Goal: Task Accomplishment & Management: Use online tool/utility

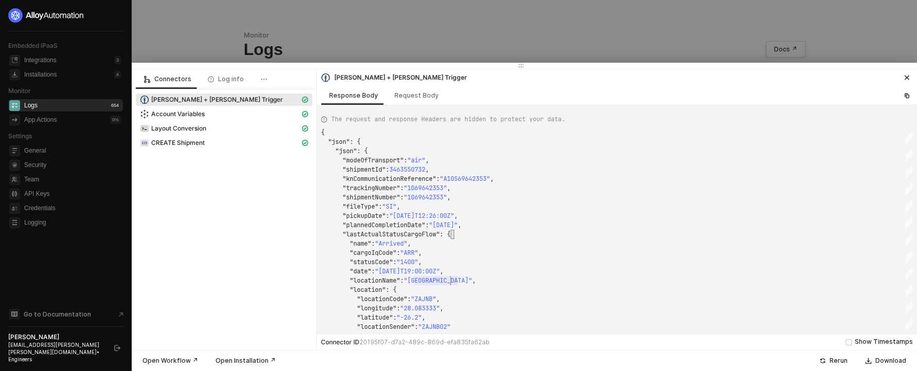
scroll to position [56, 130]
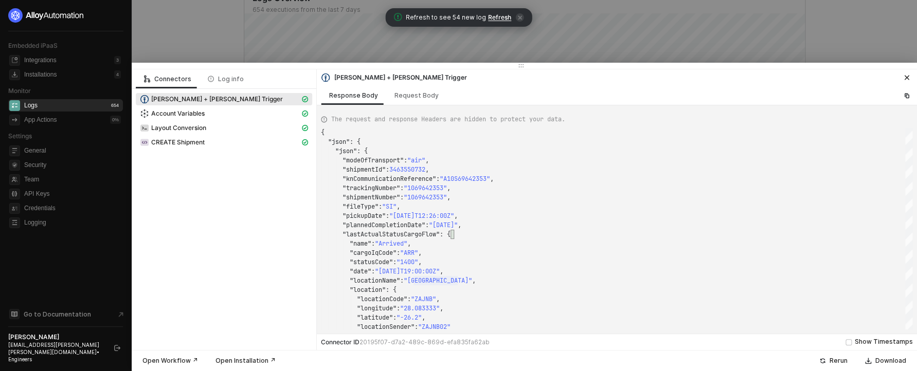
click at [229, 276] on div "Connectors Log info Kuehne + Nagel Trigger Account Variables Layout Conversion …" at bounding box center [224, 209] width 185 height 281
click at [306, 59] on div at bounding box center [458, 185] width 917 height 371
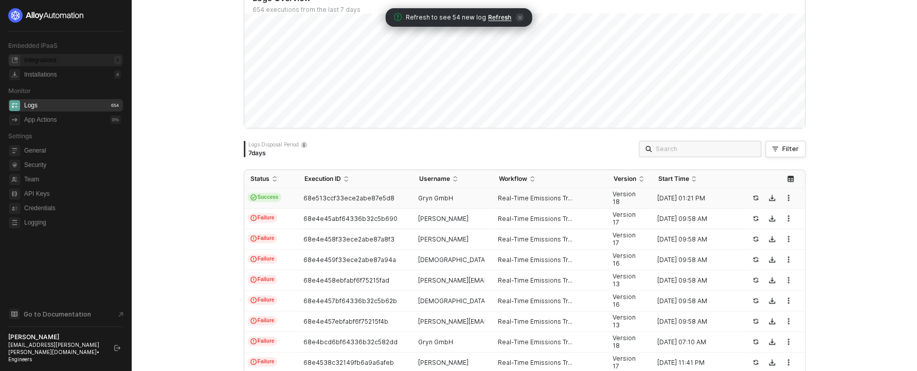
click at [37, 66] on div "Integrations 3" at bounding box center [72, 60] width 97 height 12
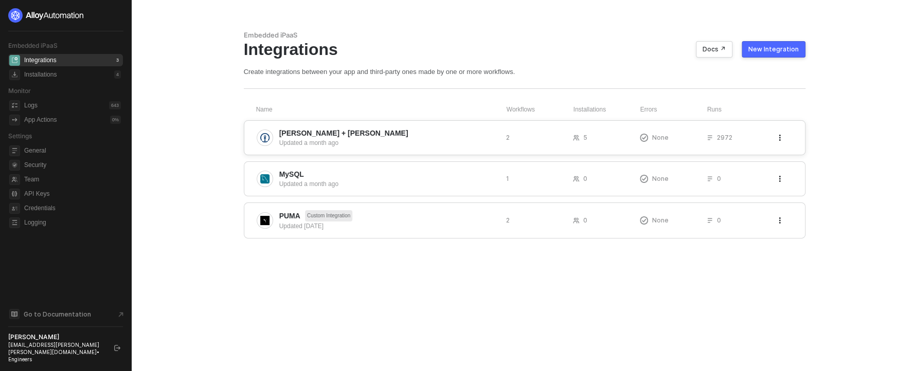
click at [297, 148] on div "Kuehne + Nagel Updated a month ago 2 5 None 2972" at bounding box center [525, 137] width 562 height 35
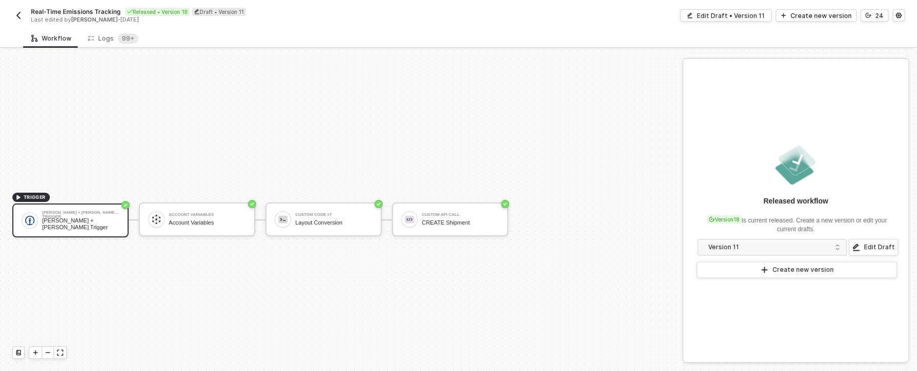
scroll to position [19, 0]
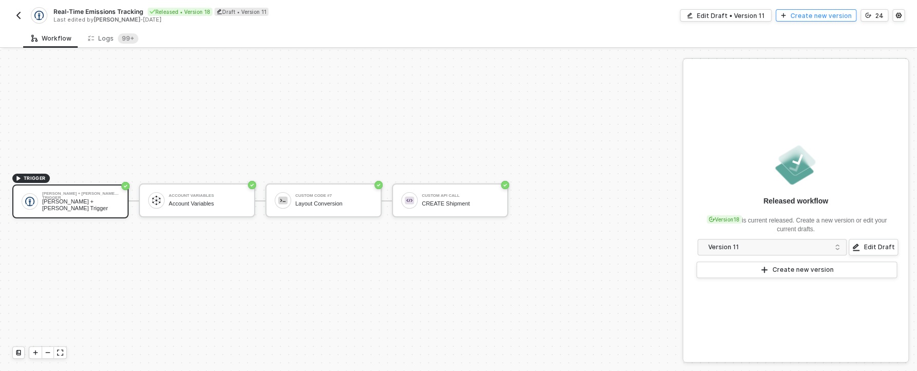
click at [826, 20] on button "Create new version" at bounding box center [816, 15] width 81 height 12
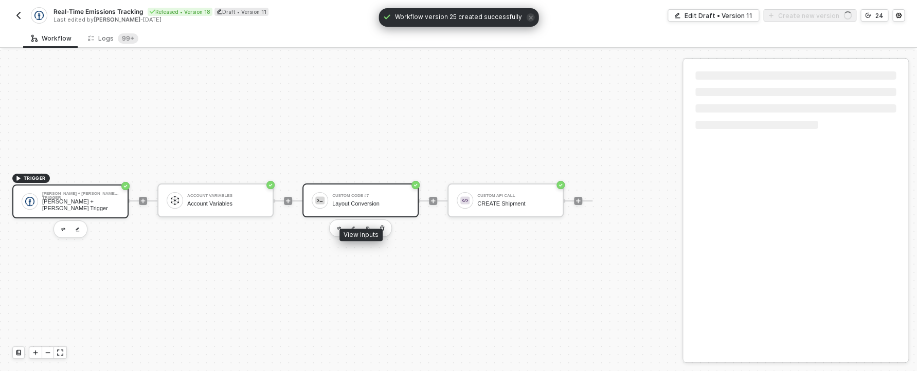
click at [328, 207] on div "Custom Code #7 Layout Conversion" at bounding box center [360, 201] width 116 height 34
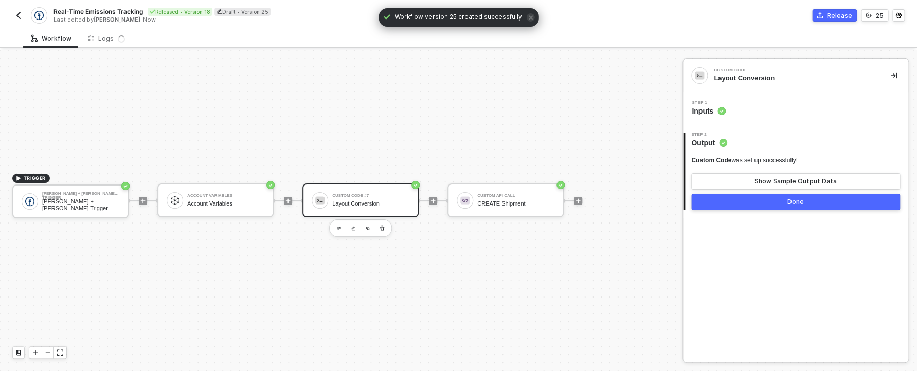
click at [727, 99] on div "Step 1 Inputs" at bounding box center [795, 109] width 225 height 32
click at [727, 109] on div "Step 1 Inputs" at bounding box center [797, 108] width 223 height 15
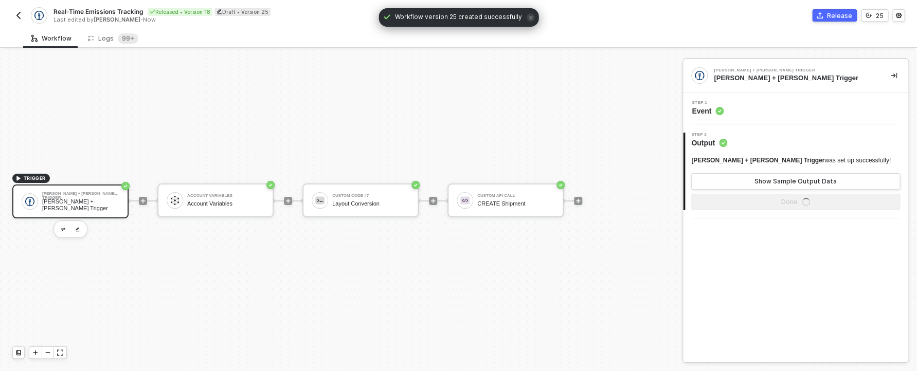
click at [725, 109] on div "Step 1 Event" at bounding box center [797, 108] width 223 height 15
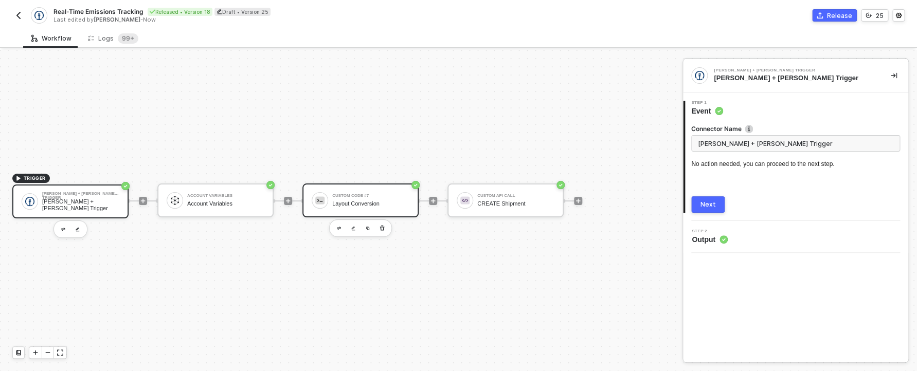
click at [400, 211] on div "Custom Code #7 Layout Conversion" at bounding box center [360, 201] width 116 height 34
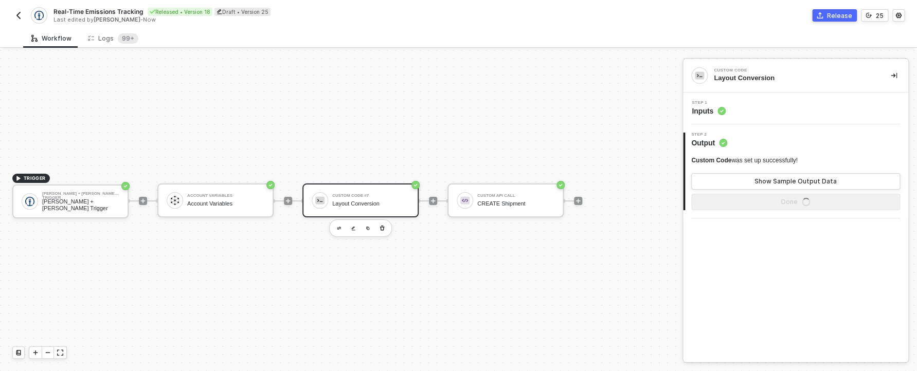
click at [748, 111] on div "Step 1 Inputs" at bounding box center [797, 108] width 223 height 15
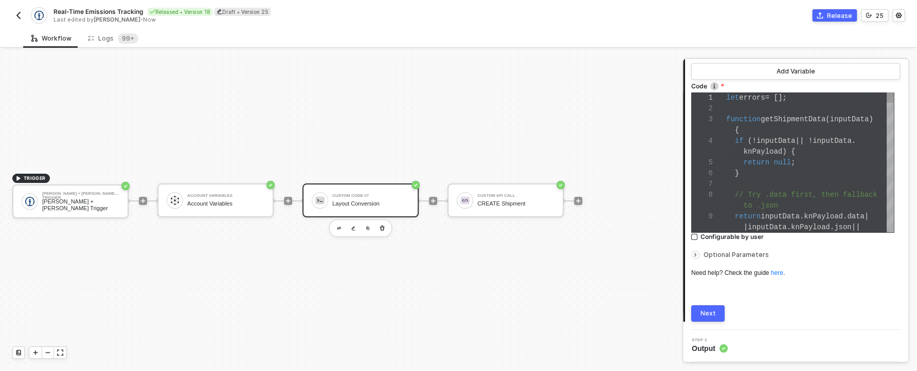
scroll to position [0, 52]
click at [776, 202] on span "to .json" at bounding box center [761, 206] width 34 height 8
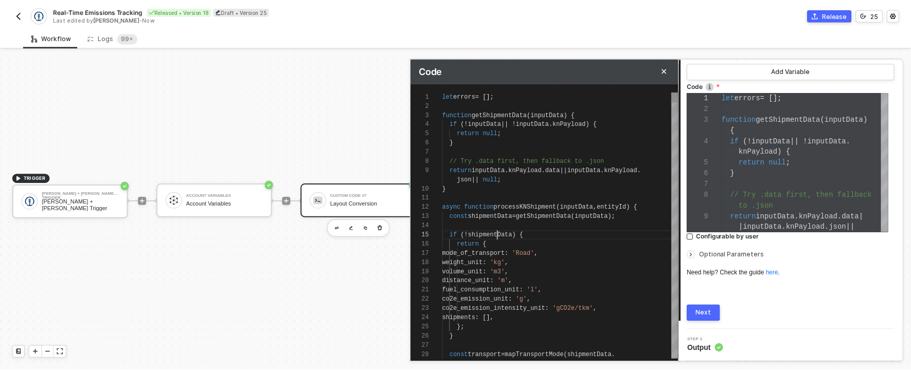
scroll to position [46, 56]
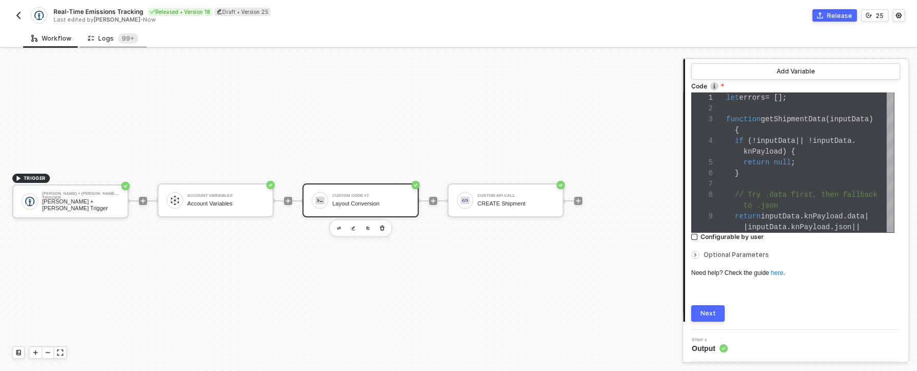
click at [101, 33] on div "Logs 99+" at bounding box center [113, 38] width 50 height 10
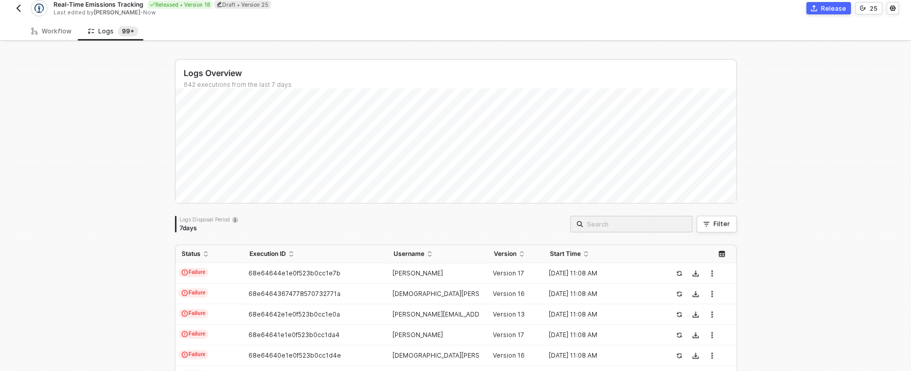
scroll to position [16, 0]
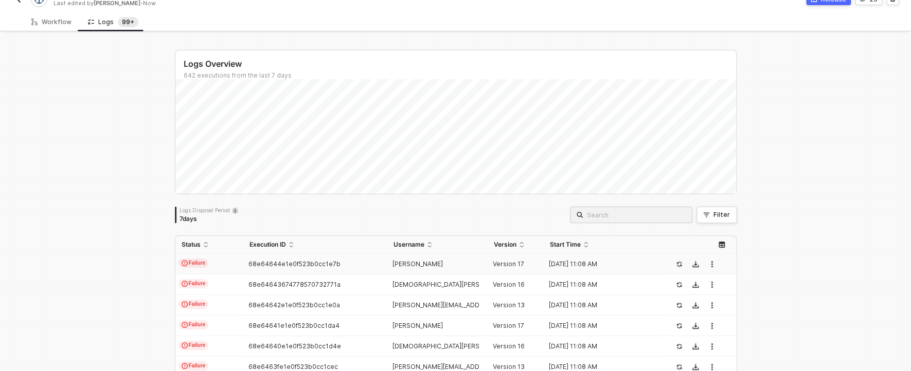
click at [368, 269] on td "68e64644e1e0f523b0cc1e7b" at bounding box center [315, 264] width 144 height 21
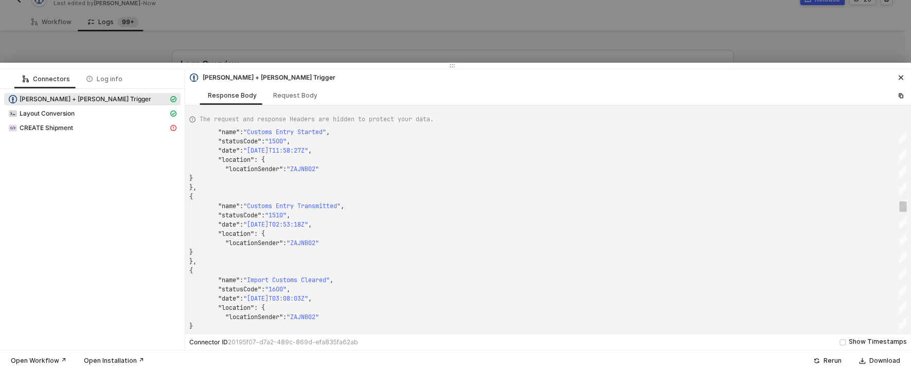
scroll to position [37, 30]
click at [464, 261] on div "}," at bounding box center [547, 261] width 717 height 9
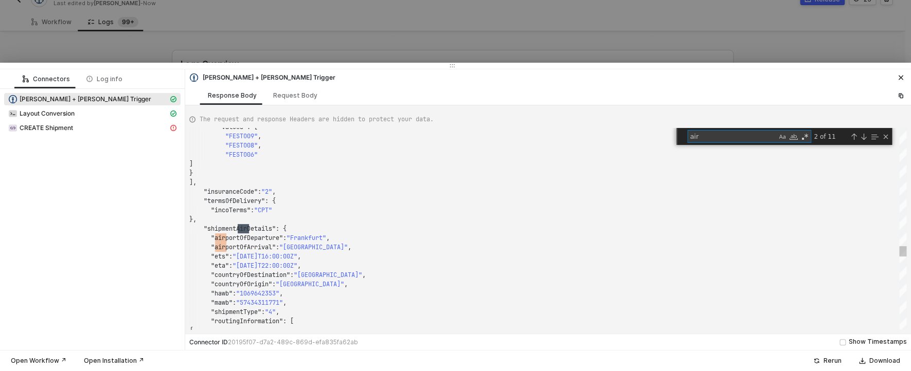
scroll to position [93, 37]
type textarea "air"
click at [260, 50] on div at bounding box center [455, 185] width 911 height 371
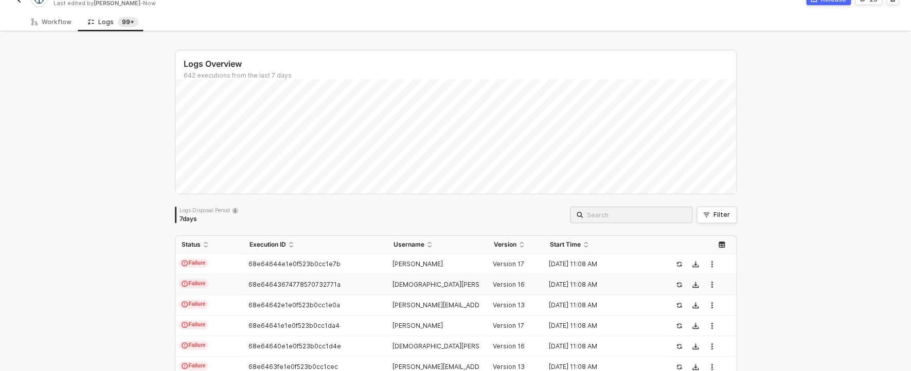
click at [363, 285] on div "68e64643674778570732771a" at bounding box center [311, 285] width 136 height 8
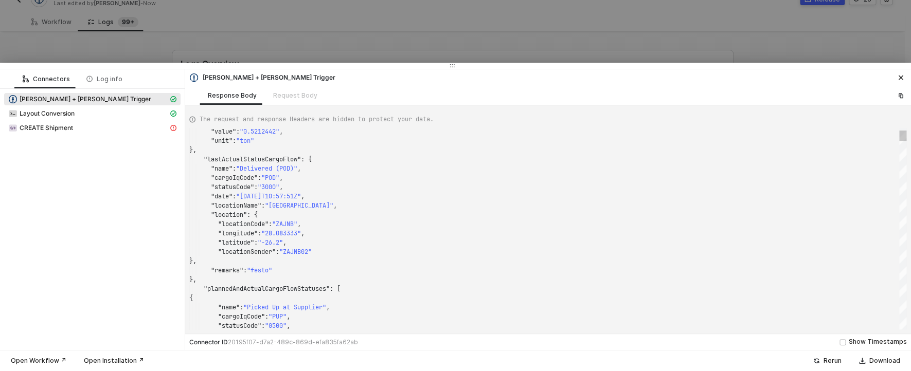
scroll to position [19, 122]
click at [407, 237] on div ""longitude" : "28.083333" ," at bounding box center [547, 233] width 717 height 9
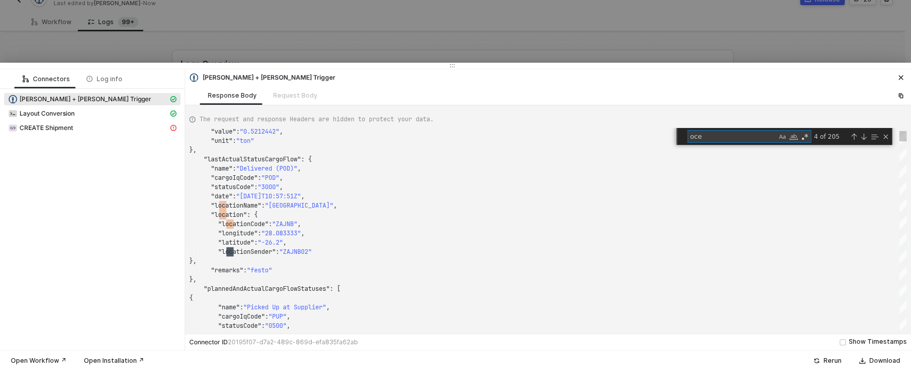
scroll to position [93, 59]
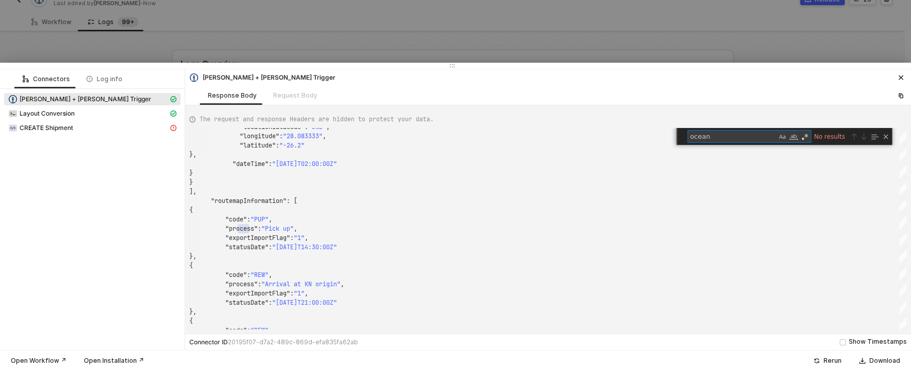
type textarea "ocean"
click at [266, 58] on div at bounding box center [455, 185] width 911 height 371
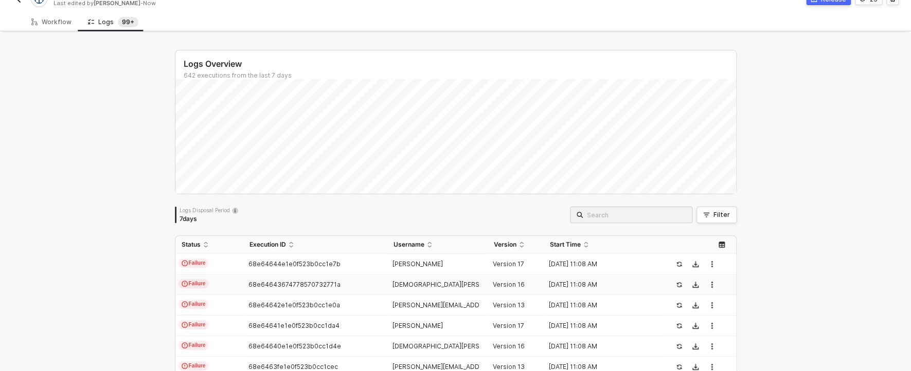
scroll to position [115, 0]
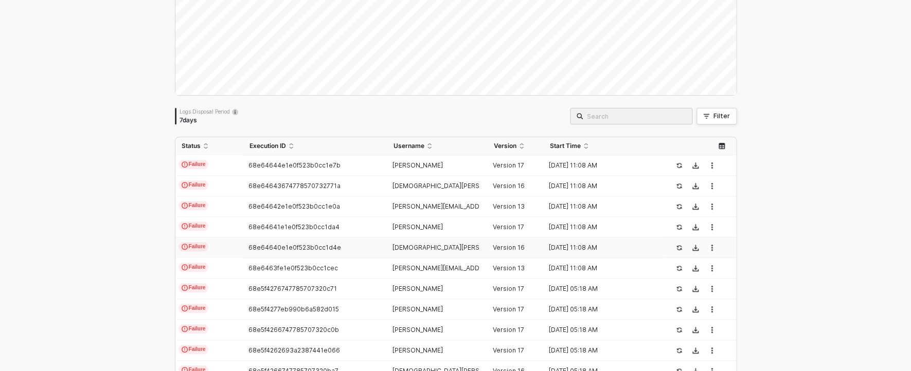
click at [350, 245] on div "68e64640e1e0f523b0cc1d4e" at bounding box center [311, 248] width 136 height 8
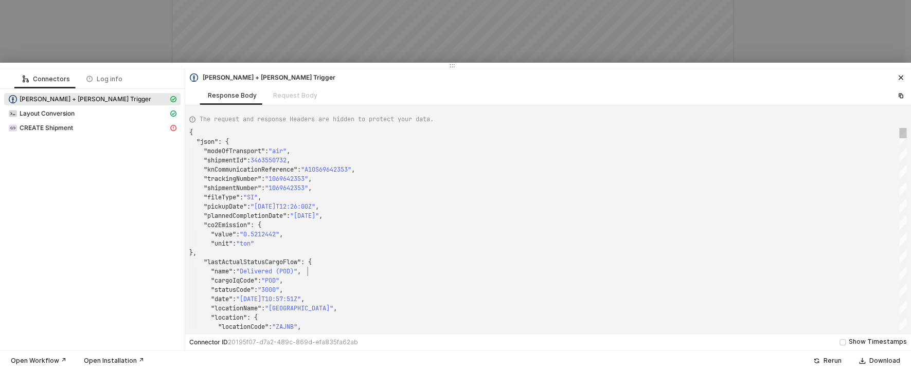
scroll to position [46, 118]
click at [539, 267] on div ""name" : "Delivered (POD)" ," at bounding box center [547, 271] width 717 height 9
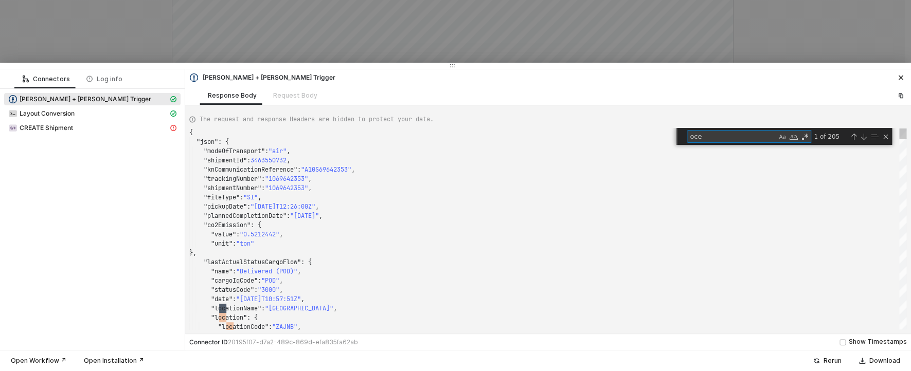
scroll to position [93, 59]
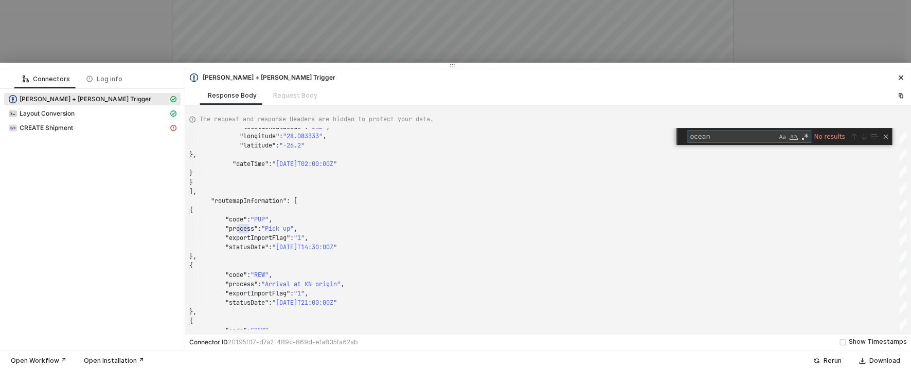
type textarea "ocean"
click at [248, 25] on div at bounding box center [455, 185] width 911 height 371
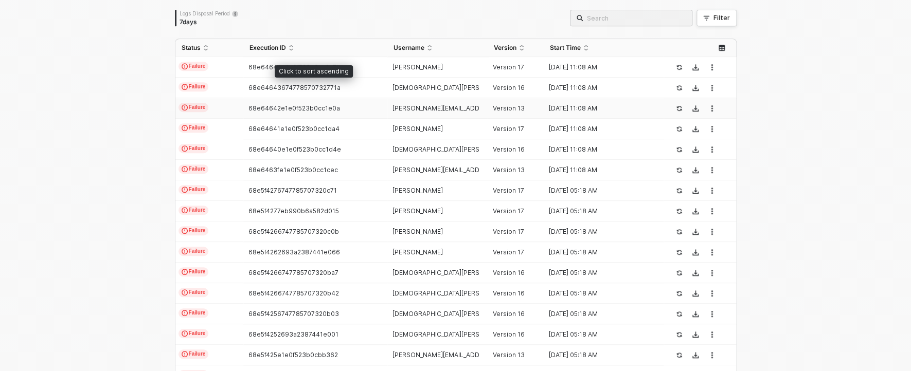
scroll to position [214, 0]
click at [391, 277] on td "vishnu.swaroop+test@..." at bounding box center [437, 272] width 100 height 21
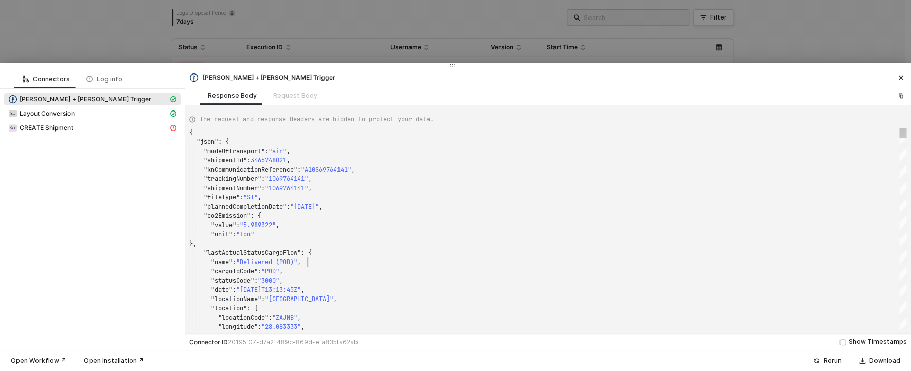
scroll to position [37, 118]
click at [543, 262] on div ""name" : "Delivered (POD)" ," at bounding box center [547, 262] width 717 height 9
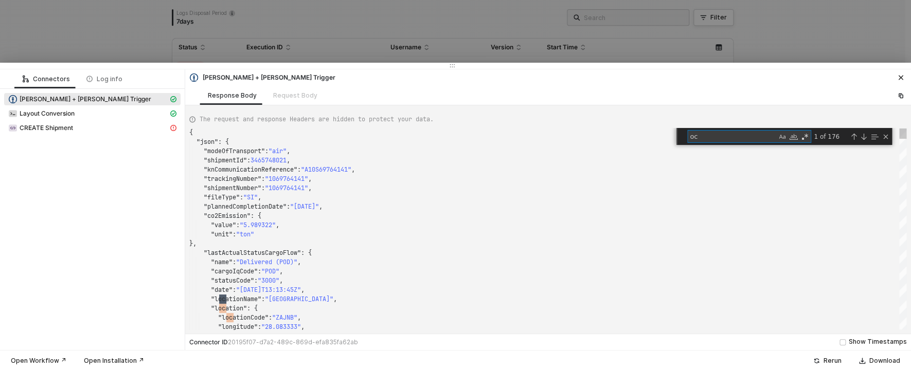
scroll to position [93, 59]
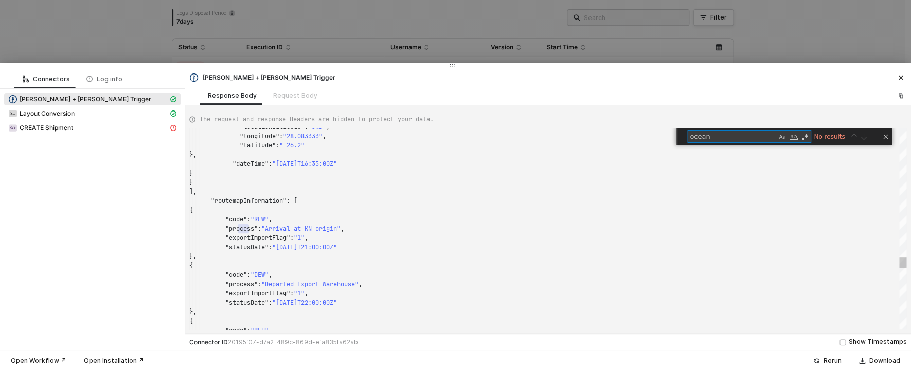
type textarea "ocean"
click at [354, 50] on div at bounding box center [455, 185] width 911 height 371
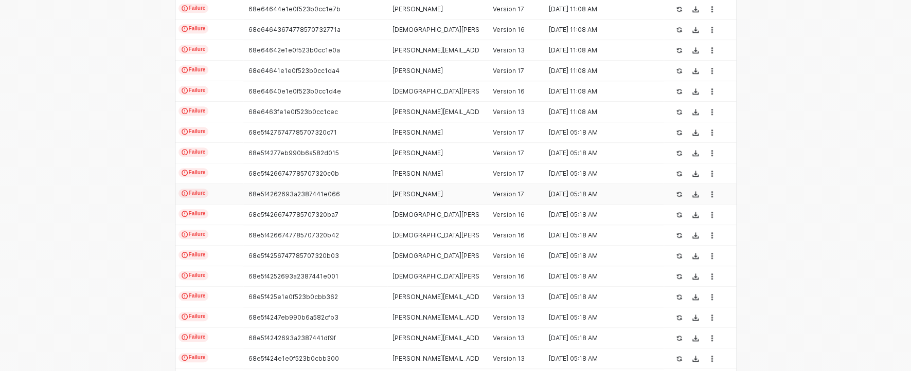
scroll to position [321, 0]
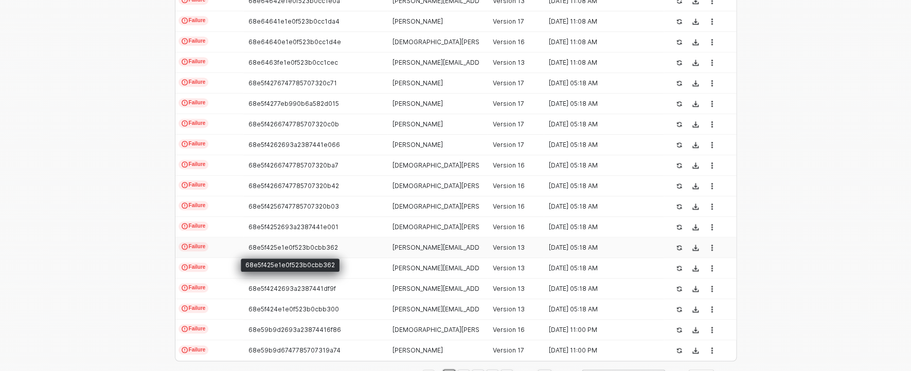
click at [317, 246] on span "68e5f425e1e0f523b0cbb362" at bounding box center [292, 248] width 89 height 8
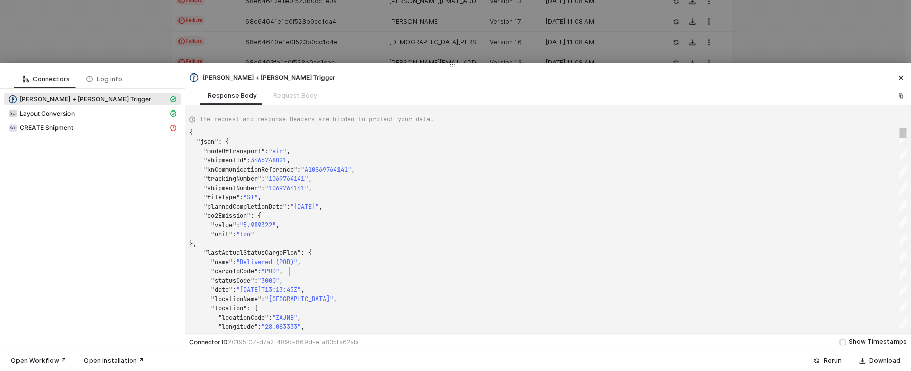
scroll to position [46, 100]
click at [507, 271] on div ""cargoIqCode" : "POD" ," at bounding box center [547, 271] width 717 height 9
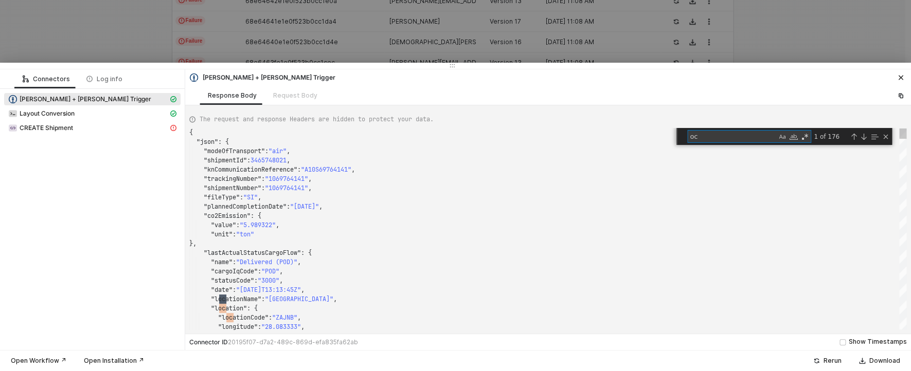
scroll to position [93, 59]
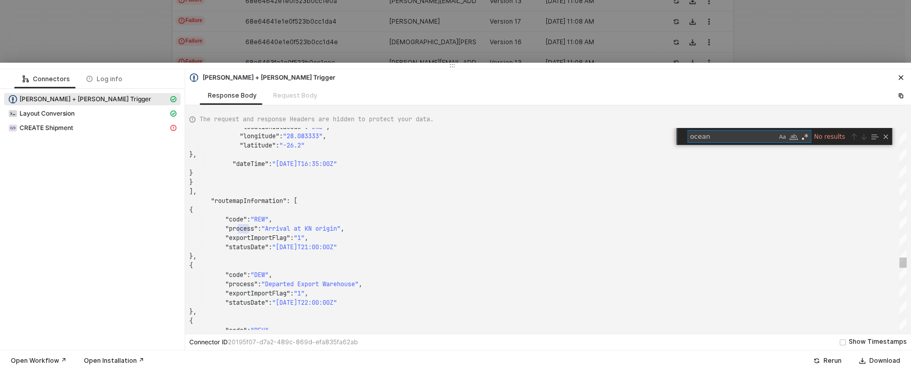
type textarea "ocean"
click at [339, 41] on div at bounding box center [455, 185] width 911 height 371
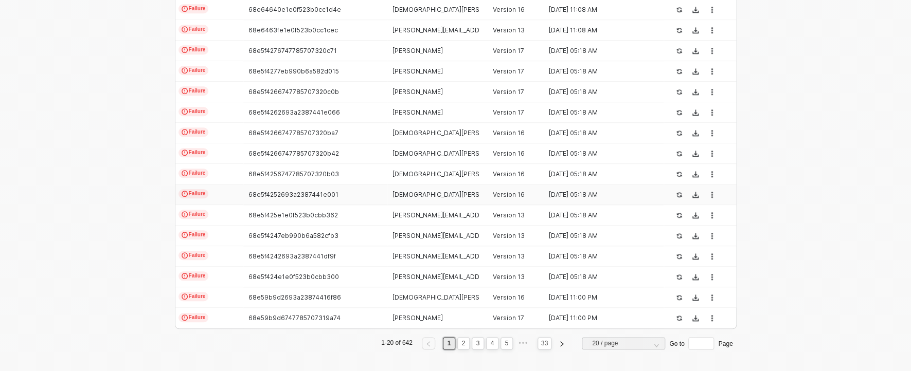
scroll to position [356, 0]
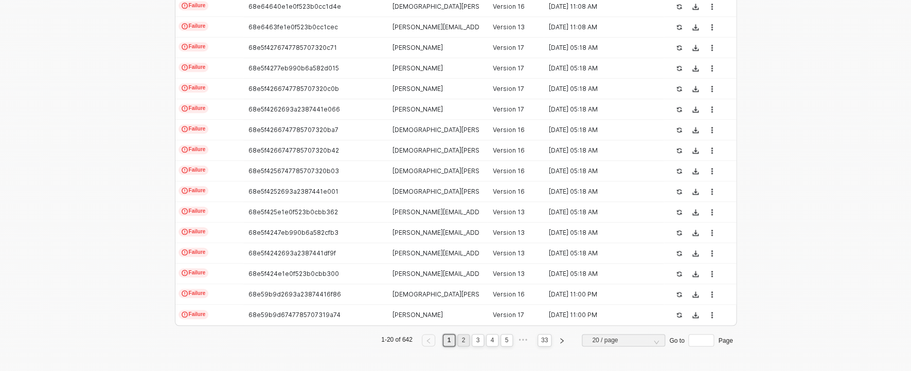
click at [459, 339] on link "2" at bounding box center [463, 340] width 10 height 11
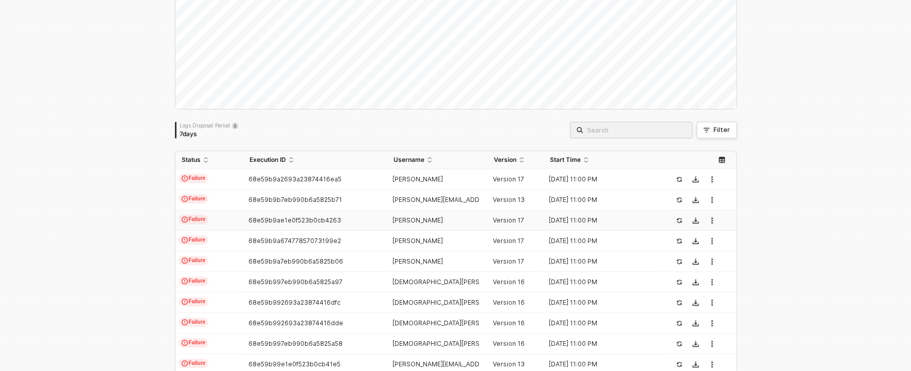
scroll to position [3, 0]
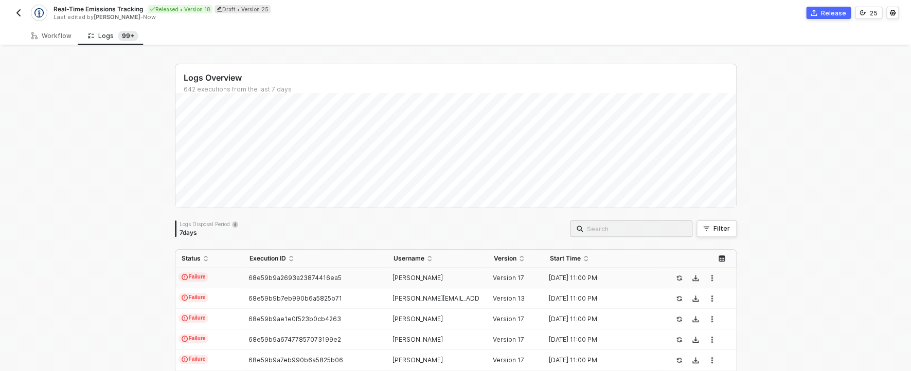
click at [319, 282] on span "68e59b9a2693a23874416ea5" at bounding box center [294, 278] width 93 height 8
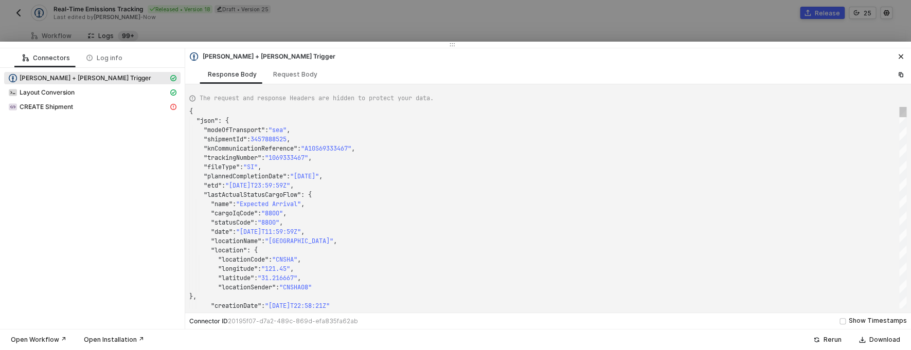
scroll to position [37, 174]
click at [645, 149] on div ""knCommunicationReference" : "A10S69333467" ," at bounding box center [547, 148] width 717 height 9
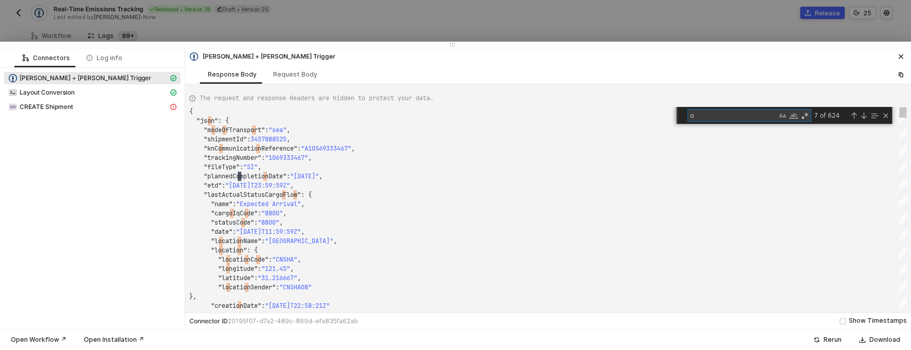
scroll to position [93, 37]
type textarea "o"
type textarea "="
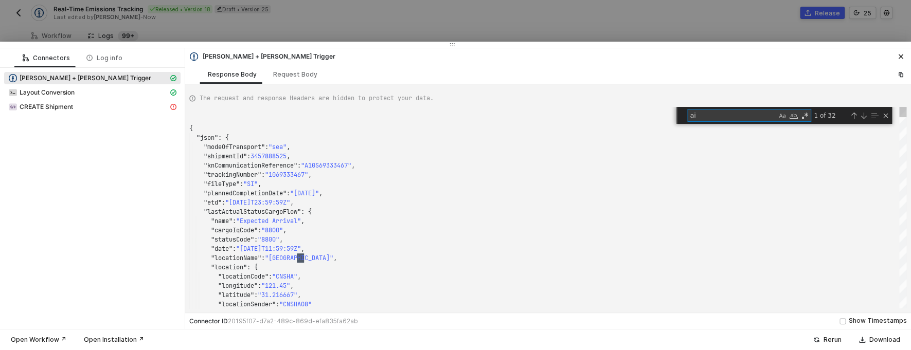
type textarea "a"
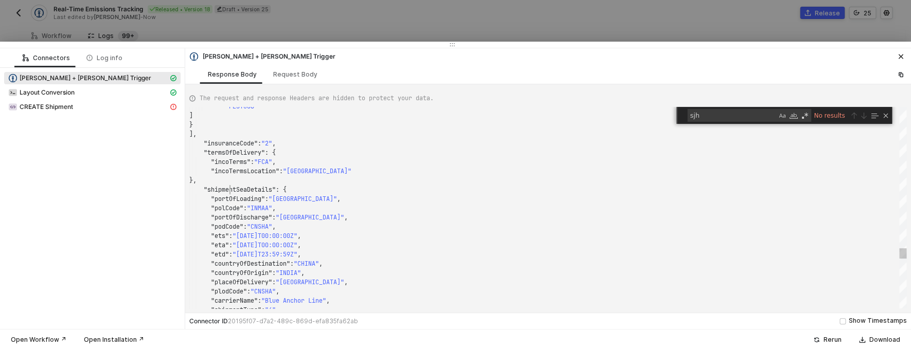
click at [229, 189] on span ""shipmentSeaDetails"" at bounding box center [240, 190] width 72 height 8
click at [311, 214] on span ""Shanghai"" at bounding box center [310, 217] width 68 height 8
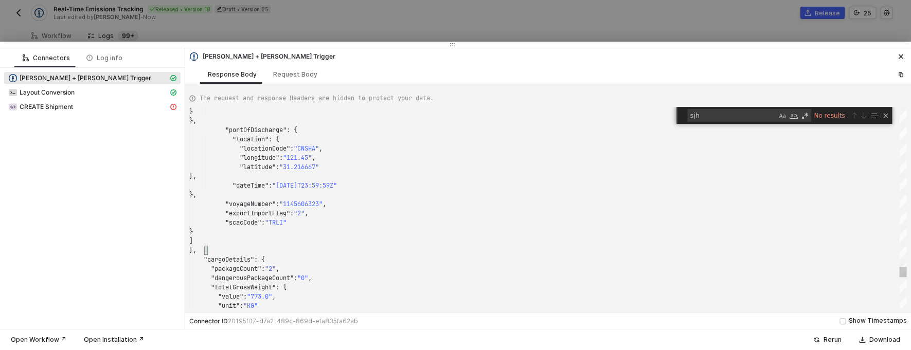
scroll to position [83, 85]
click at [273, 212] on span ""exportImportFlag"" at bounding box center [257, 213] width 65 height 8
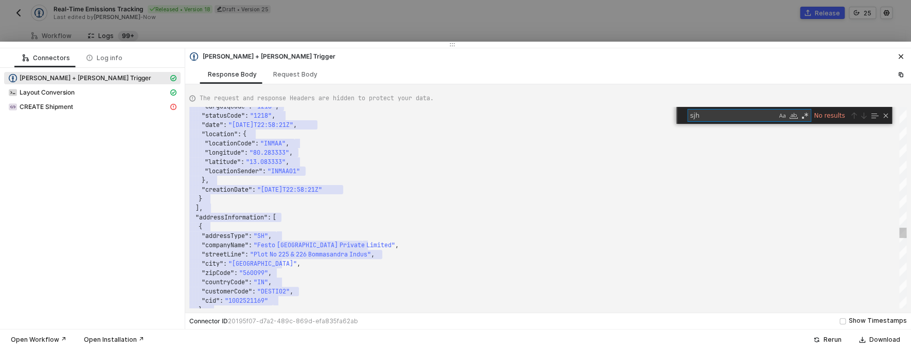
click at [708, 119] on textarea "sjh" at bounding box center [732, 116] width 89 height 12
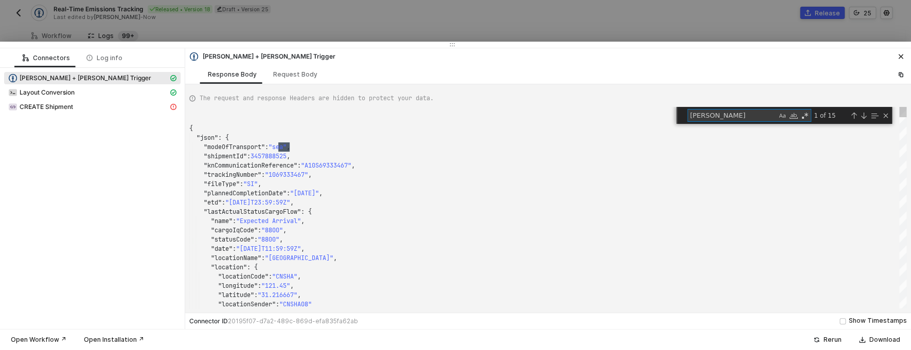
scroll to position [93, 63]
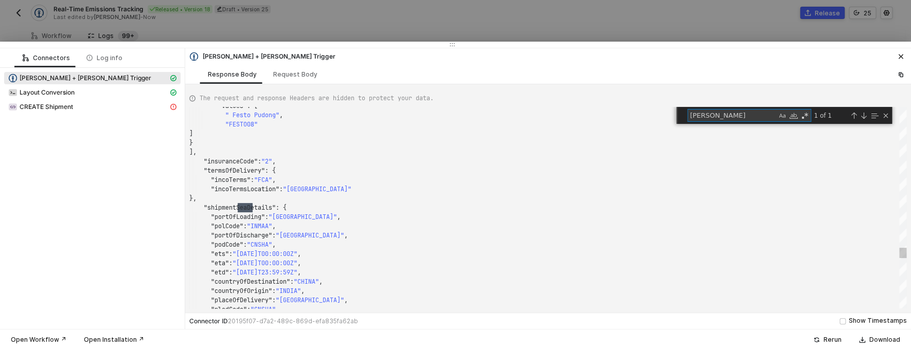
type textarea "sead"
click at [248, 210] on span ""shipmentSeaDetails"" at bounding box center [240, 208] width 72 height 8
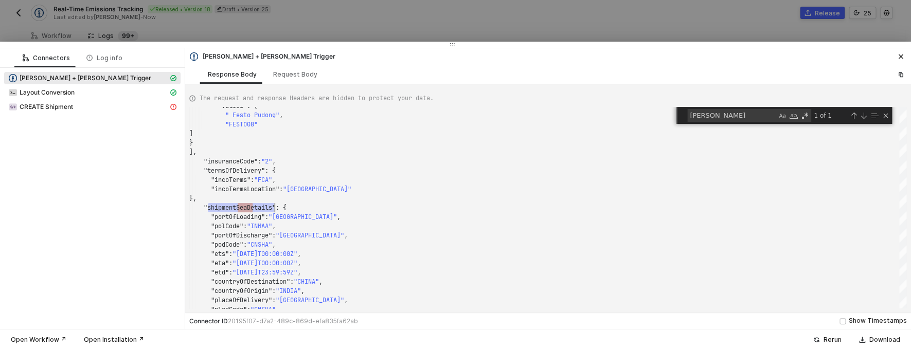
click at [299, 215] on span ""Chennai"" at bounding box center [302, 217] width 68 height 8
click at [250, 17] on div at bounding box center [455, 175] width 911 height 350
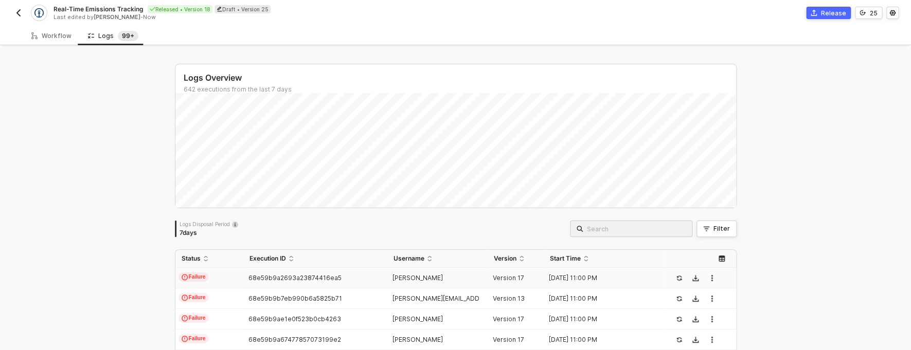
click at [4, 14] on div "Real-Time Emissions Tracking Released • Version 18 Draft • Version 25 Last edit…" at bounding box center [455, 11] width 911 height 29
click at [22, 14] on img "button" at bounding box center [18, 13] width 8 height 8
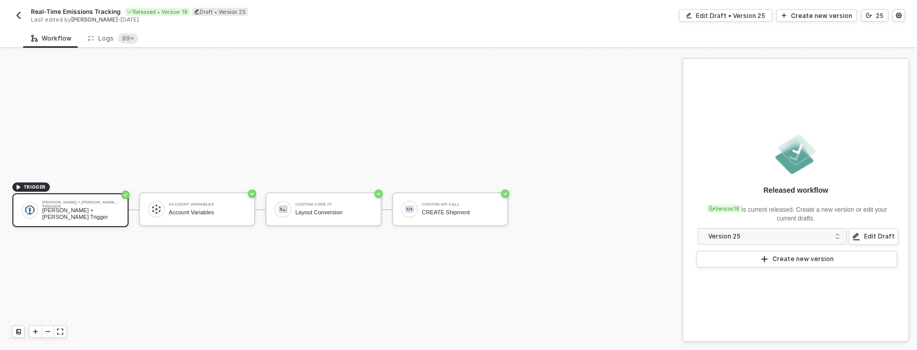
scroll to position [19, 0]
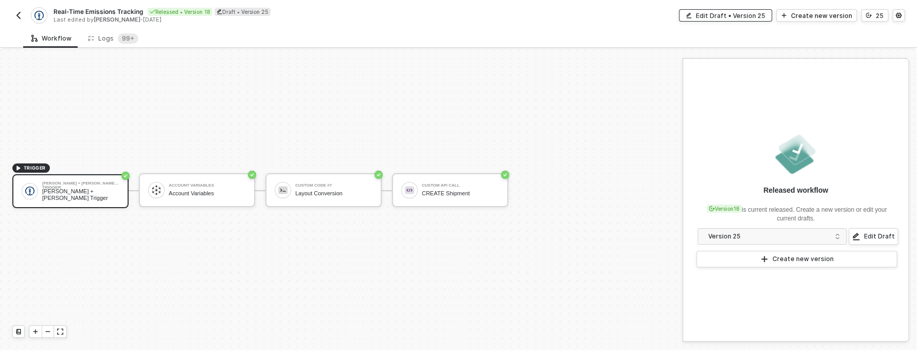
click at [760, 17] on div "Edit Draft • Version 25" at bounding box center [730, 15] width 69 height 9
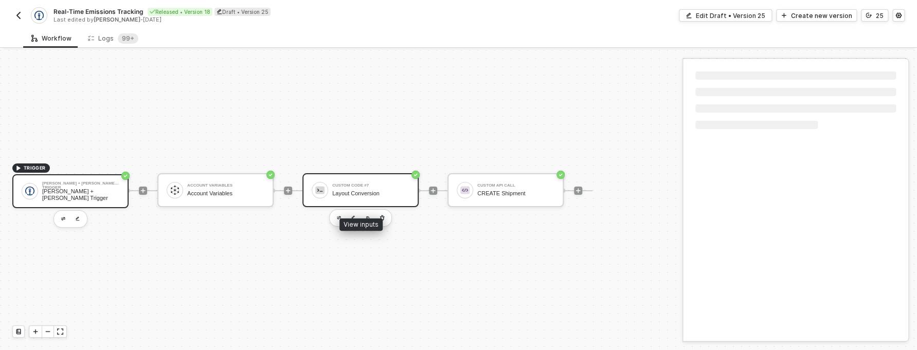
click at [354, 187] on div "Custom Code #7" at bounding box center [370, 186] width 77 height 4
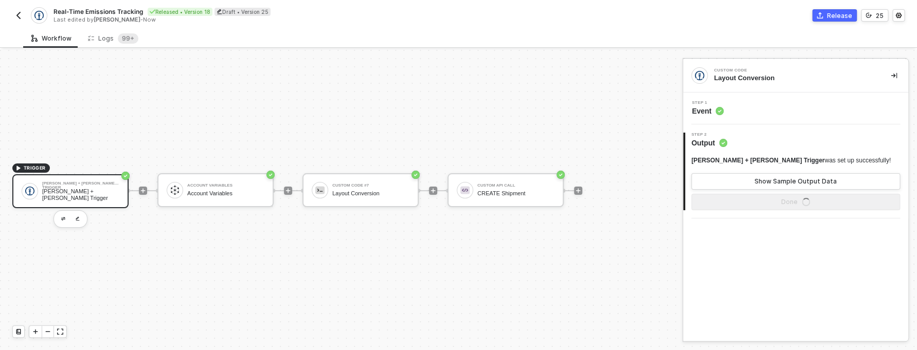
drag, startPoint x: 726, startPoint y: 110, endPoint x: 675, endPoint y: 180, distance: 86.1
click at [693, 116] on div "Step 1 Event" at bounding box center [795, 108] width 225 height 15
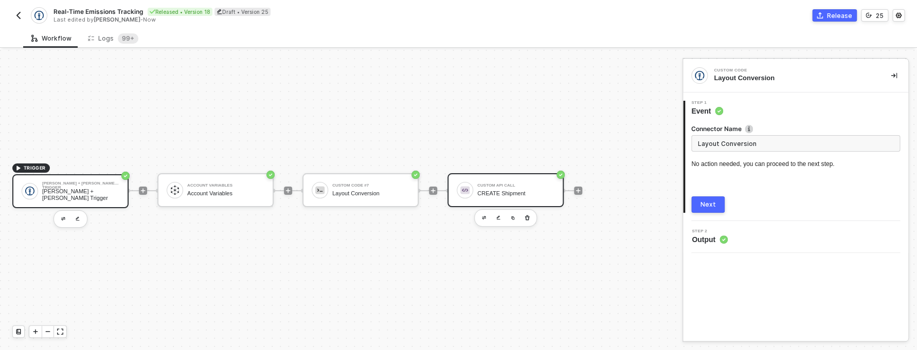
click at [491, 202] on div "Custom API Call CREATE Shipment" at bounding box center [505, 190] width 116 height 34
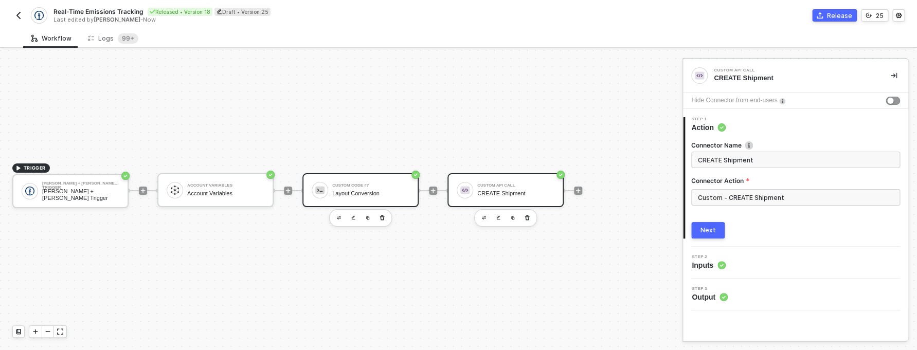
click at [373, 189] on div "Custom Code #7 Layout Conversion" at bounding box center [370, 191] width 77 height 20
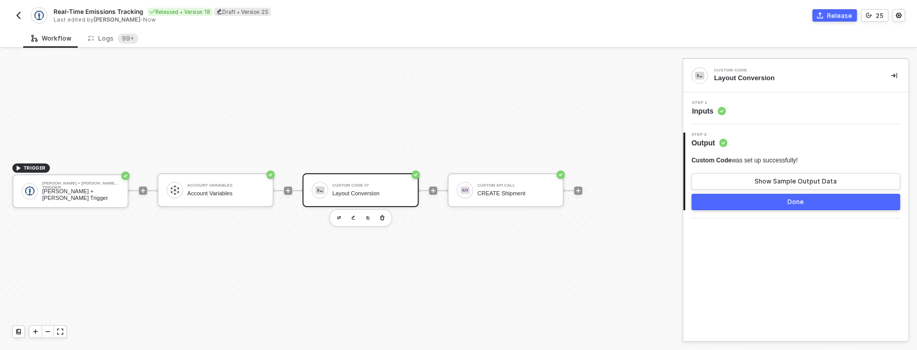
click at [751, 116] on div "Step 1 Inputs" at bounding box center [797, 108] width 223 height 15
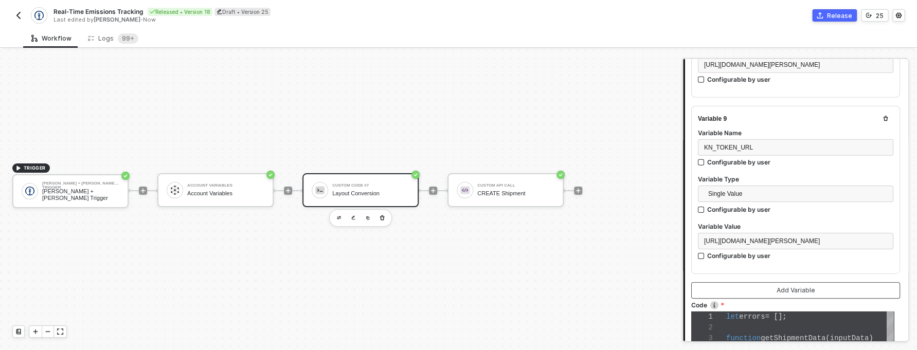
scroll to position [1670, 0]
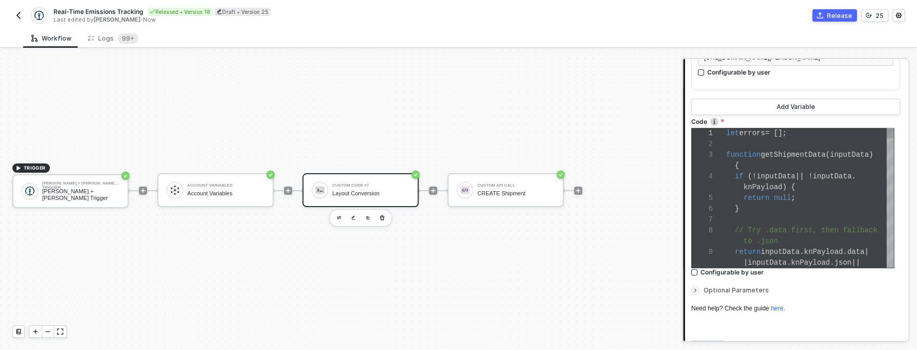
click at [744, 213] on div "}" at bounding box center [810, 209] width 168 height 11
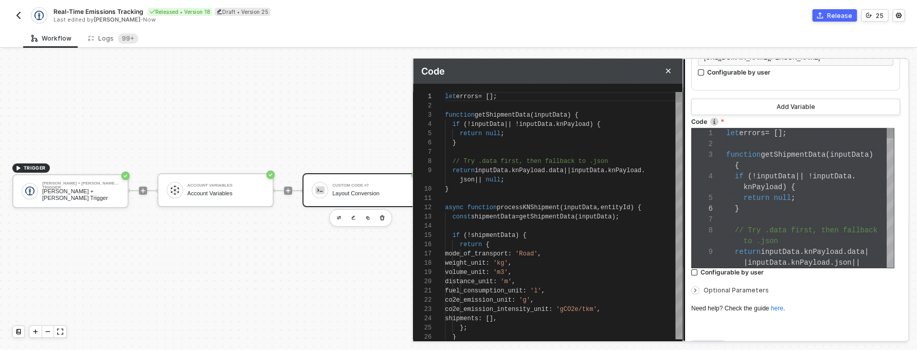
scroll to position [83, 0]
click at [514, 205] on span "processKNShipment" at bounding box center [528, 207] width 63 height 7
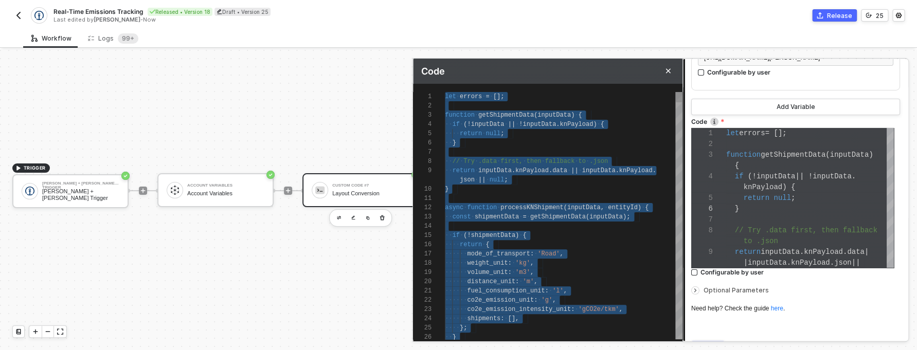
scroll to position [54, 0]
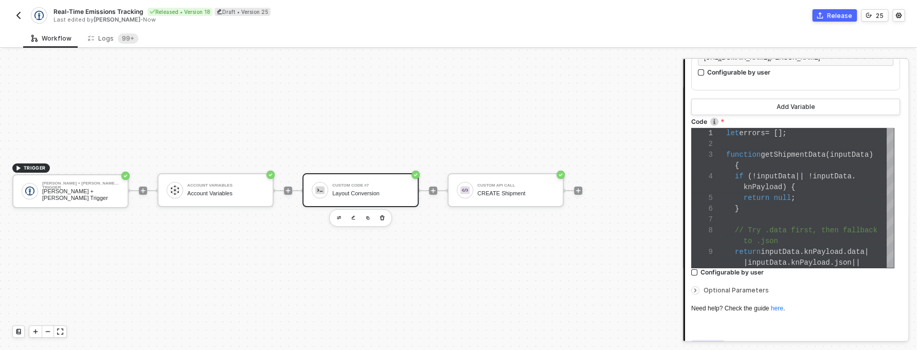
click at [879, 292] on div "Optional Parameters" at bounding box center [795, 290] width 209 height 11
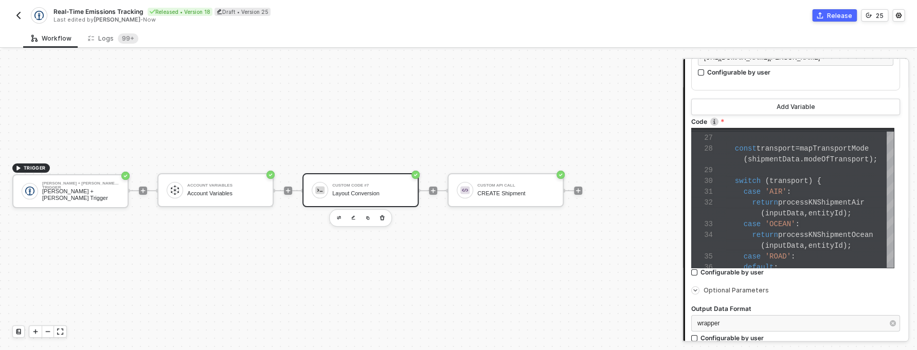
scroll to position [1783, 0]
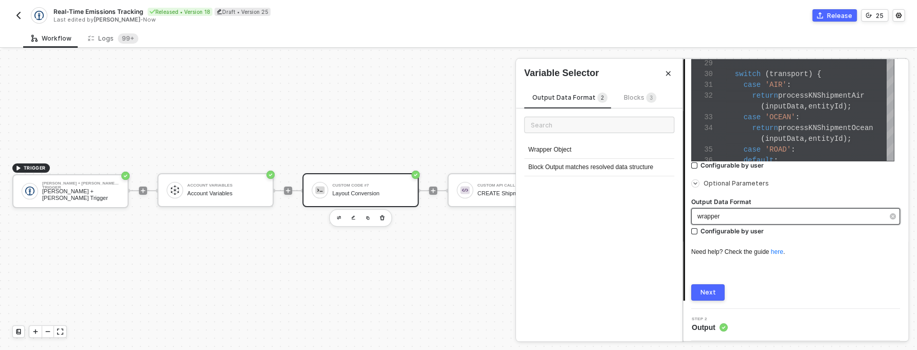
click at [763, 213] on div "wrapper" at bounding box center [790, 217] width 186 height 10
click at [890, 217] on icon "button" at bounding box center [893, 216] width 6 height 6
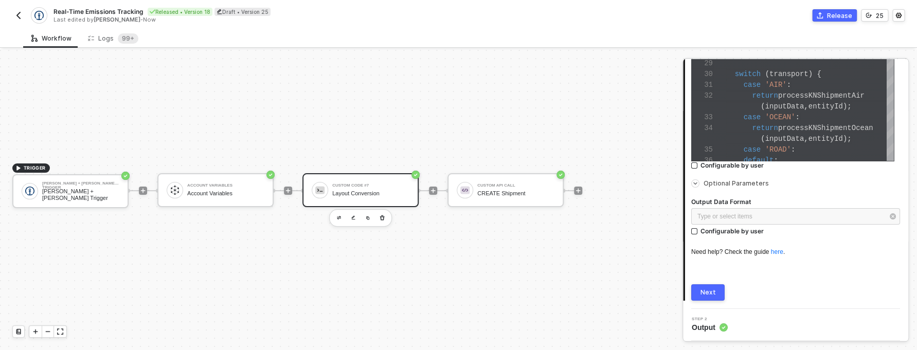
click at [696, 297] on button "Next" at bounding box center [707, 292] width 33 height 16
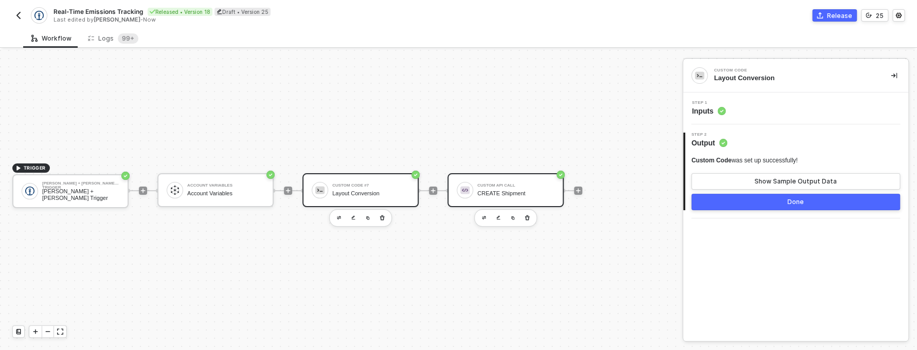
click at [543, 184] on div "Custom API Call" at bounding box center [515, 186] width 77 height 4
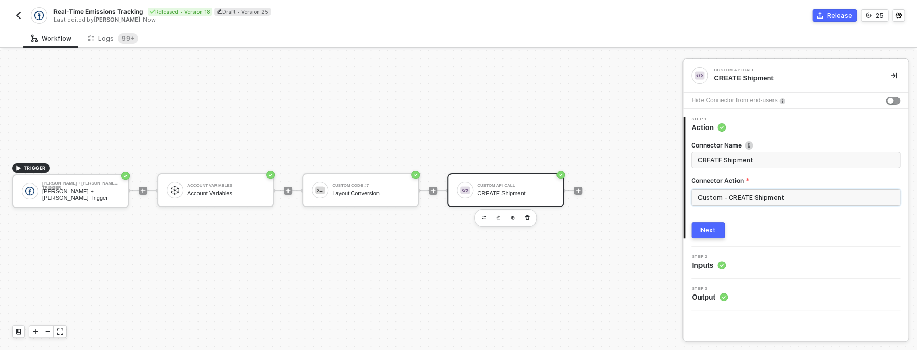
click at [749, 203] on input "Custom - CREATE Shipment" at bounding box center [795, 197] width 209 height 16
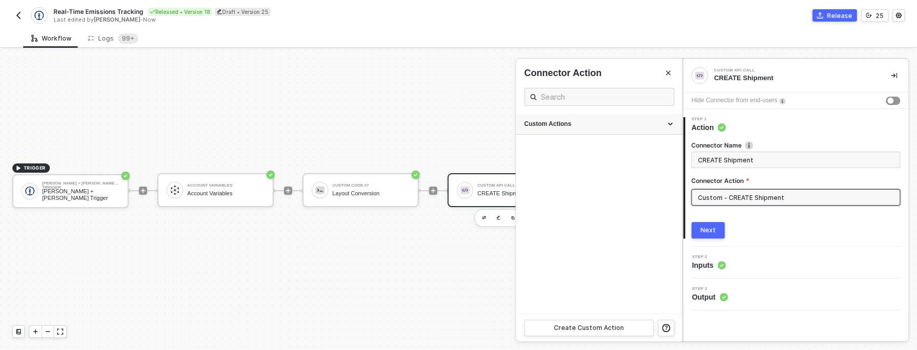
click at [606, 131] on div "Custom Actions" at bounding box center [599, 124] width 166 height 21
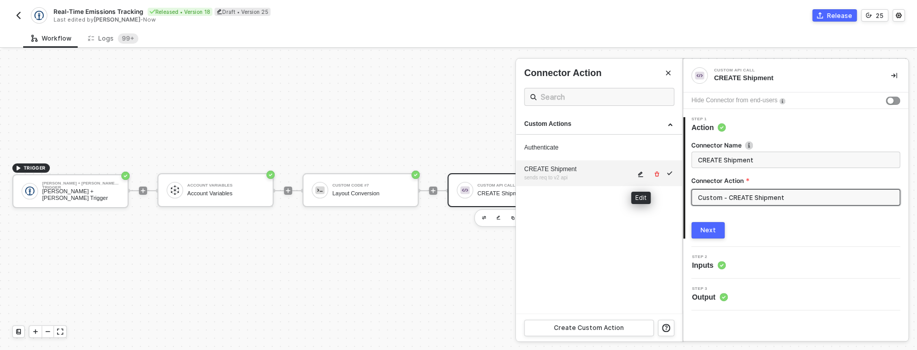
click at [644, 173] on button "button" at bounding box center [641, 174] width 12 height 12
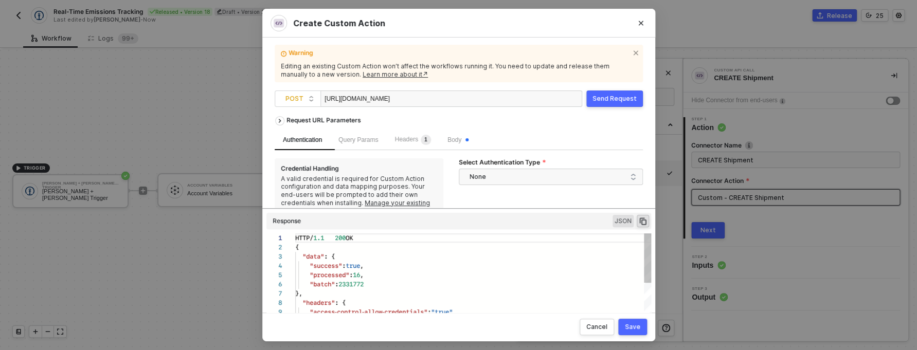
scroll to position [93, 0]
drag, startPoint x: 438, startPoint y: 99, endPoint x: 293, endPoint y: 94, distance: 144.6
click at [325, 94] on div "https://54f42899545e.ngrok-free.app/api/v2/batches/upload" at bounding box center [376, 99] width 103 height 16
click at [536, 98] on div at bounding box center [451, 99] width 262 height 16
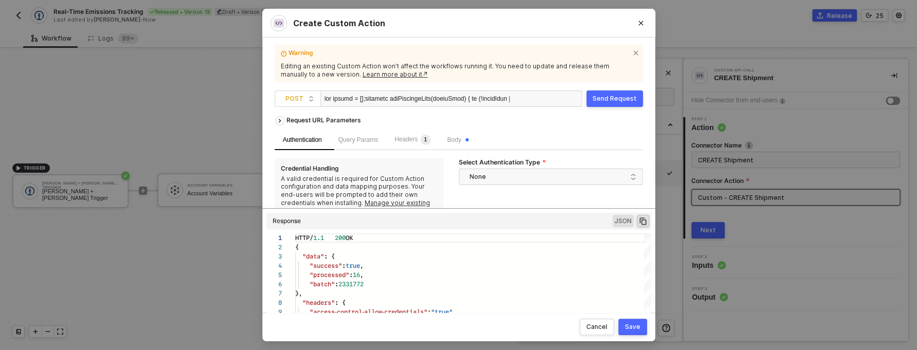
click at [535, 98] on div at bounding box center [451, 99] width 262 height 16
click at [477, 95] on div at bounding box center [417, 99] width 185 height 16
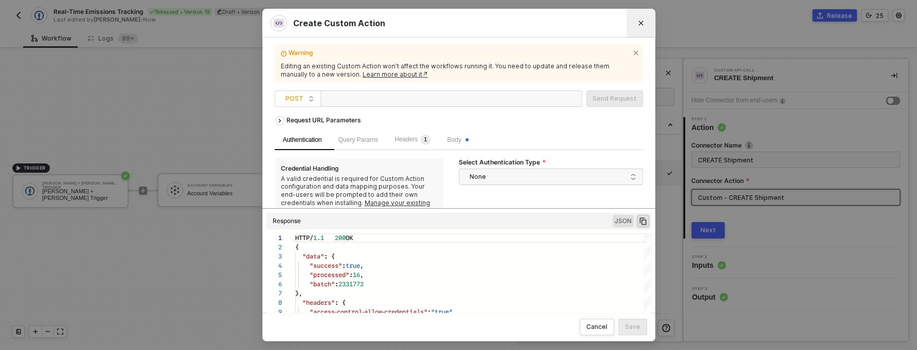
click at [642, 23] on icon "Close" at bounding box center [641, 23] width 6 height 6
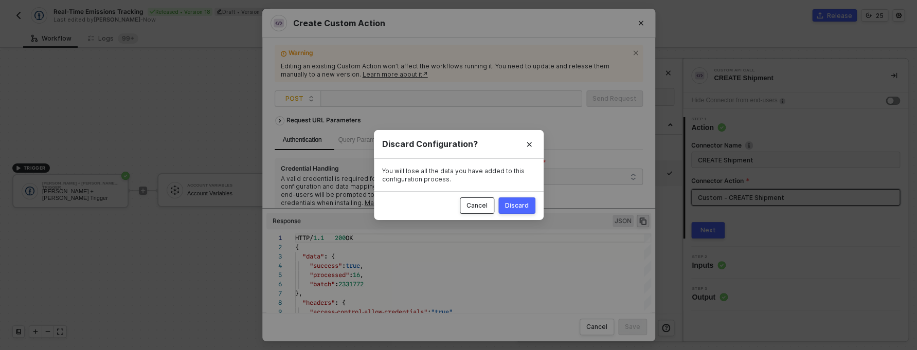
click at [478, 206] on div "Cancel" at bounding box center [477, 206] width 21 height 8
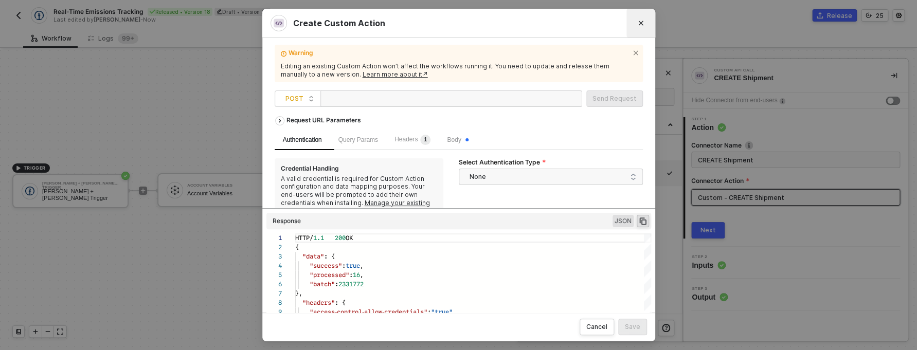
click at [641, 24] on icon "Close" at bounding box center [640, 23] width 5 height 5
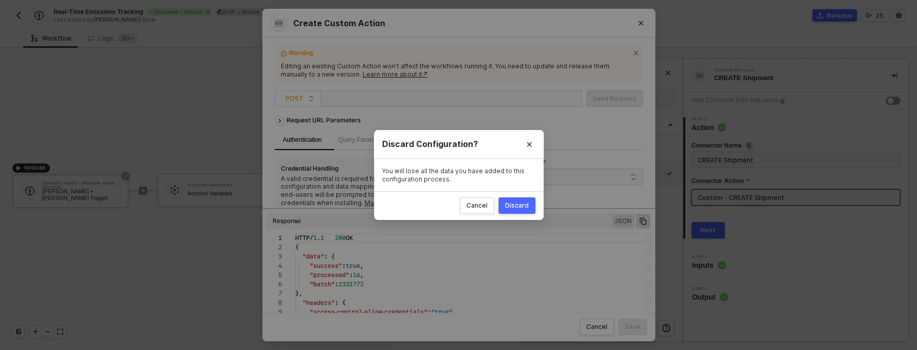
click at [521, 210] on div "Discard" at bounding box center [517, 206] width 24 height 8
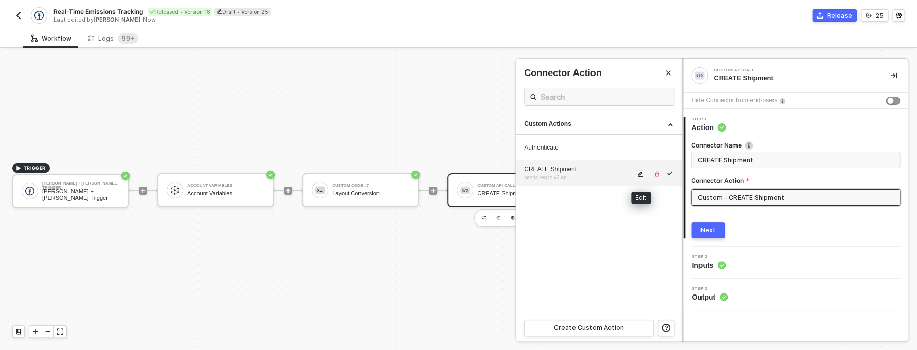
click at [638, 177] on icon "icon-edit" at bounding box center [640, 175] width 5 height 6
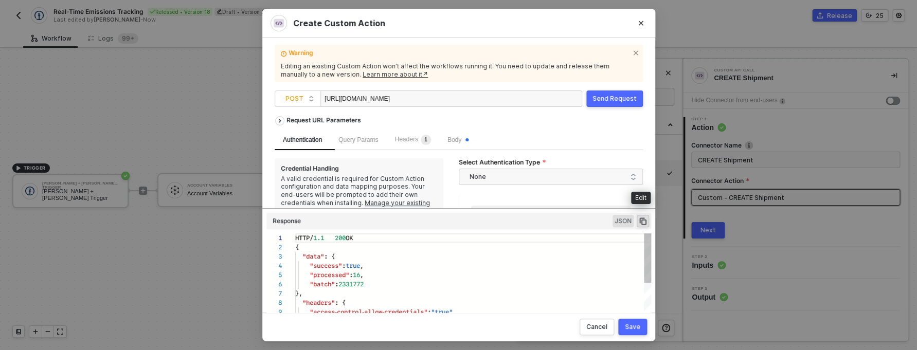
scroll to position [93, 0]
drag, startPoint x: 438, startPoint y: 100, endPoint x: 312, endPoint y: 107, distance: 126.2
click at [325, 107] on div "https://54f42899545e.ngrok-free.app/api/v2/batches/upload" at bounding box center [376, 99] width 103 height 16
click at [427, 104] on div "https://54f42899545e.ngrok-free.app/api/v2/batches/upload" at bounding box center [376, 99] width 103 height 16
drag, startPoint x: 438, startPoint y: 100, endPoint x: 325, endPoint y: 102, distance: 113.2
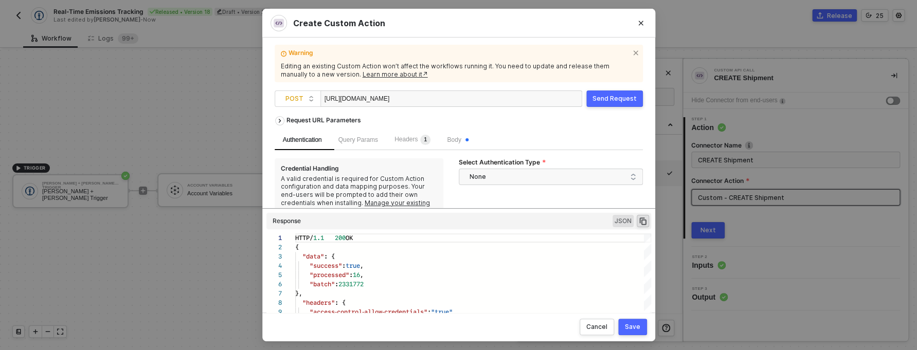
click at [325, 102] on div "https://54f42899545e.ngrok-free.app/api/v2/batches/upload" at bounding box center [376, 99] width 103 height 16
paste div
click at [640, 330] on div "Save" at bounding box center [632, 327] width 15 height 8
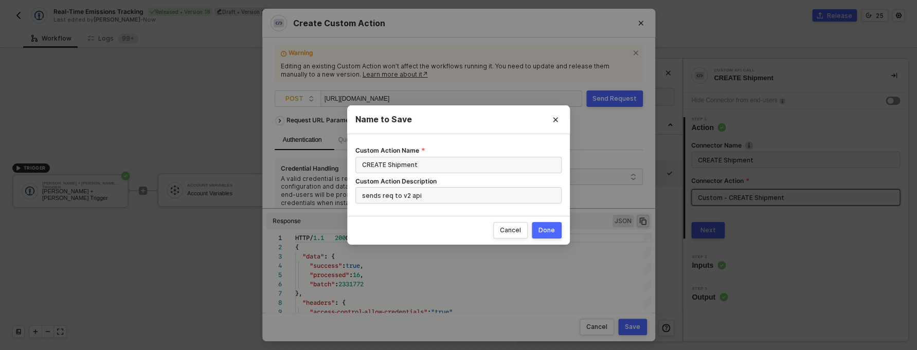
click at [544, 229] on div "Done" at bounding box center [547, 230] width 16 height 8
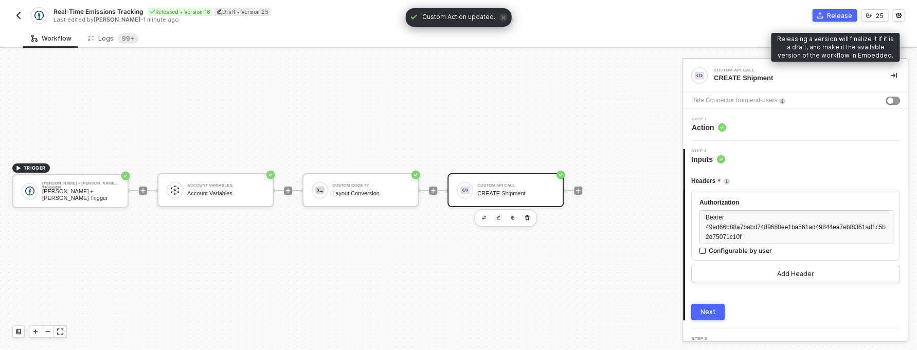
click at [834, 16] on div "Release" at bounding box center [839, 15] width 25 height 9
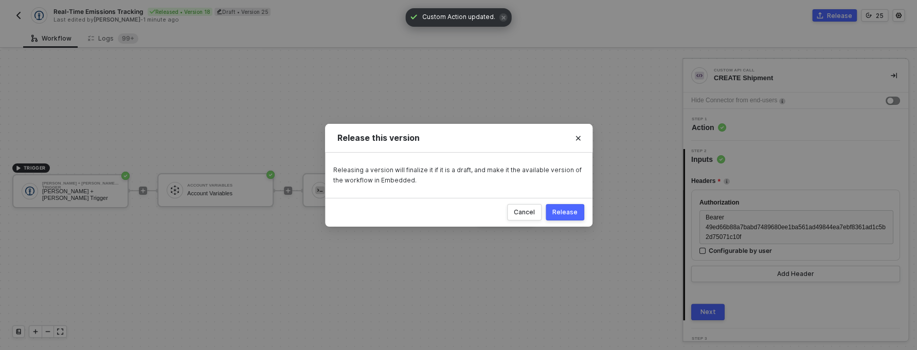
click at [567, 218] on button "Release" at bounding box center [565, 212] width 39 height 16
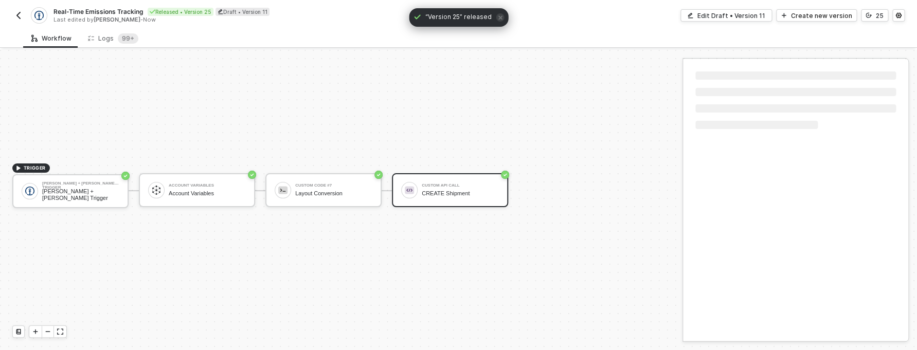
click at [18, 11] on button "button" at bounding box center [18, 15] width 12 height 12
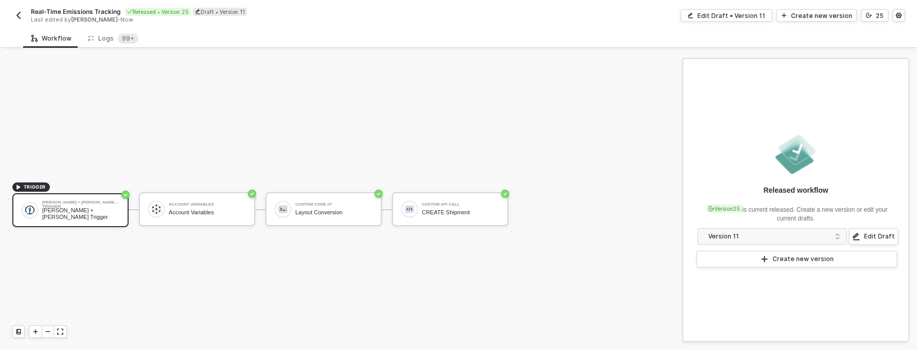
scroll to position [19, 0]
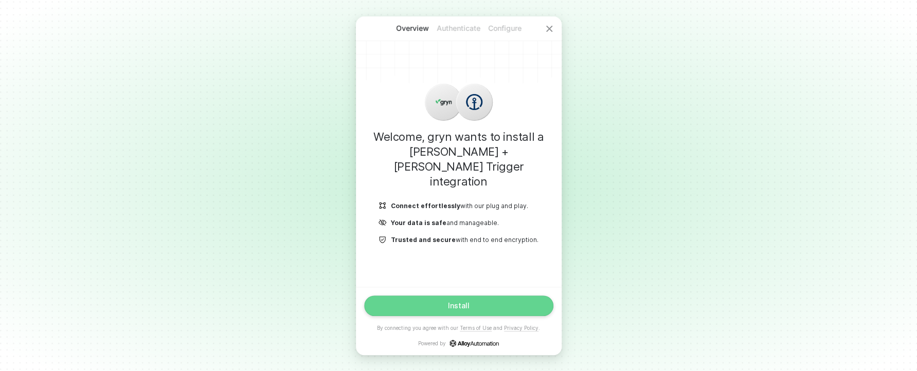
click at [479, 303] on button "Install" at bounding box center [458, 306] width 189 height 21
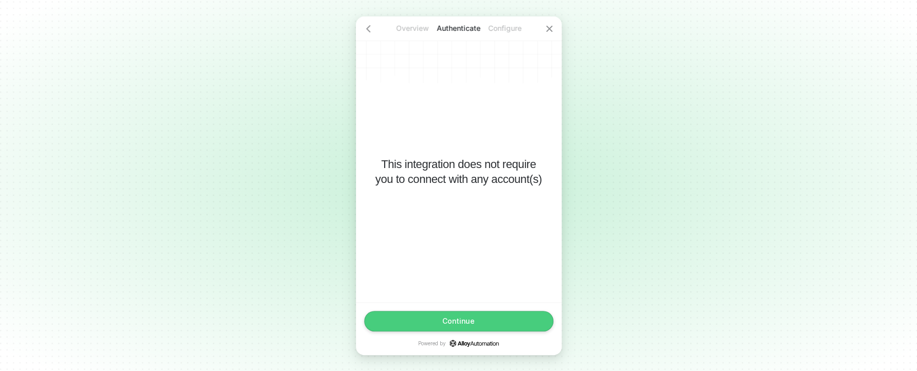
click at [475, 301] on div "This integration does not require you to connect with any account(s)" at bounding box center [459, 159] width 206 height 286
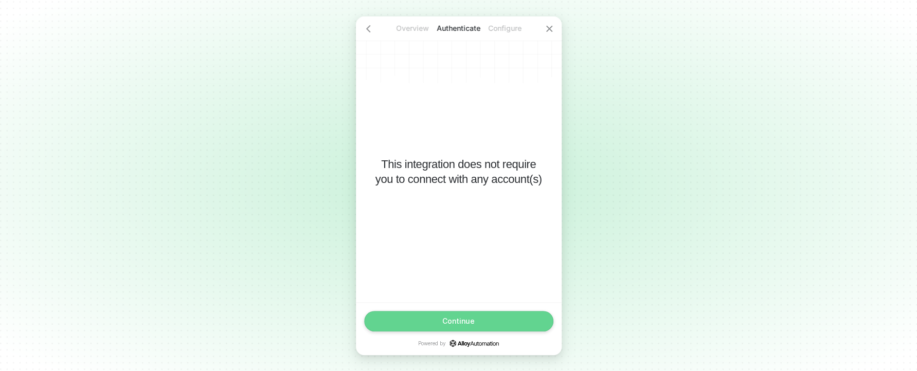
click at [471, 315] on button "Continue" at bounding box center [458, 321] width 189 height 21
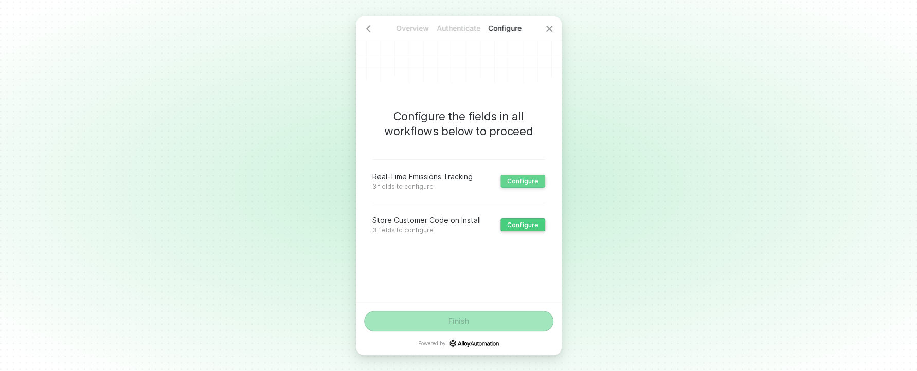
click at [520, 183] on div "Configure" at bounding box center [522, 181] width 31 height 8
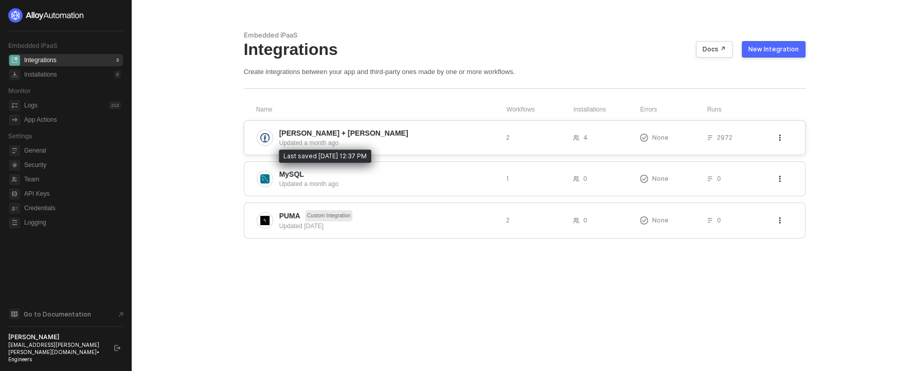
click at [335, 141] on div "Updated a month ago" at bounding box center [388, 142] width 219 height 9
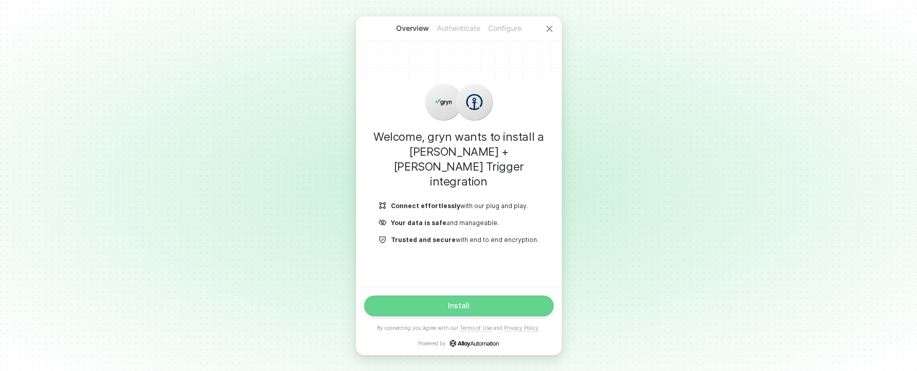
click at [477, 299] on button "Install" at bounding box center [458, 306] width 189 height 21
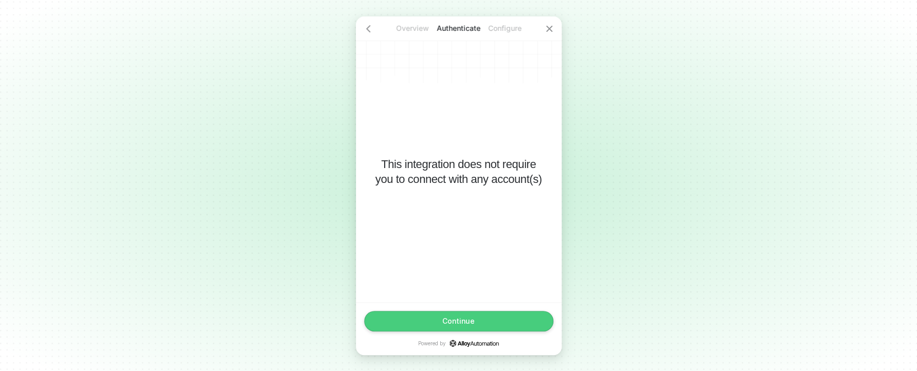
click at [487, 311] on div "Continue Powered by" at bounding box center [459, 328] width 206 height 53
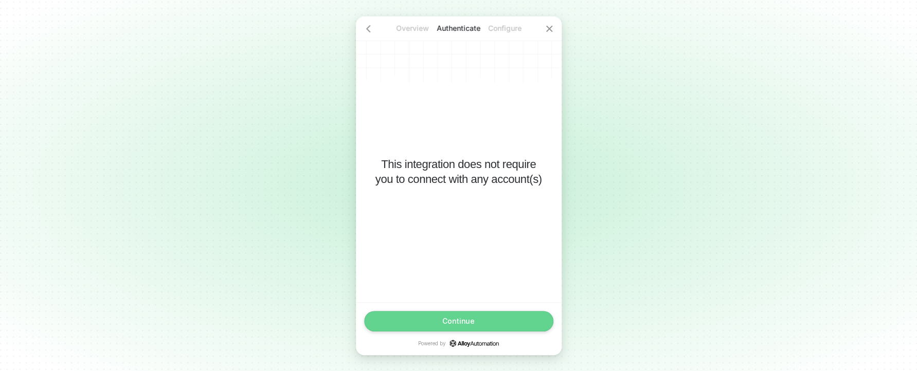
click at [493, 314] on button "Continue" at bounding box center [458, 321] width 189 height 21
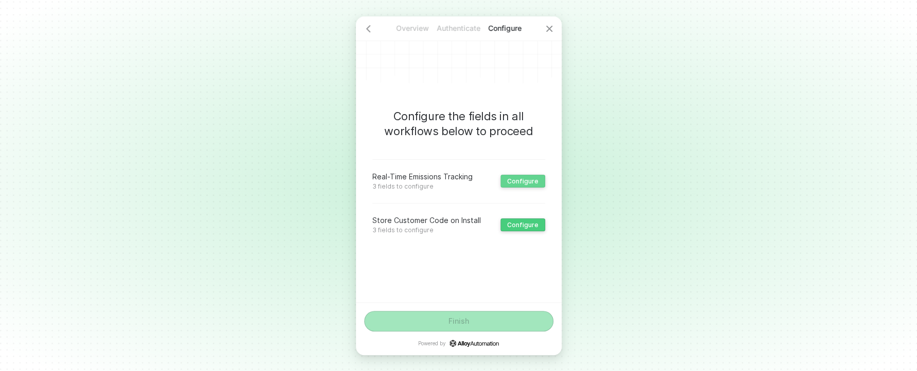
click at [530, 182] on div "Configure" at bounding box center [522, 181] width 31 height 8
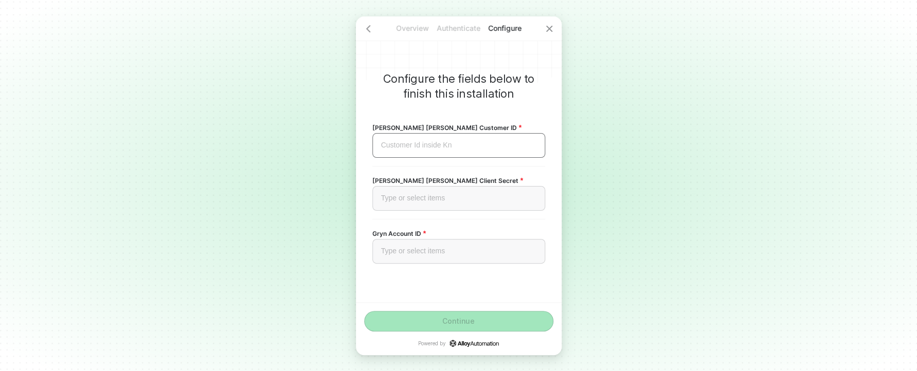
click at [447, 151] on div "Customer Id inside Kn ﻿" at bounding box center [458, 145] width 173 height 25
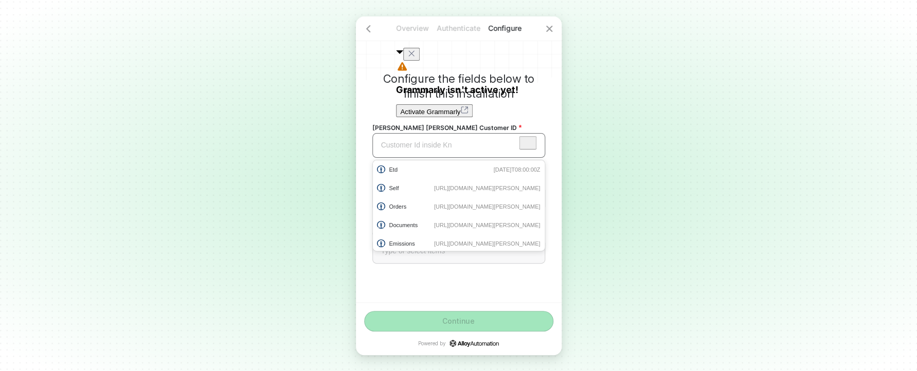
click at [444, 147] on div "Customer Id inside Kn ﻿" at bounding box center [458, 145] width 155 height 9
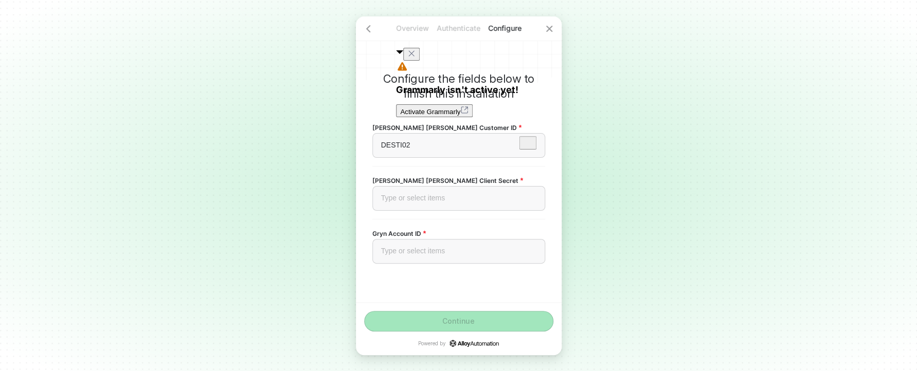
click at [335, 147] on div "Overview Authenticate Configure Configure the fields below to finish this insta…" at bounding box center [458, 185] width 917 height 371
drag, startPoint x: 451, startPoint y: 211, endPoint x: 447, endPoint y: 205, distance: 7.4
click at [451, 211] on div "Kuhne Nagel Client Secret Type or select items ﻿" at bounding box center [458, 192] width 173 height 53
click at [447, 204] on div "Type or select items ﻿" at bounding box center [458, 198] width 173 height 25
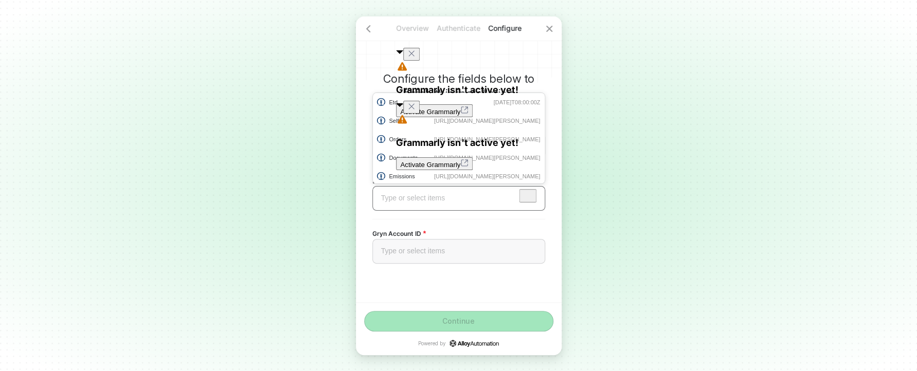
click at [423, 209] on div "Type or select items ﻿" at bounding box center [458, 198] width 173 height 25
click at [465, 254] on div "Type or select items ﻿" at bounding box center [458, 251] width 155 height 9
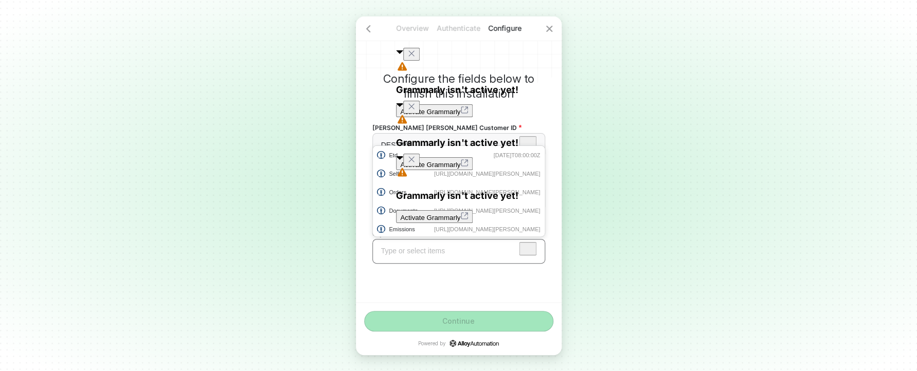
click at [456, 253] on div "Type or select items ﻿" at bounding box center [458, 251] width 155 height 9
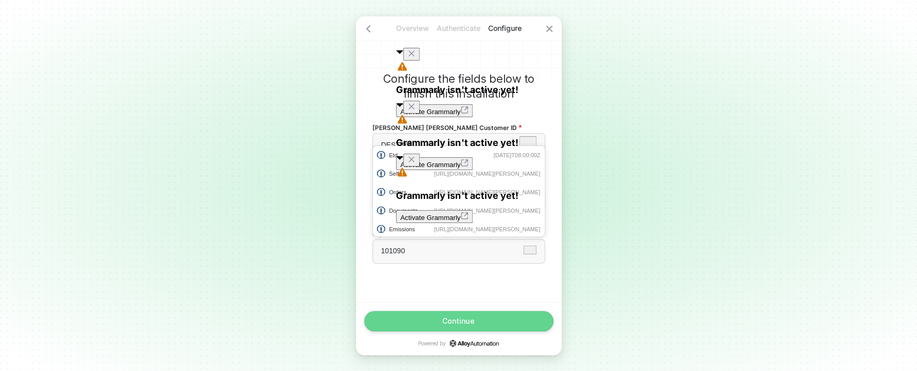
click at [509, 324] on button "Continue" at bounding box center [458, 321] width 189 height 21
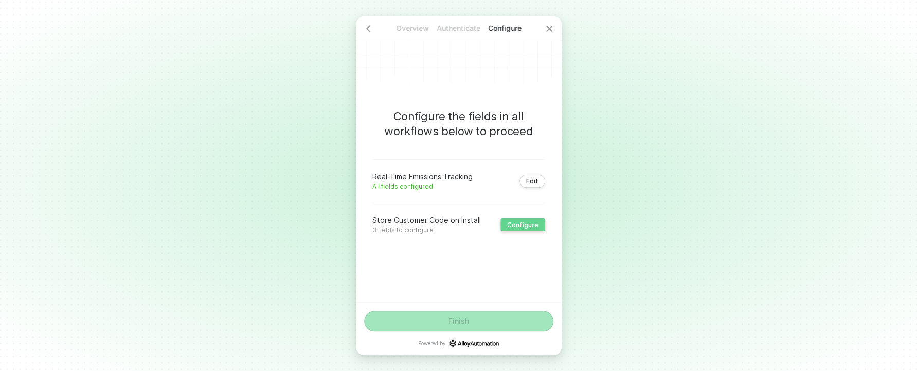
click at [539, 224] on button "Configure" at bounding box center [522, 225] width 45 height 13
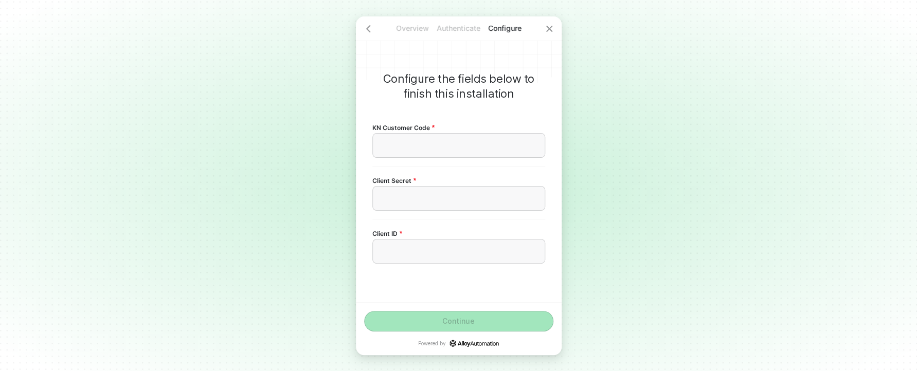
click at [421, 158] on div "KN Customer Code ﻿" at bounding box center [458, 140] width 173 height 52
click at [418, 151] on div "﻿" at bounding box center [458, 145] width 173 height 25
click at [459, 145] on div "﻿" at bounding box center [458, 145] width 155 height 9
click at [411, 198] on div "﻿" at bounding box center [458, 198] width 155 height 9
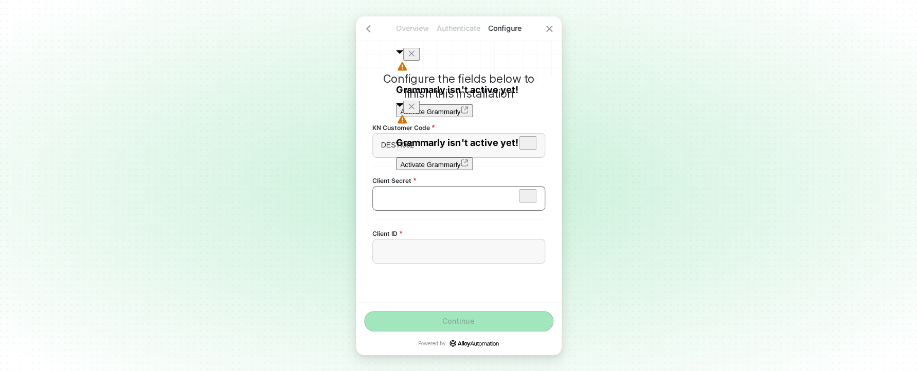
click at [451, 200] on div "﻿" at bounding box center [458, 198] width 155 height 9
click at [452, 240] on div "Client ID ﻿" at bounding box center [458, 246] width 173 height 36
click at [451, 246] on div "﻿" at bounding box center [458, 251] width 173 height 25
click at [428, 246] on div "﻿" at bounding box center [458, 251] width 173 height 25
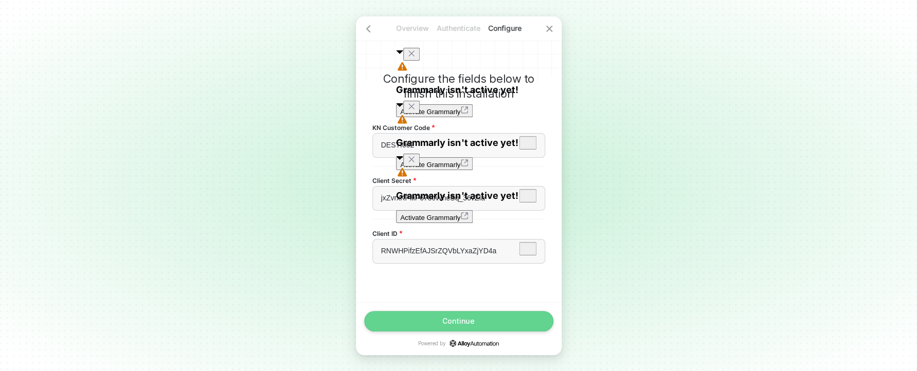
click at [496, 327] on button "Continue" at bounding box center [458, 321] width 189 height 21
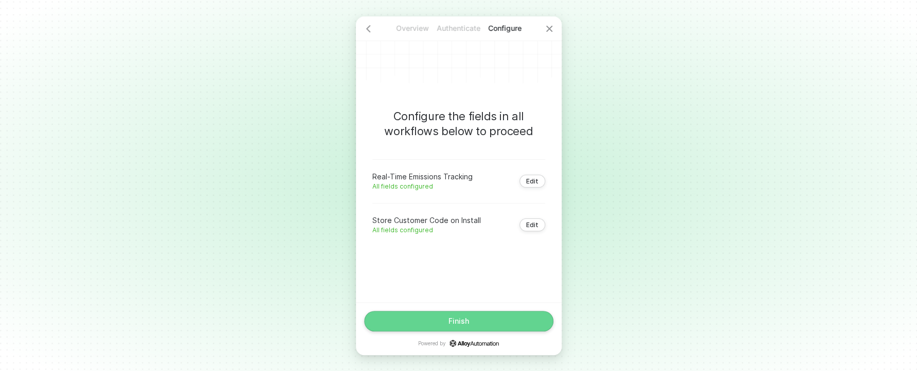
drag, startPoint x: 525, startPoint y: 325, endPoint x: 552, endPoint y: 319, distance: 27.8
click at [525, 325] on button "Finish" at bounding box center [458, 321] width 189 height 21
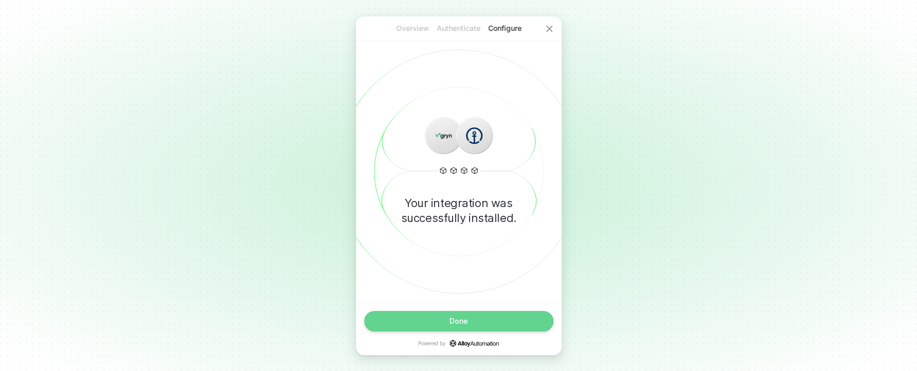
click at [493, 314] on button "Done" at bounding box center [458, 321] width 189 height 21
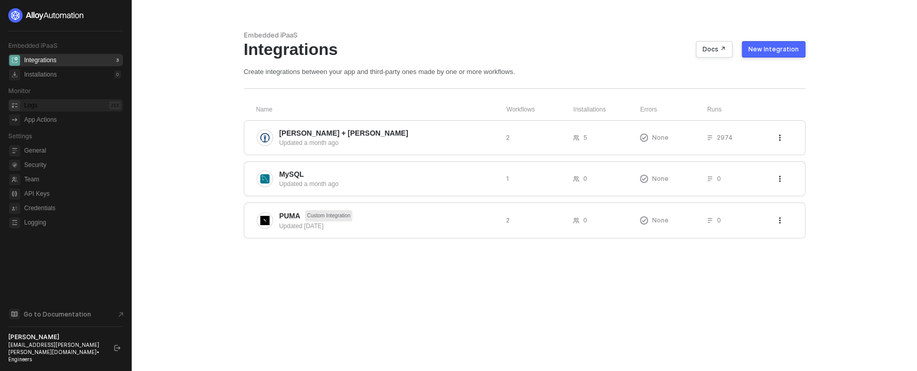
click at [95, 101] on div "Logs 213" at bounding box center [72, 105] width 97 height 12
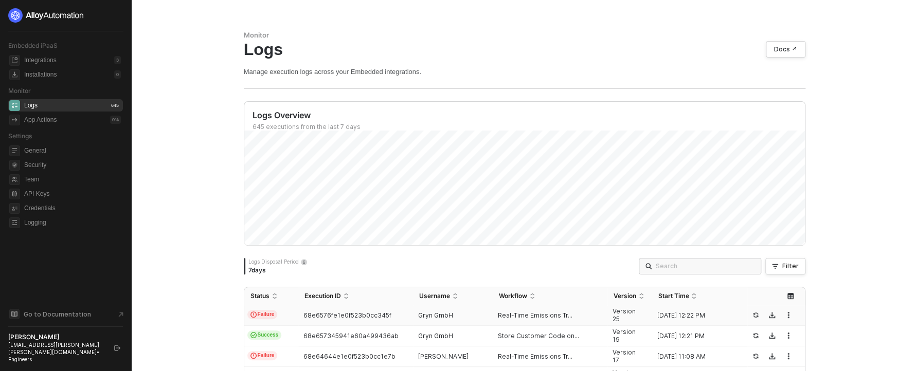
click at [502, 312] on span "Real-Time Emissions Tr..." at bounding box center [535, 316] width 75 height 8
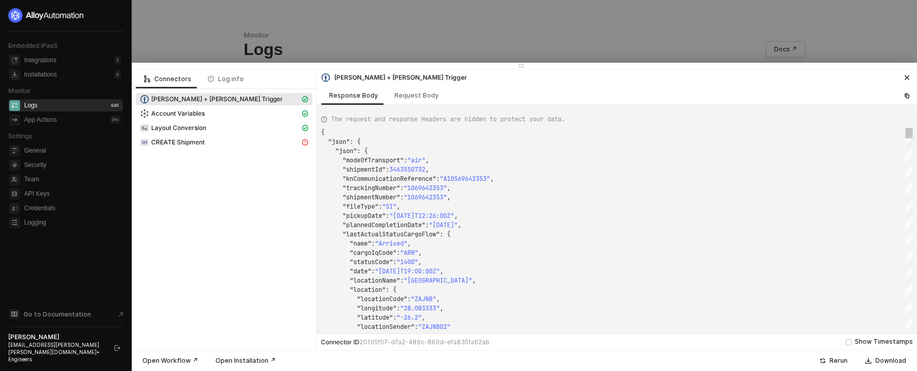
scroll to position [93, 0]
click at [277, 150] on div "CREATE Shipment" at bounding box center [224, 143] width 176 height 14
click at [276, 146] on div "CREATE Shipment" at bounding box center [220, 142] width 160 height 9
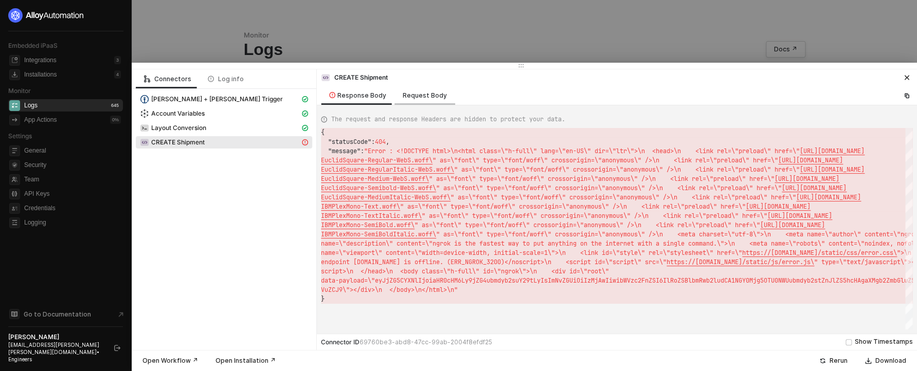
click at [413, 91] on div "Request Body" at bounding box center [425, 95] width 61 height 19
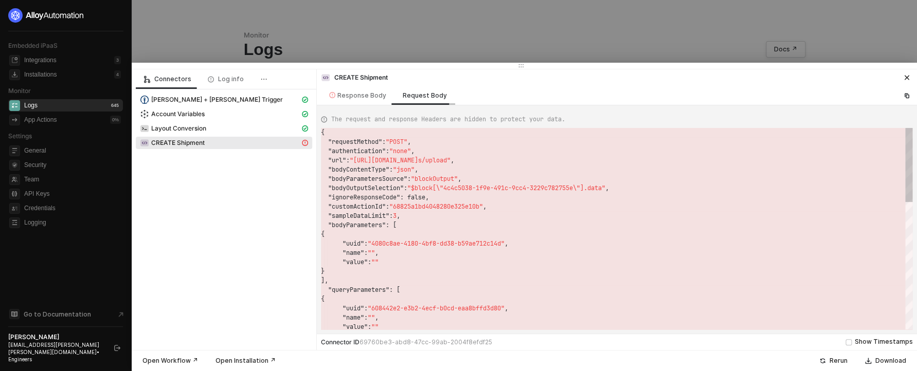
scroll to position [93, 0]
click at [254, 135] on div "Layout Conversion" at bounding box center [224, 129] width 176 height 14
click at [256, 129] on div "Layout Conversion" at bounding box center [220, 128] width 160 height 9
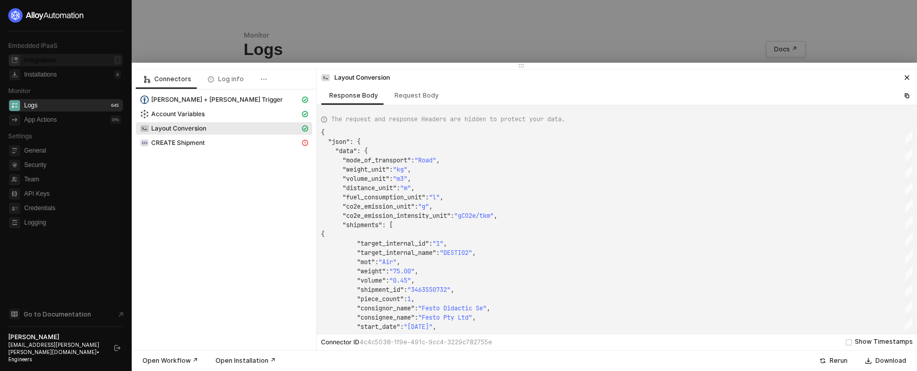
click at [41, 65] on div "Integrations 3" at bounding box center [72, 60] width 97 height 12
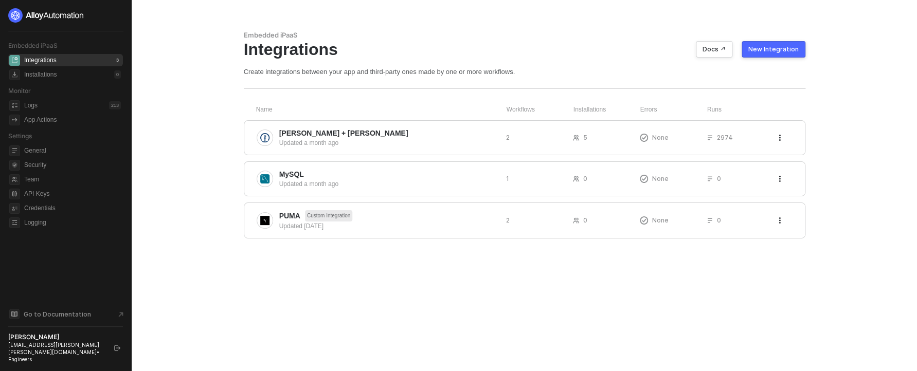
drag, startPoint x: 746, startPoint y: 278, endPoint x: 725, endPoint y: 246, distance: 37.8
click at [748, 277] on div "Embedded iPaaS Integrations Docs ↗ New Integration Create integrations between …" at bounding box center [524, 185] width 586 height 371
click at [365, 127] on div "[PERSON_NAME] + [PERSON_NAME] Updated a month ago 2 5 None 2974" at bounding box center [525, 137] width 562 height 35
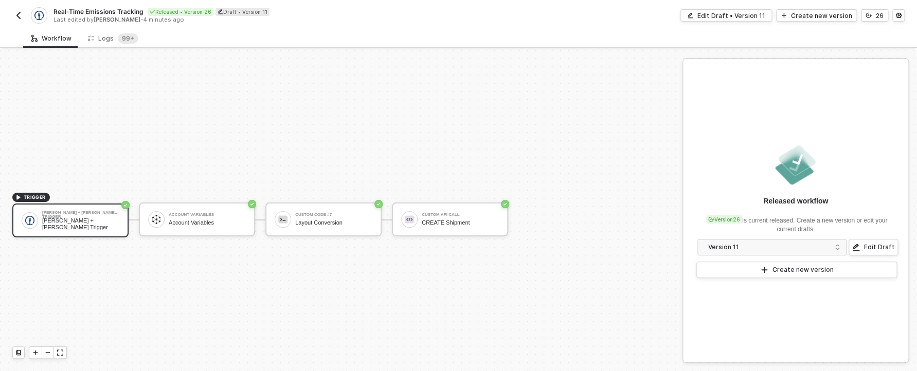
scroll to position [19, 0]
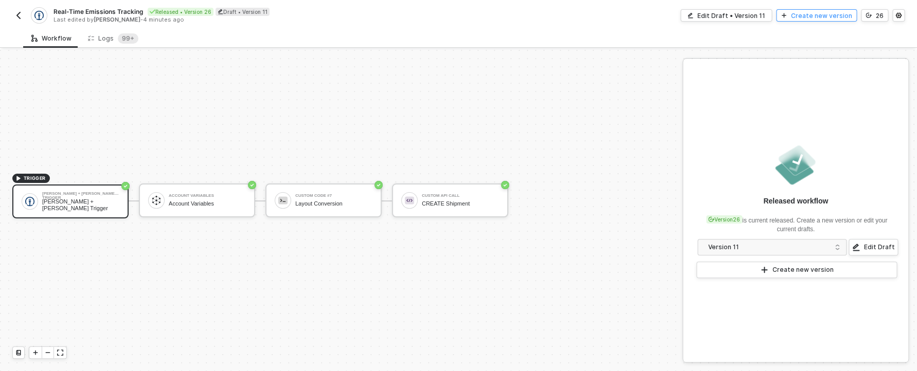
click at [811, 20] on button "Create new version" at bounding box center [816, 15] width 81 height 12
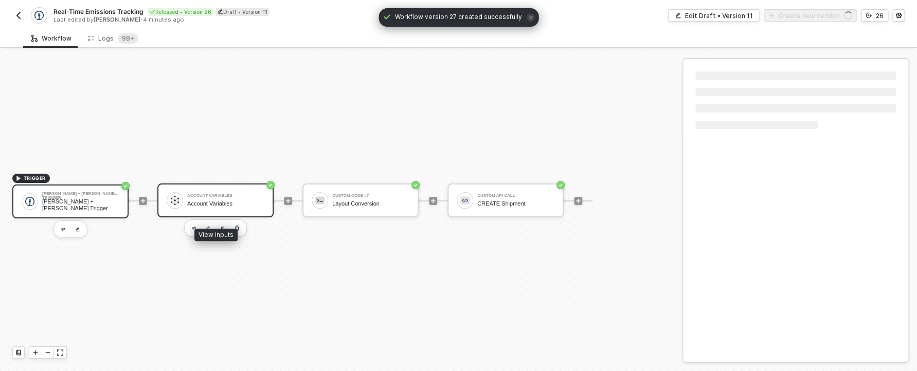
click at [216, 206] on div "Account Variables" at bounding box center [225, 204] width 77 height 7
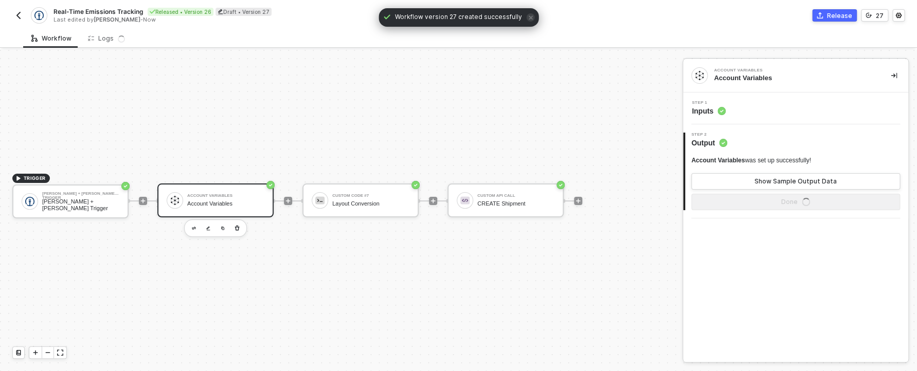
click at [707, 115] on span "Inputs" at bounding box center [709, 111] width 34 height 10
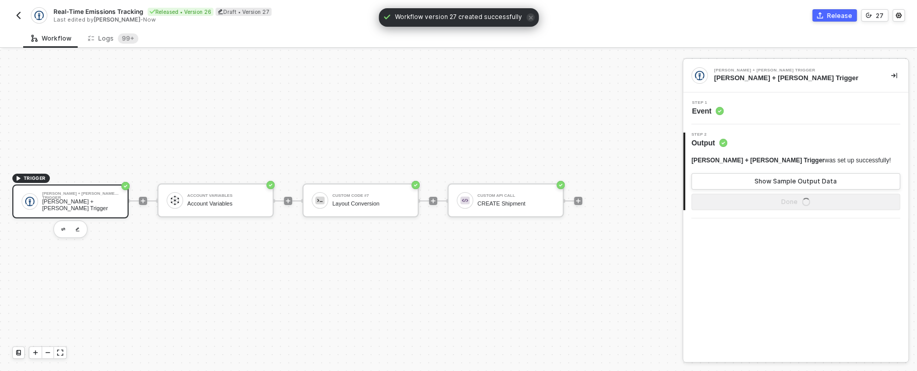
click at [708, 105] on div "Step 1 Event" at bounding box center [708, 108] width 32 height 15
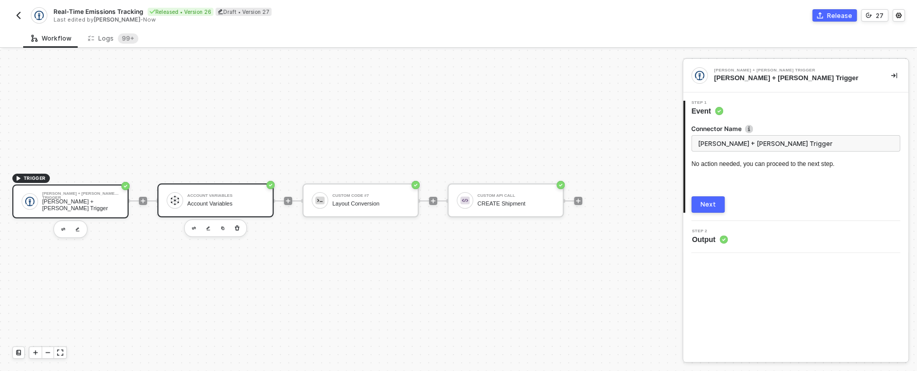
click at [195, 205] on div "Account Variables" at bounding box center [225, 204] width 77 height 7
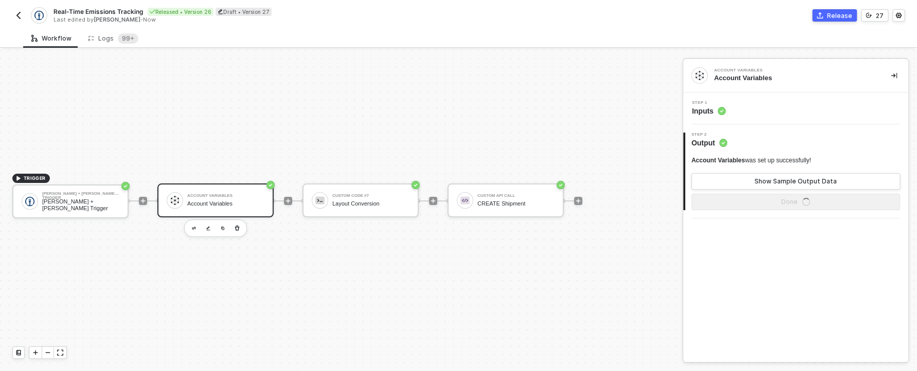
click at [740, 117] on div "Step 1 Inputs" at bounding box center [795, 109] width 225 height 32
click at [734, 111] on div "Step 1 Inputs" at bounding box center [797, 108] width 223 height 15
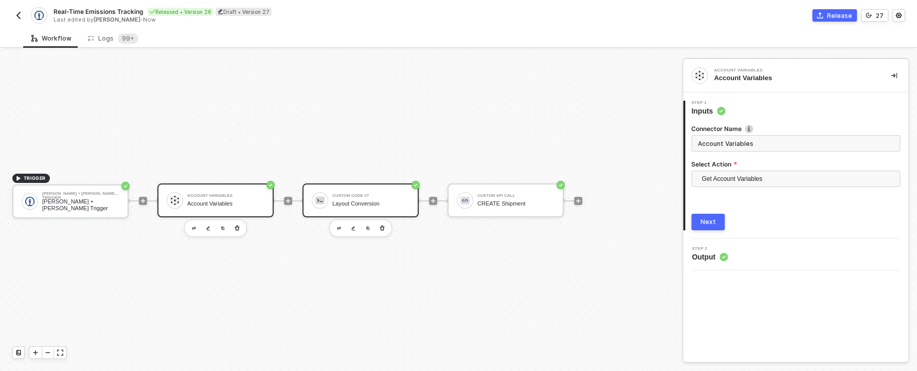
click at [374, 198] on div "Custom Code #7" at bounding box center [370, 196] width 77 height 4
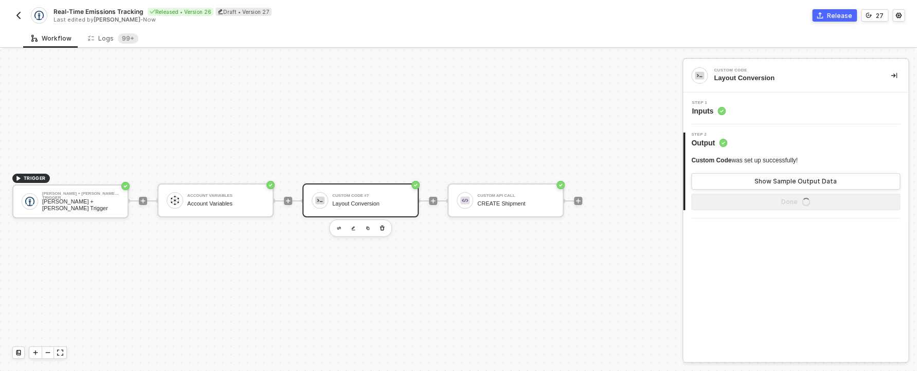
click at [726, 114] on div "Step 1 Inputs" at bounding box center [797, 108] width 223 height 15
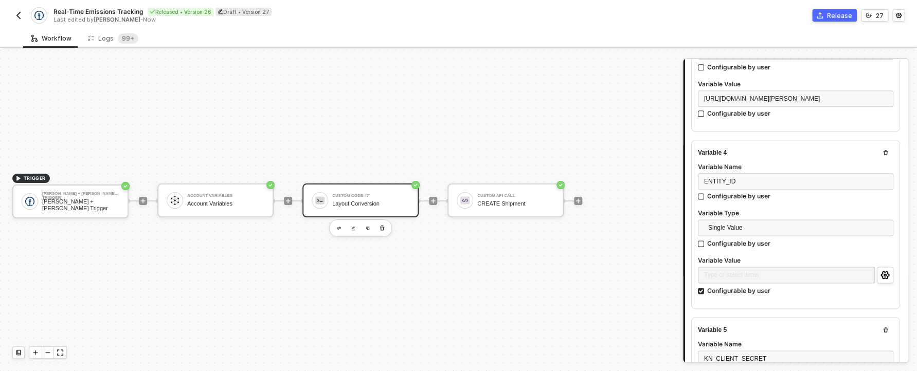
scroll to position [595, 0]
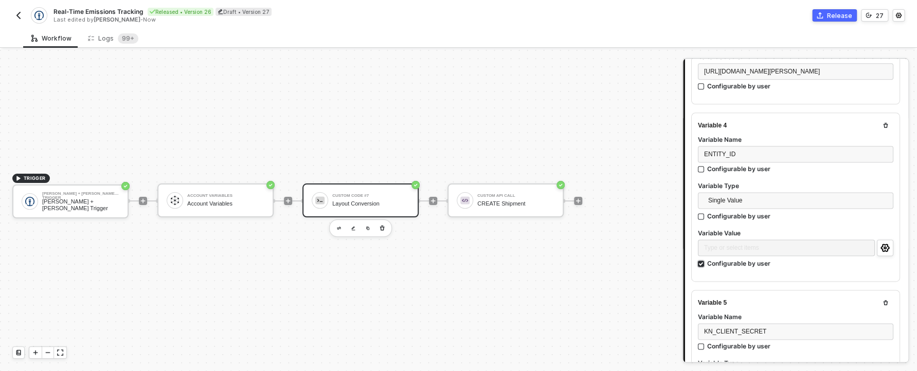
click at [746, 268] on div "Configurable by user" at bounding box center [738, 263] width 63 height 9
click at [705, 268] on input "Configurable by user" at bounding box center [701, 264] width 7 height 7
checkbox input "false"
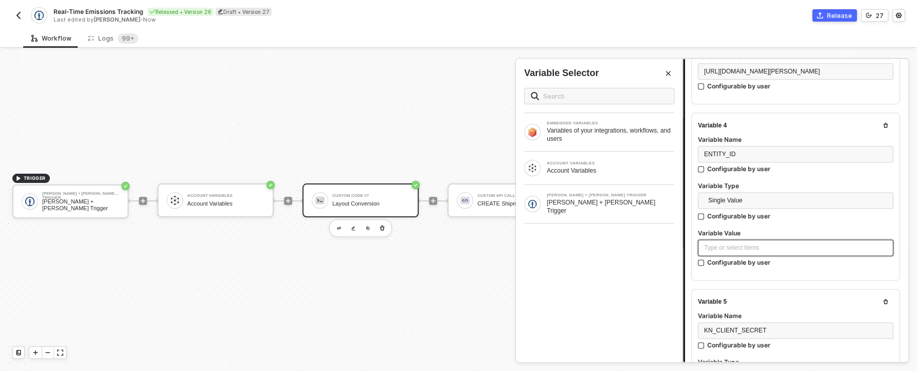
click at [744, 253] on div "Type or select items ﻿" at bounding box center [795, 248] width 183 height 10
click at [596, 138] on div "Variables of your integrations, workflows, and users" at bounding box center [611, 135] width 128 height 16
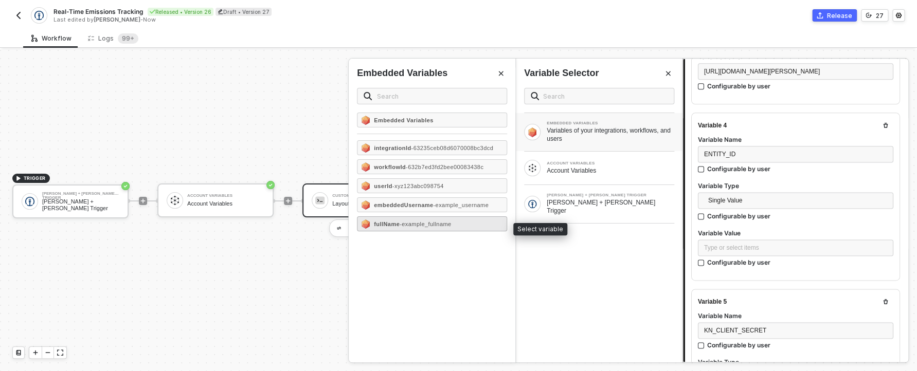
click at [422, 221] on div "fullName - example_fullname" at bounding box center [432, 224] width 150 height 15
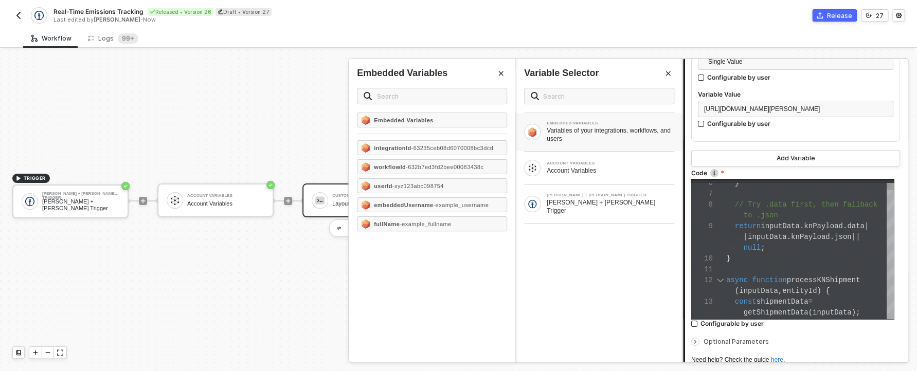
scroll to position [22, 4]
click at [827, 264] on div "}" at bounding box center [810, 259] width 168 height 11
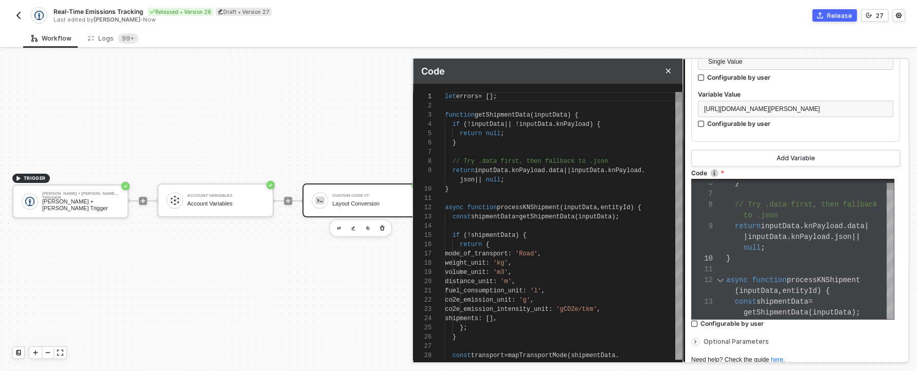
scroll to position [83, 0]
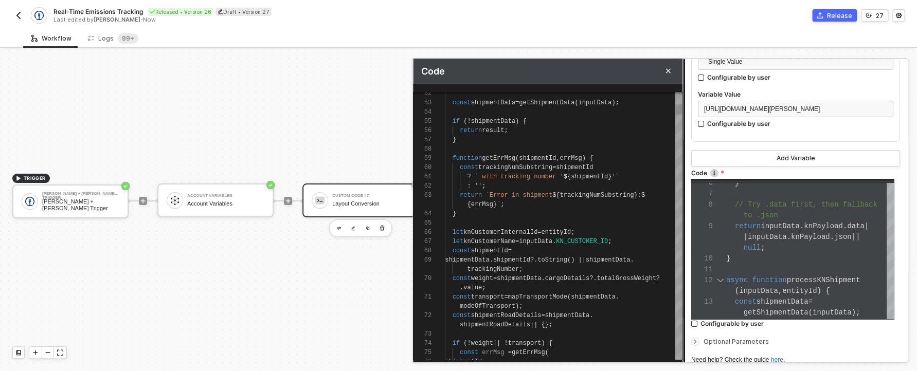
click at [606, 208] on div "{ errMsg } ` ;" at bounding box center [564, 204] width 238 height 9
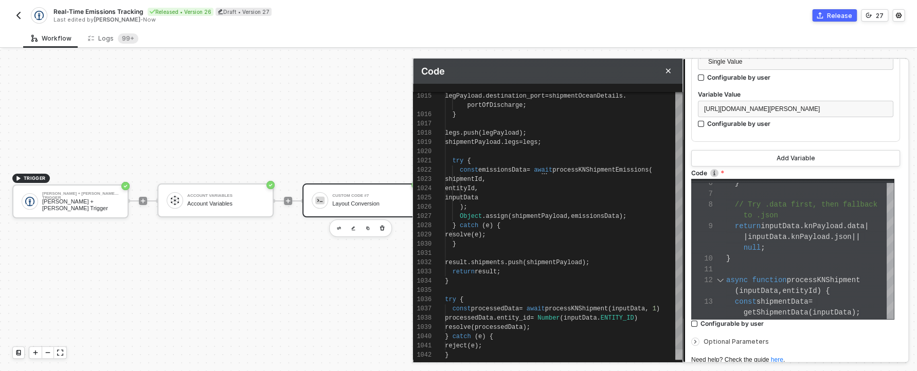
drag, startPoint x: 678, startPoint y: 112, endPoint x: 656, endPoint y: 366, distance: 255.0
click at [570, 332] on div "} catch ( e ) {" at bounding box center [564, 336] width 238 height 9
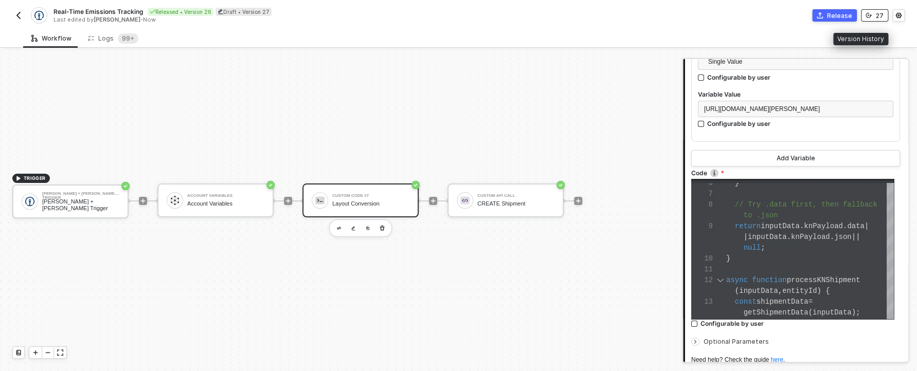
click at [879, 12] on div "27" at bounding box center [880, 15] width 8 height 9
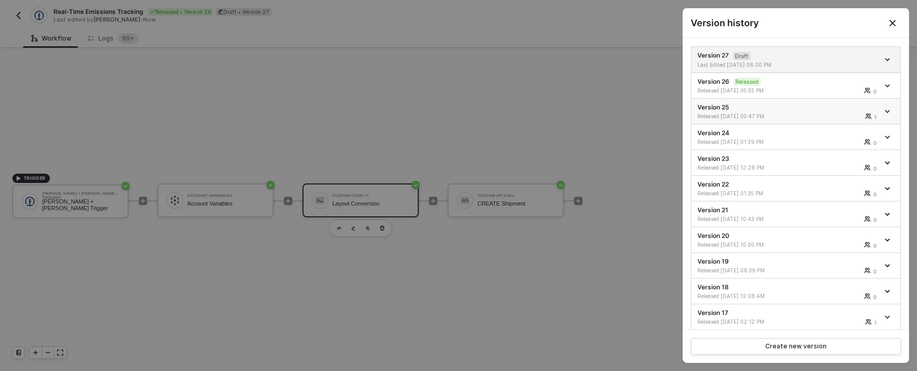
click at [795, 116] on div "Released 10/08/2025 05:47 PM 1" at bounding box center [787, 116] width 181 height 7
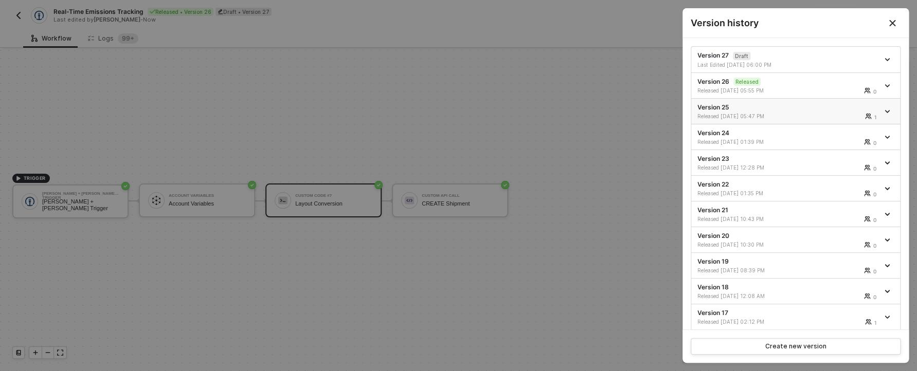
click at [883, 109] on div at bounding box center [888, 111] width 11 height 12
click at [883, 108] on div at bounding box center [888, 111] width 11 height 12
click at [764, 143] on div "Released 09/30/2025 01:39 PM" at bounding box center [743, 141] width 92 height 7
click at [761, 142] on div "Released 09/30/2025 01:39 PM" at bounding box center [743, 141] width 92 height 7
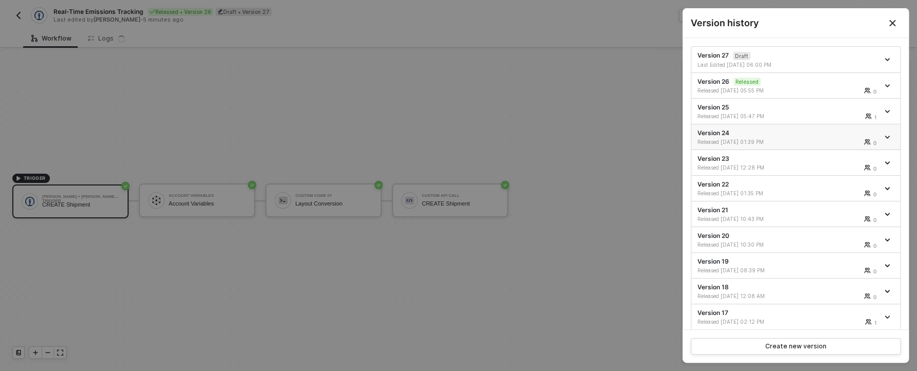
click at [885, 138] on span "icon-arrow-down" at bounding box center [888, 137] width 7 height 5
click at [883, 141] on div at bounding box center [888, 137] width 11 height 12
click at [885, 138] on icon "icon-arrow-down" at bounding box center [887, 137] width 5 height 5
click at [844, 169] on li "Make a copy" at bounding box center [845, 175] width 80 height 20
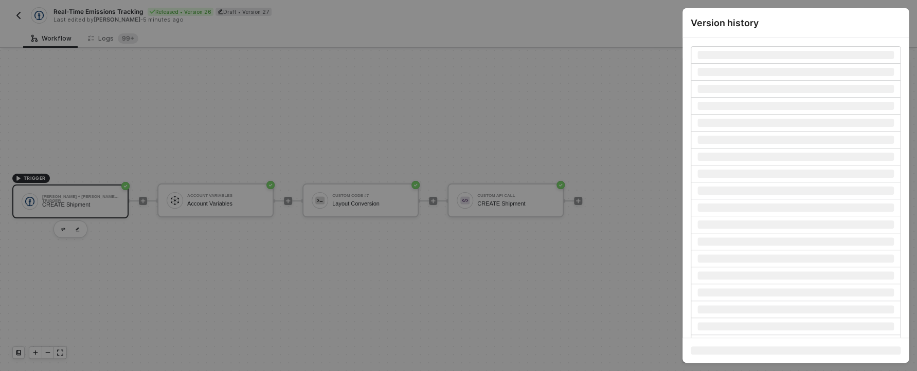
click at [582, 259] on div at bounding box center [458, 185] width 917 height 371
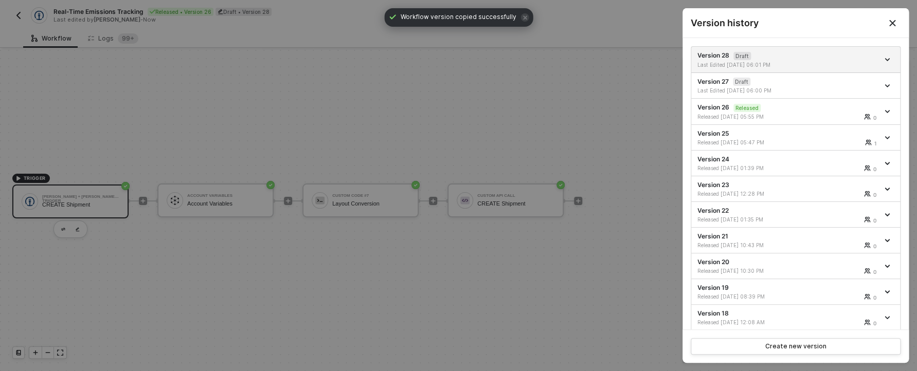
click at [565, 270] on div at bounding box center [458, 185] width 917 height 371
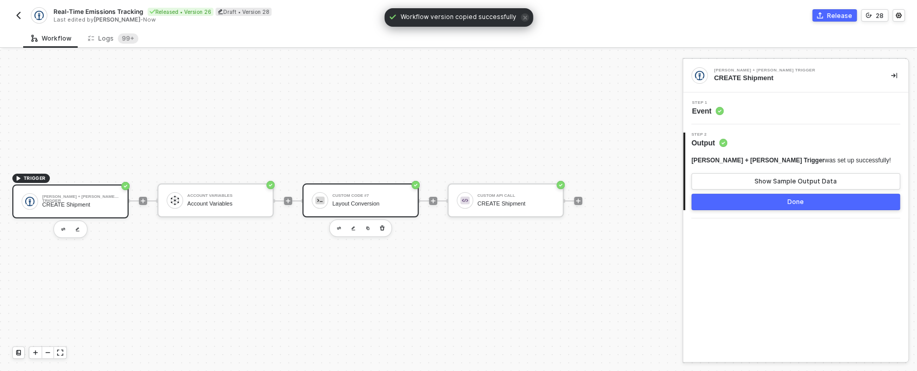
click at [383, 210] on div "Custom Code #7 Layout Conversion" at bounding box center [370, 201] width 77 height 20
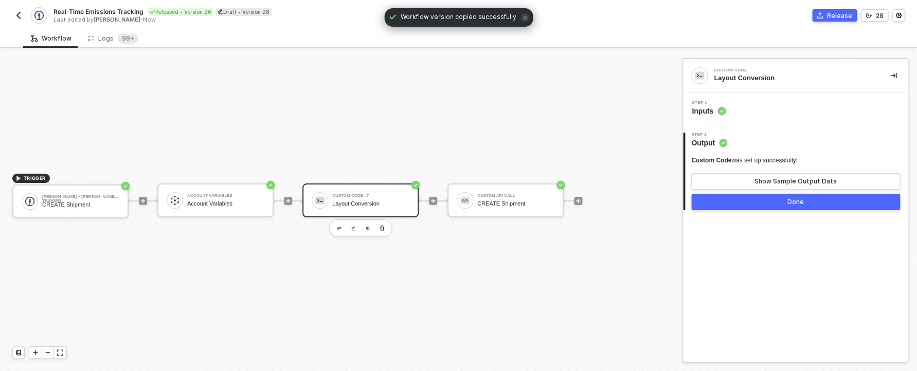
click at [752, 109] on div "Step 1 Inputs" at bounding box center [797, 108] width 223 height 15
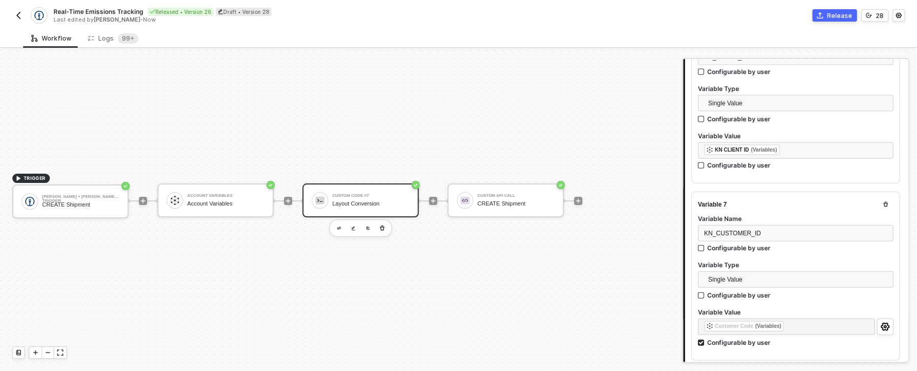
scroll to position [1143, 0]
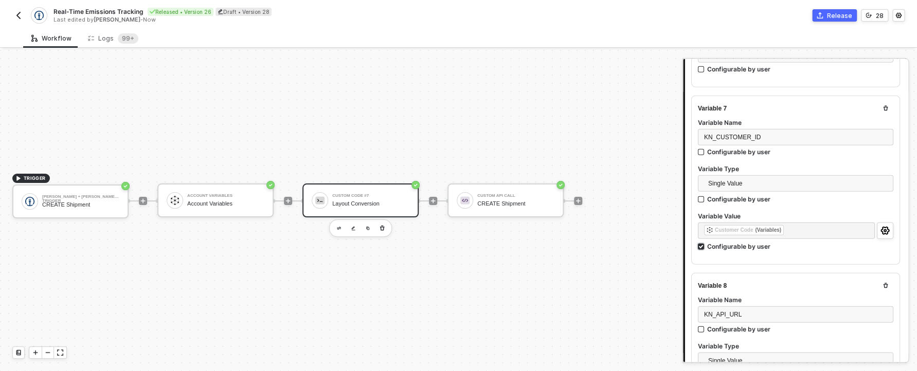
click at [704, 251] on input "Configurable by user" at bounding box center [701, 247] width 7 height 7
checkbox input "false"
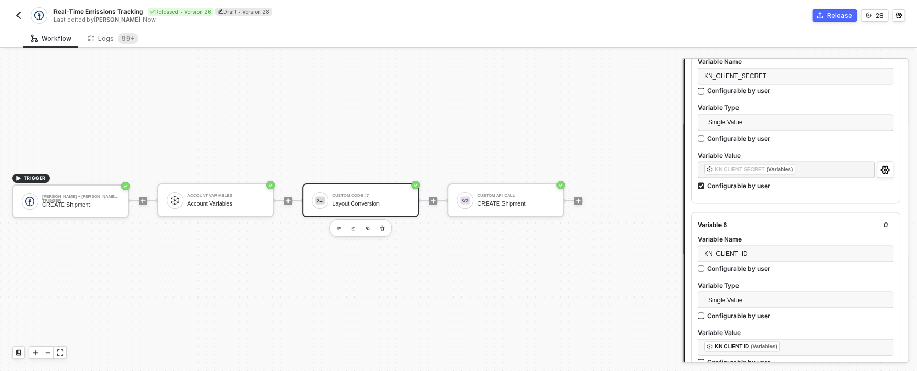
scroll to position [776, 0]
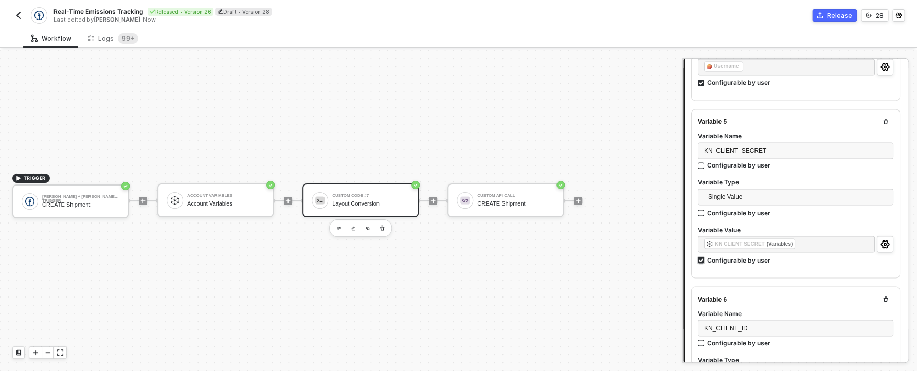
click at [721, 264] on div "Configurable by user" at bounding box center [738, 260] width 63 height 9
click at [705, 264] on input "Configurable by user" at bounding box center [701, 260] width 7 height 7
checkbox input "false"
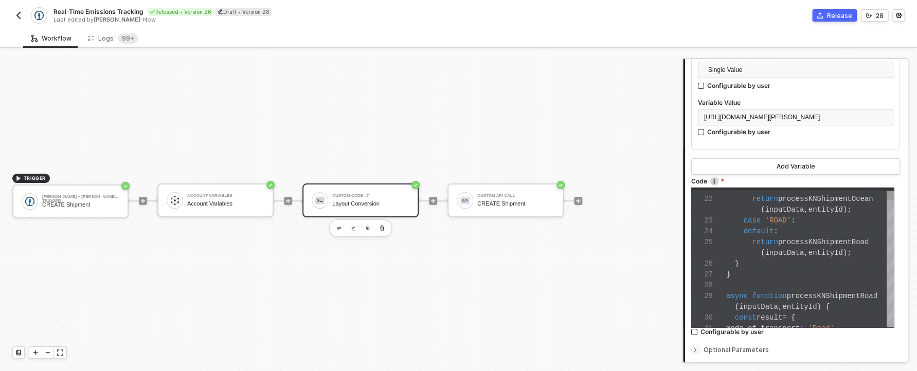
scroll to position [1609, 0]
click at [756, 256] on span at bounding box center [743, 252] width 34 height 8
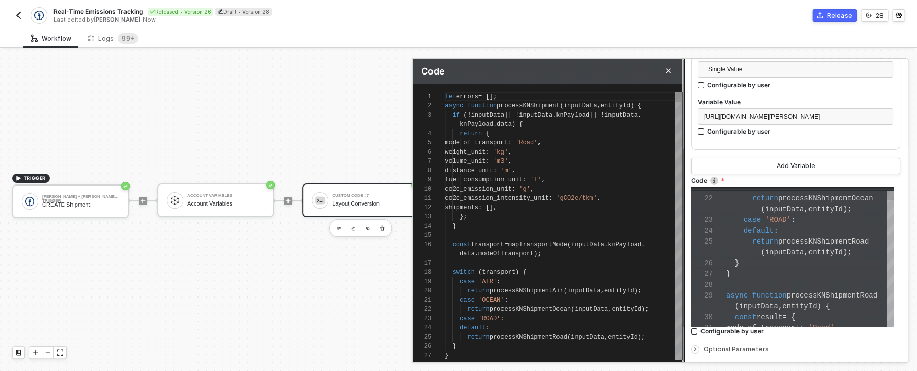
scroll to position [83, 0]
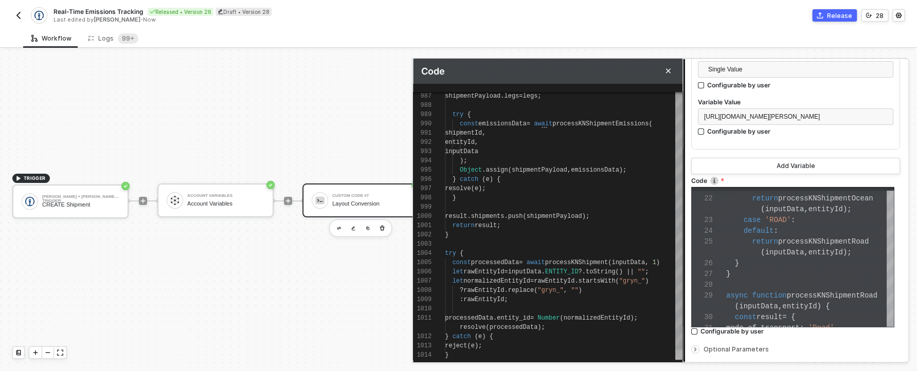
drag, startPoint x: 676, startPoint y: 111, endPoint x: 632, endPoint y: 356, distance: 248.8
click at [632, 357] on div "shipmentPayload . legs = legs ; try { const emissionsData = await processKNShip…" at bounding box center [564, 226] width 238 height 268
click at [607, 289] on div "? rawEntityId . replace ( "gryn_" , "" )" at bounding box center [564, 290] width 238 height 9
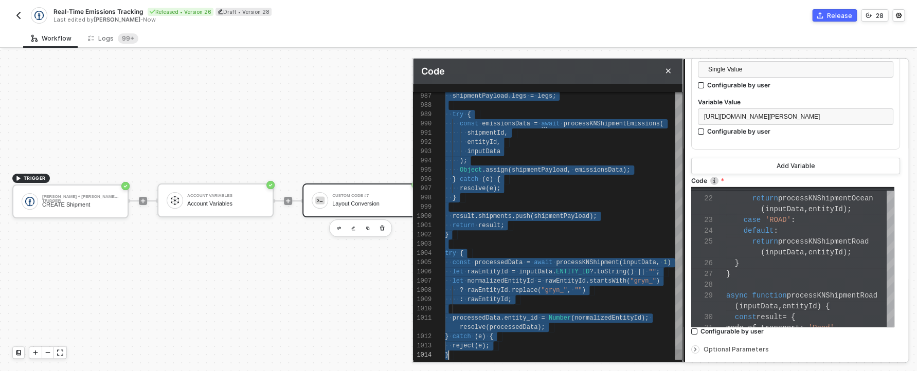
scroll to position [65, 4]
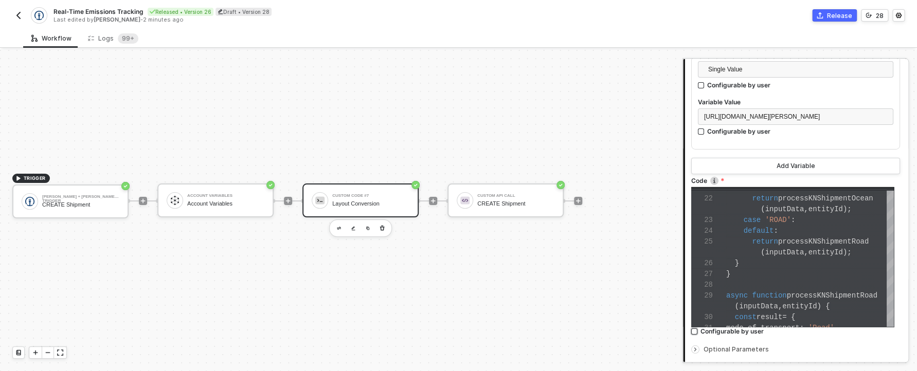
click at [853, 336] on label "Configurable by user" at bounding box center [795, 331] width 209 height 9
click at [699, 336] on input "Configurable by user" at bounding box center [694, 332] width 7 height 7
checkbox input "true"
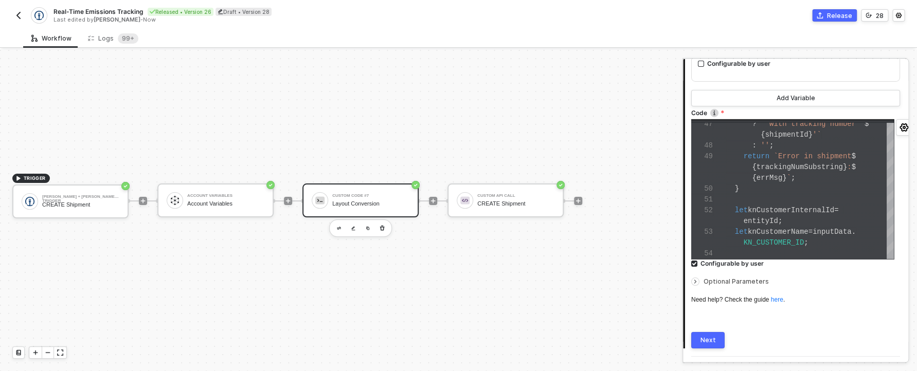
scroll to position [1709, 0]
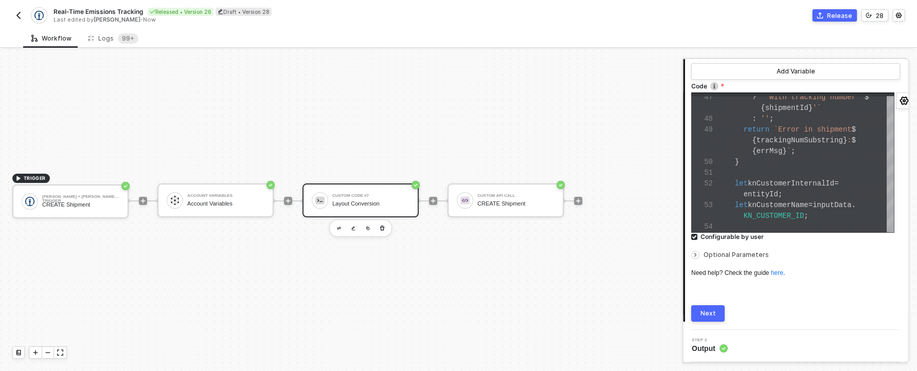
click at [722, 318] on button "Next" at bounding box center [707, 314] width 33 height 16
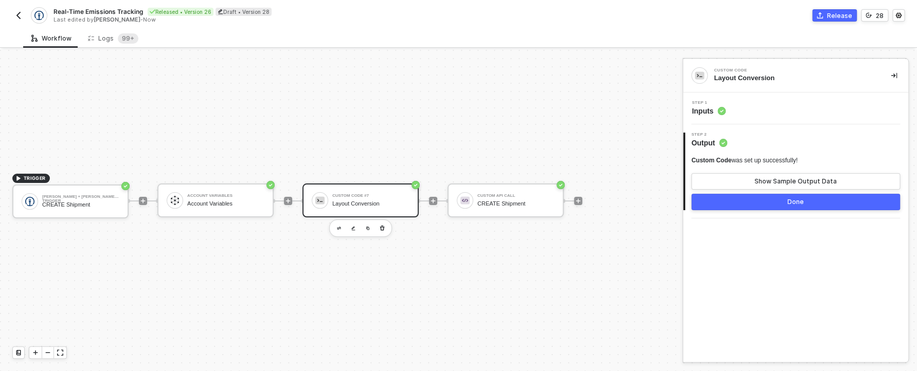
click at [727, 113] on div "Step 1 Inputs" at bounding box center [797, 108] width 223 height 15
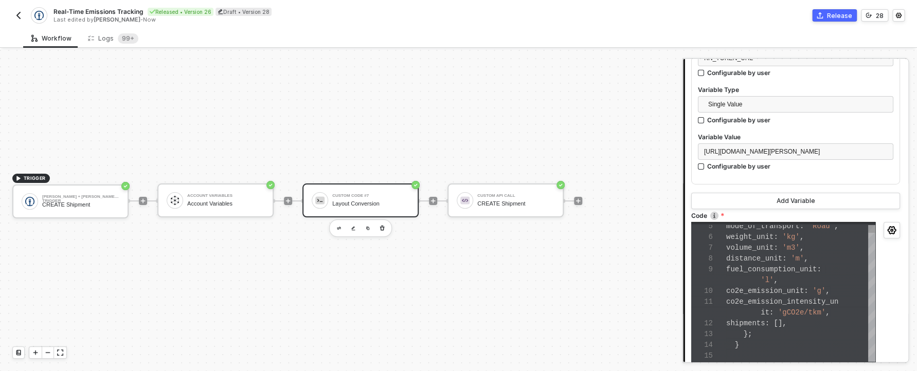
scroll to position [1709, 0]
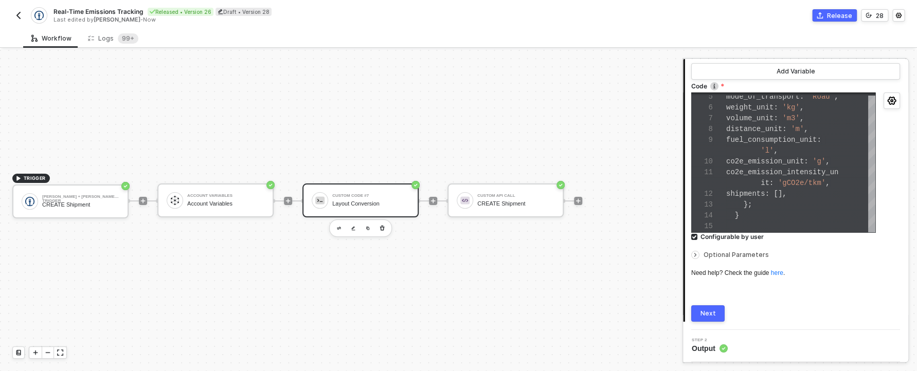
click at [710, 256] on span "Optional Parameters" at bounding box center [736, 255] width 65 height 8
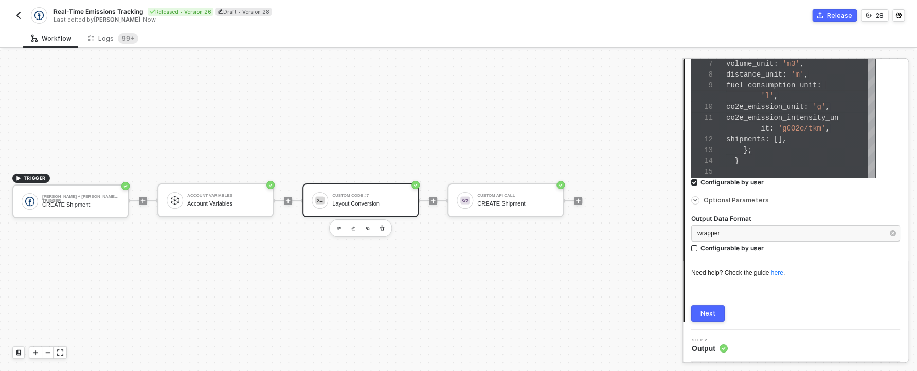
scroll to position [1760, 0]
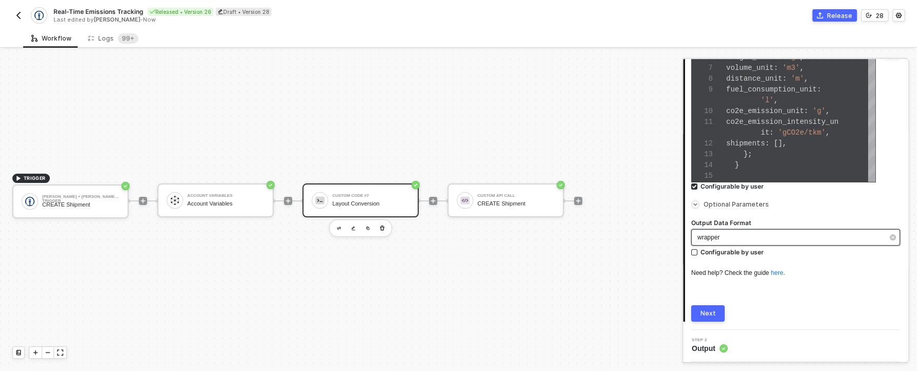
click at [708, 239] on span "wrapper" at bounding box center [708, 237] width 22 height 7
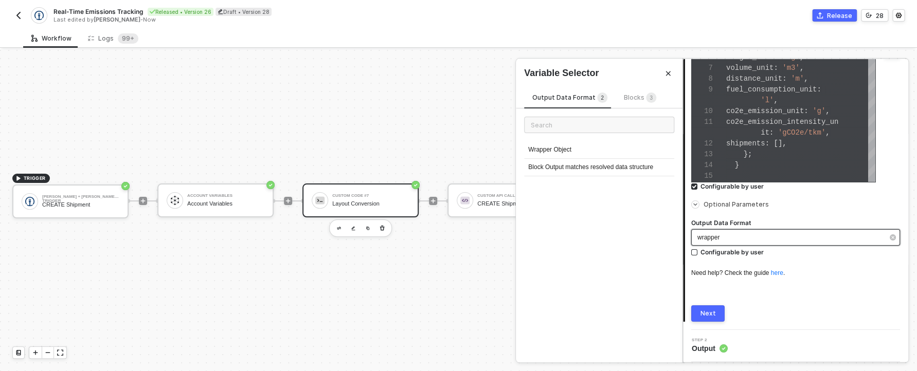
click at [729, 242] on div "wrapper" at bounding box center [790, 238] width 186 height 10
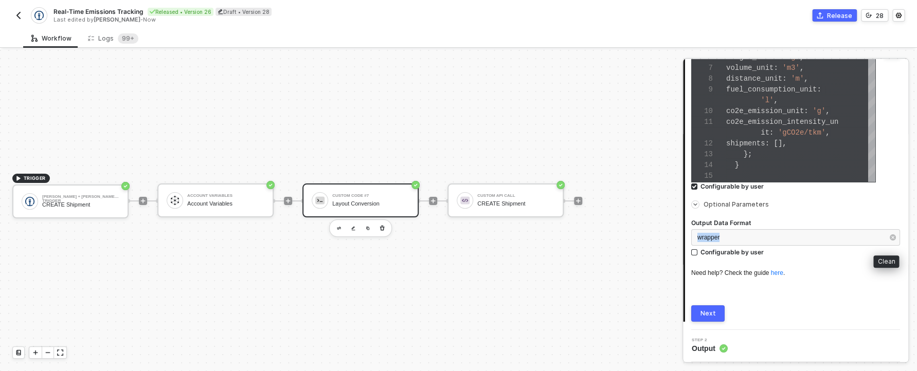
click at [889, 239] on button "button" at bounding box center [892, 237] width 11 height 11
click at [708, 311] on div "Next" at bounding box center [708, 314] width 15 height 8
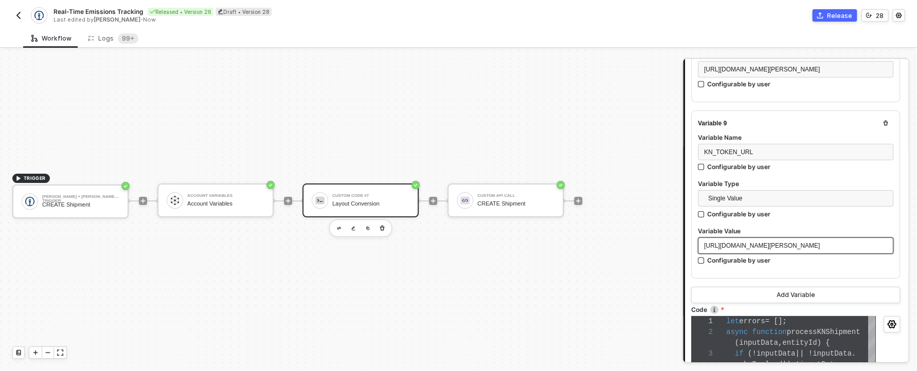
scroll to position [0, 0]
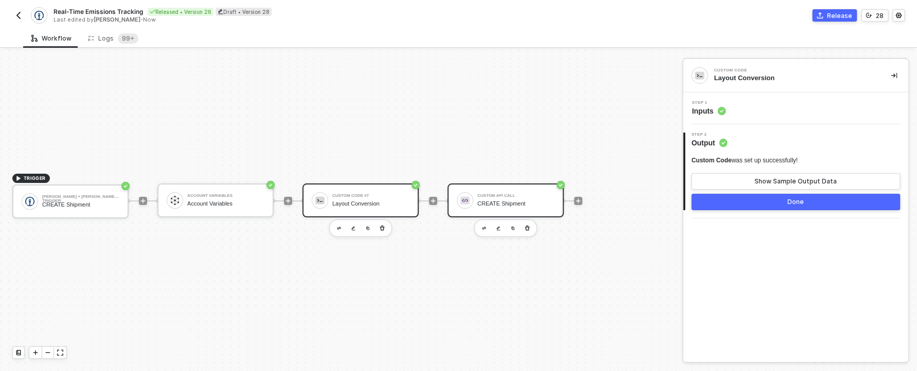
click at [507, 198] on div "Custom API Call" at bounding box center [515, 196] width 77 height 4
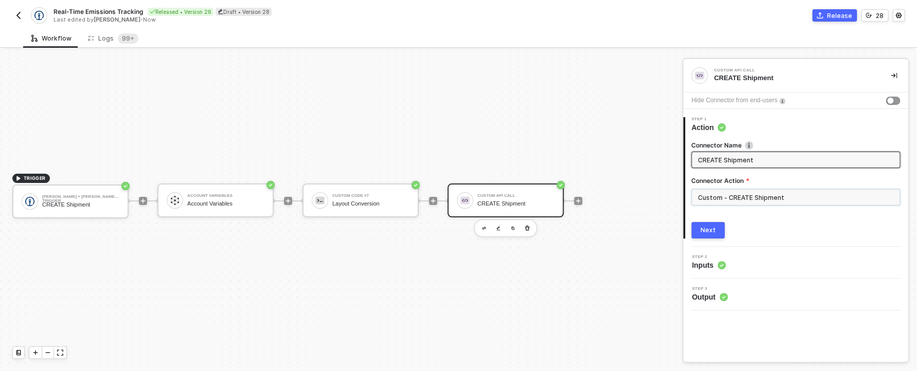
click at [742, 201] on input "Custom - CREATE Shipment" at bounding box center [795, 197] width 209 height 16
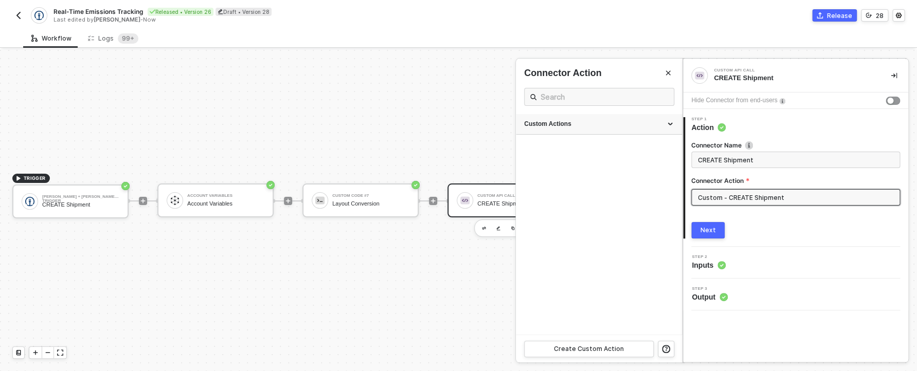
click at [635, 133] on div "Custom Actions" at bounding box center [599, 124] width 166 height 21
click at [641, 172] on button "button" at bounding box center [641, 174] width 12 height 12
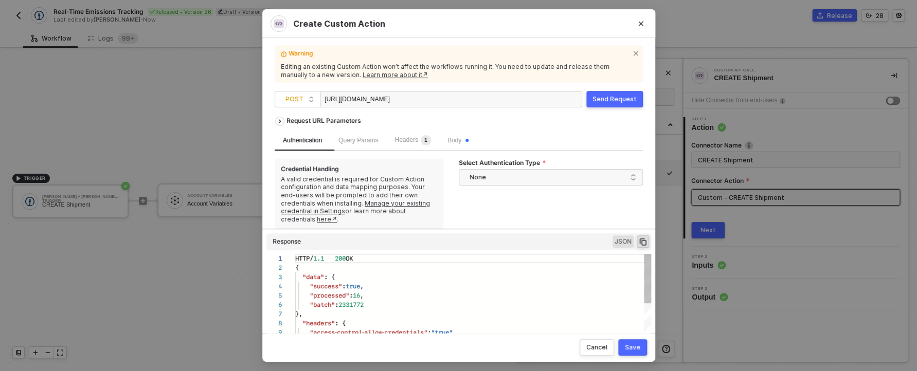
scroll to position [93, 0]
click at [641, 25] on icon "Close" at bounding box center [641, 24] width 6 height 6
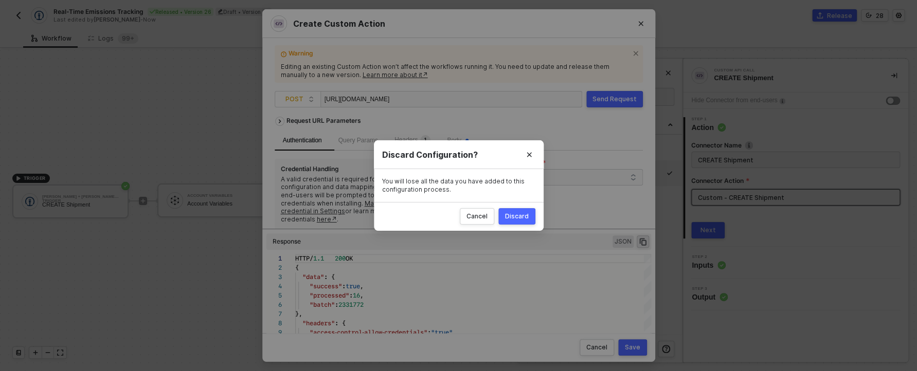
click at [522, 216] on div "Discard" at bounding box center [517, 216] width 24 height 8
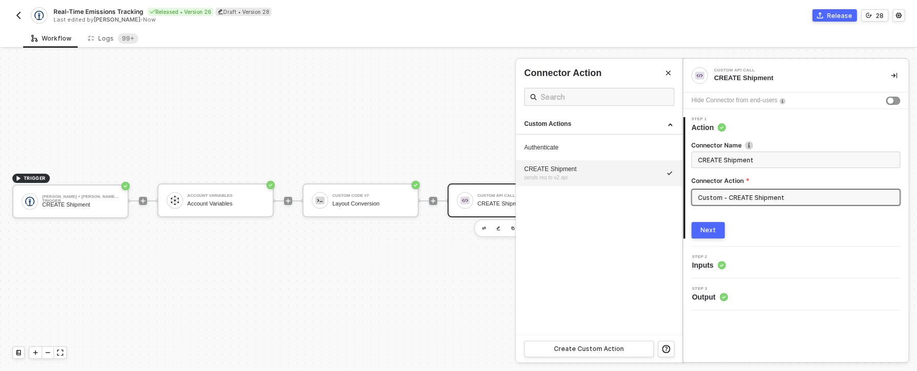
click at [822, 21] on button "Release" at bounding box center [834, 15] width 45 height 12
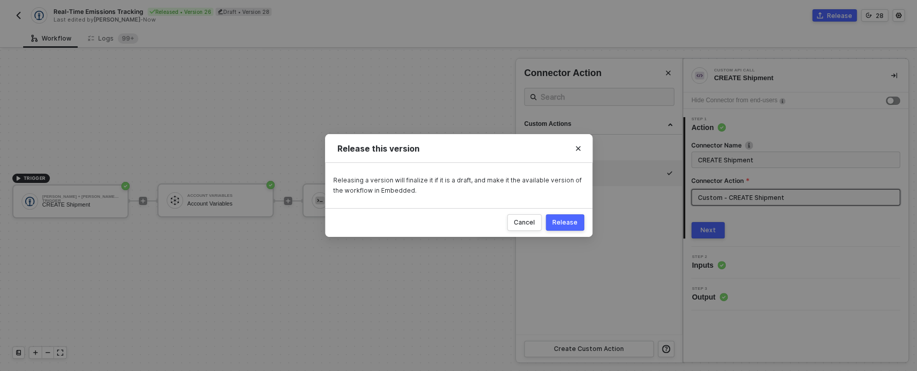
click at [567, 226] on div "Release" at bounding box center [564, 223] width 25 height 8
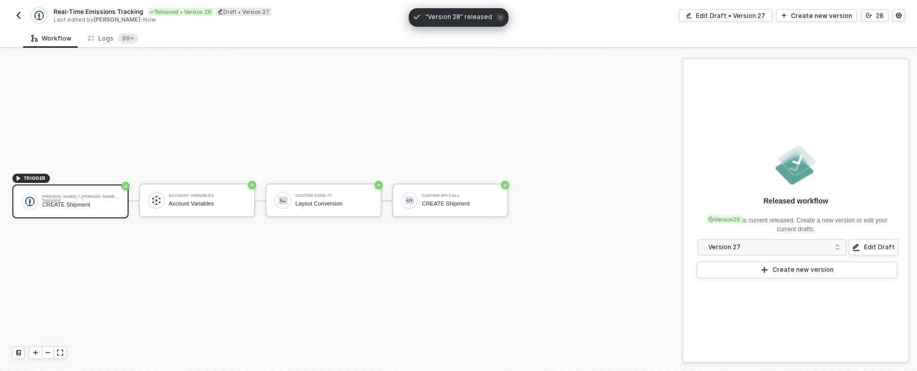
click at [20, 12] on img "button" at bounding box center [18, 15] width 8 height 8
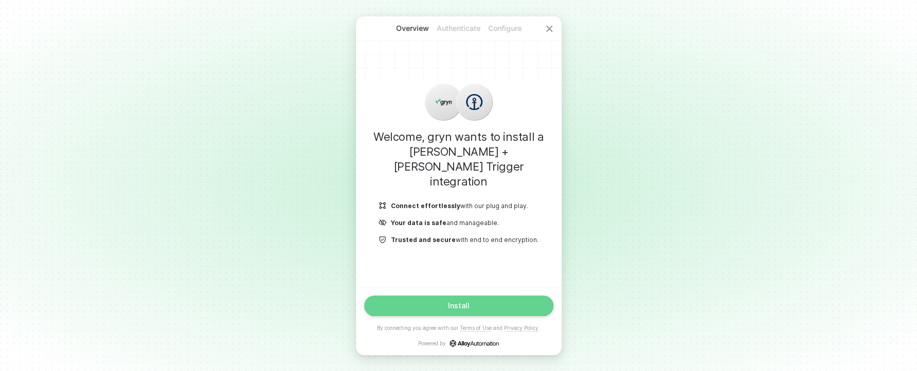
click at [469, 311] on button "Install" at bounding box center [458, 306] width 189 height 21
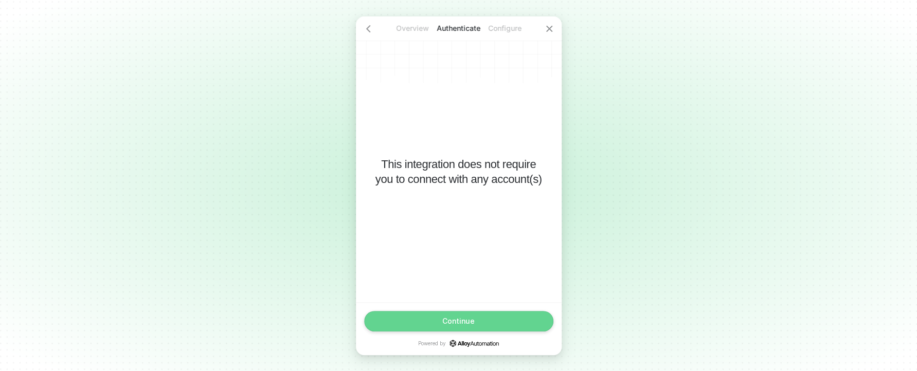
click at [467, 318] on div "Continue" at bounding box center [458, 321] width 32 height 8
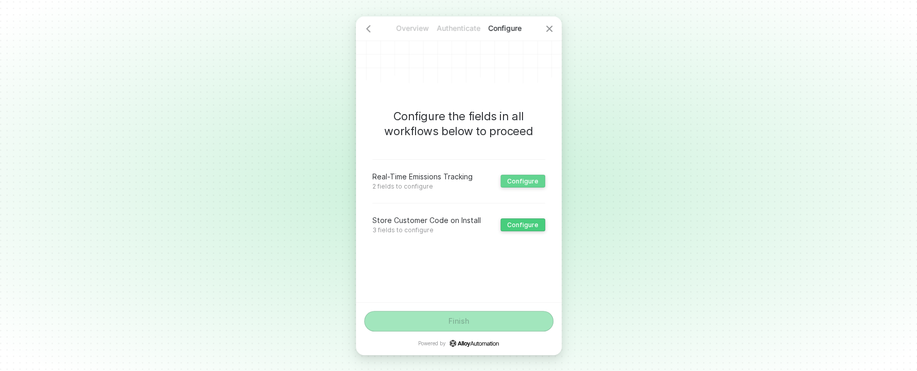
click at [521, 183] on div "Configure" at bounding box center [522, 181] width 31 height 8
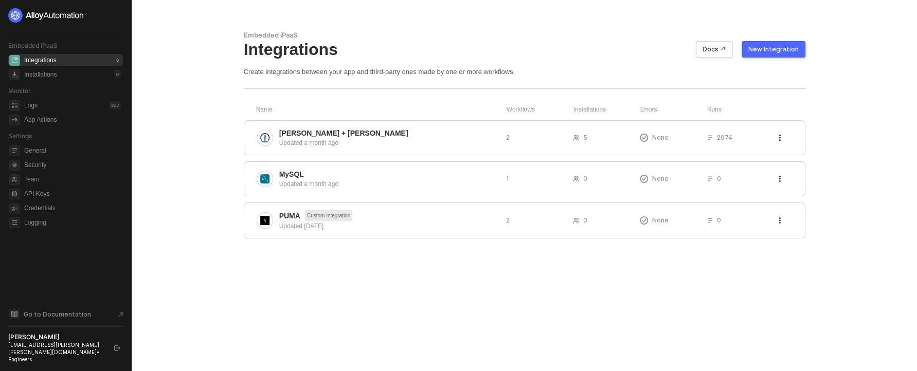
click at [317, 138] on span "[PERSON_NAME] + [PERSON_NAME]" at bounding box center [343, 133] width 129 height 10
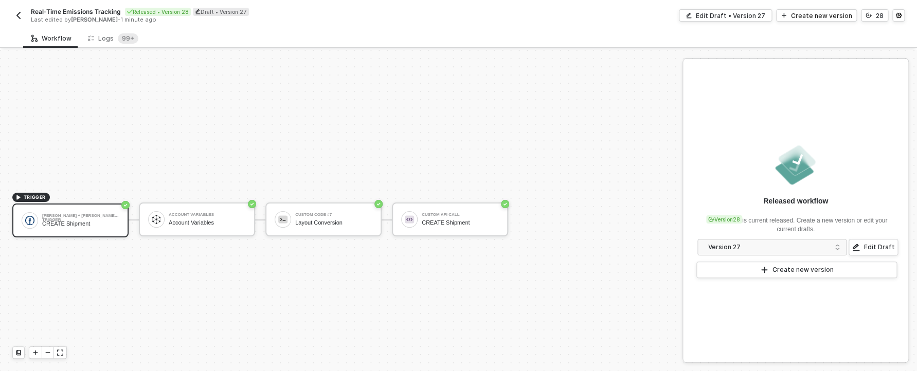
scroll to position [19, 0]
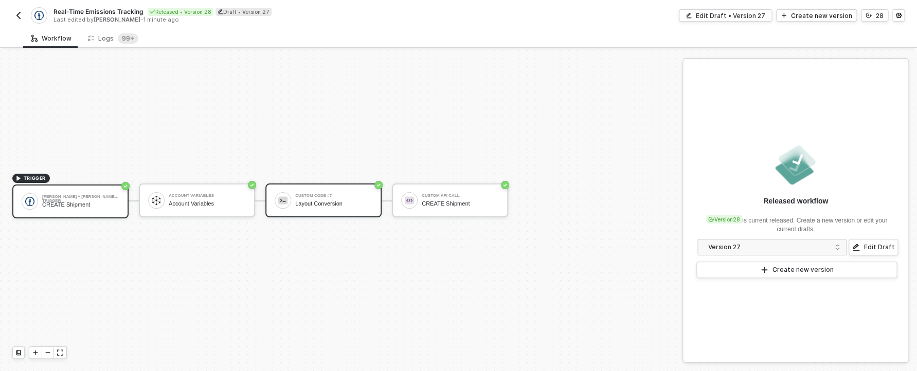
click at [331, 218] on div "Custom Code #7 Layout Conversion" at bounding box center [323, 201] width 116 height 34
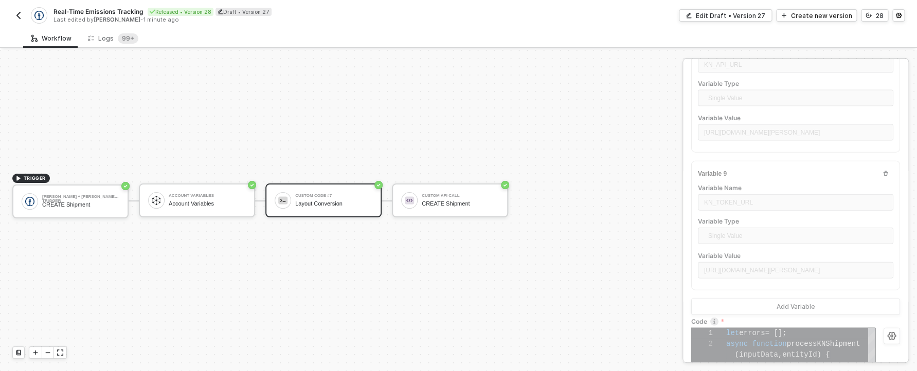
scroll to position [1093, 0]
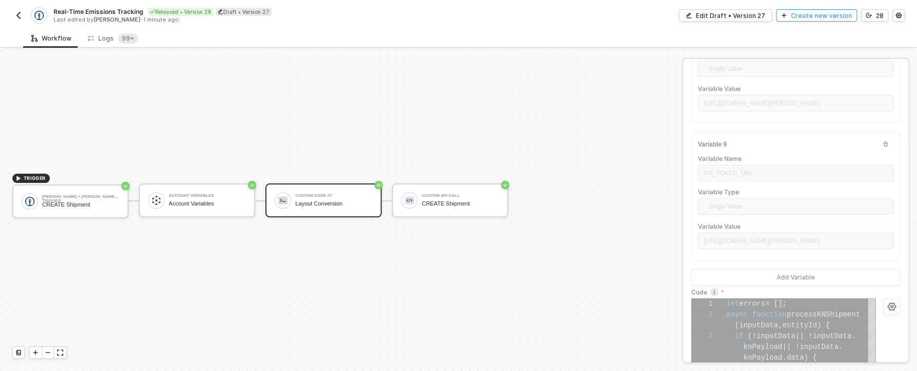
click at [803, 17] on div "Create new version" at bounding box center [821, 15] width 61 height 9
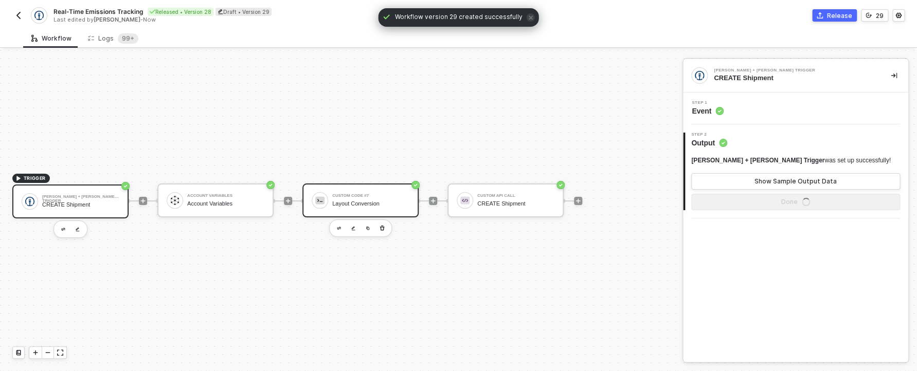
click at [373, 202] on div "Layout Conversion" at bounding box center [370, 204] width 77 height 7
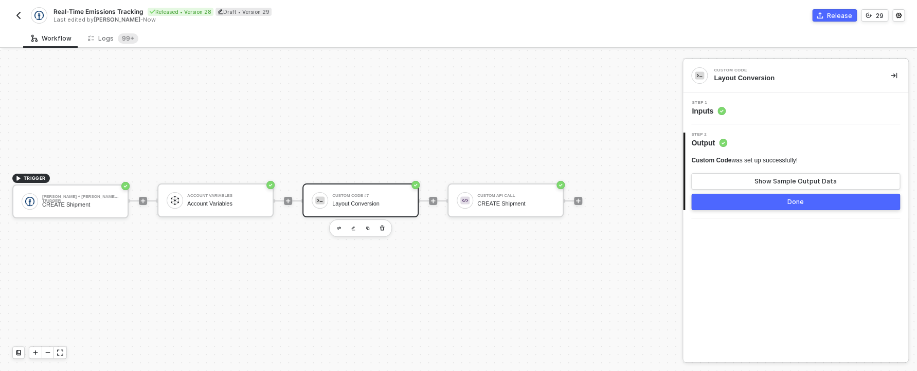
click at [751, 114] on div "Step 1 Inputs" at bounding box center [797, 108] width 223 height 15
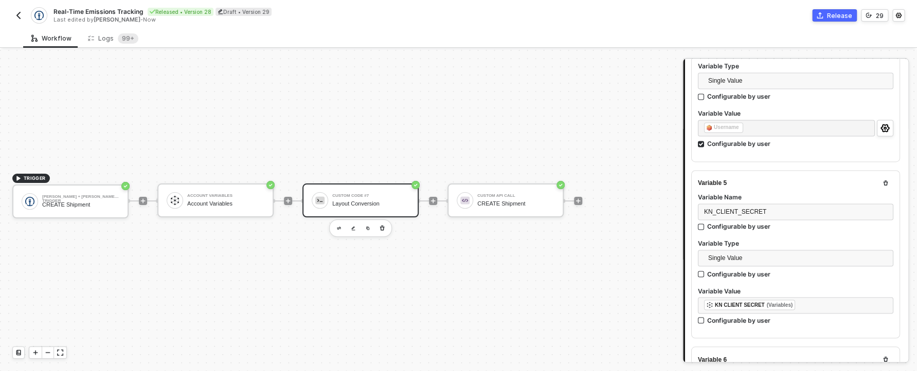
scroll to position [717, 0]
click at [739, 146] on div "Configurable by user" at bounding box center [738, 141] width 63 height 9
click at [705, 146] on input "Configurable by user" at bounding box center [701, 141] width 7 height 7
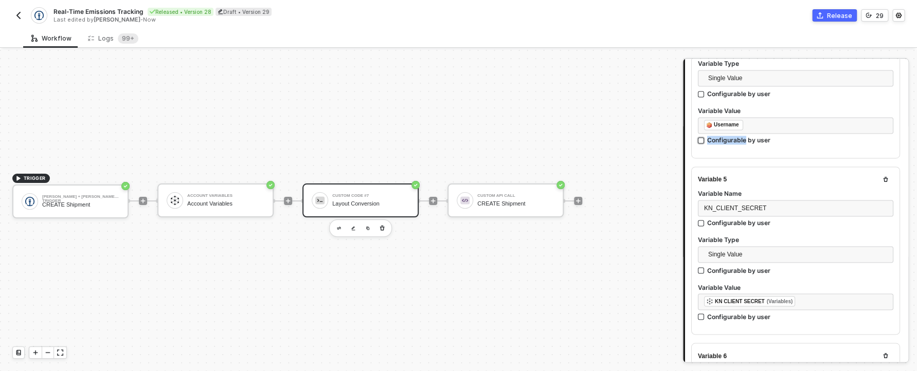
click at [739, 145] on div "Configurable by user" at bounding box center [738, 140] width 63 height 9
click at [705, 145] on input "Configurable by user" at bounding box center [701, 140] width 7 height 7
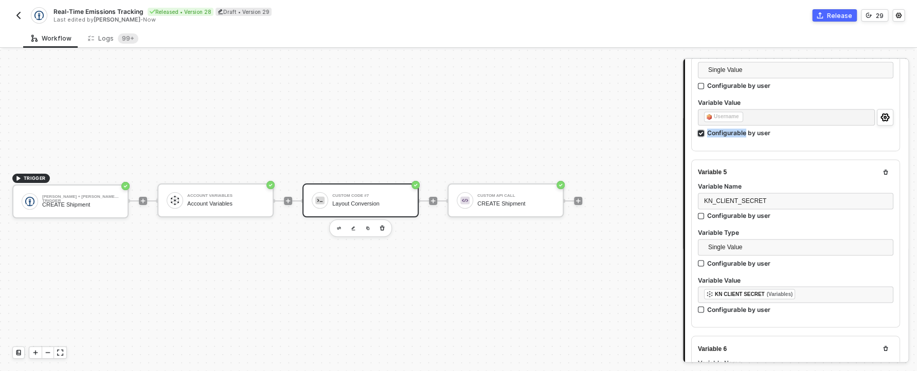
scroll to position [726, 0]
click at [702, 137] on input "Configurable by user" at bounding box center [701, 133] width 7 height 7
checkbox input "false"
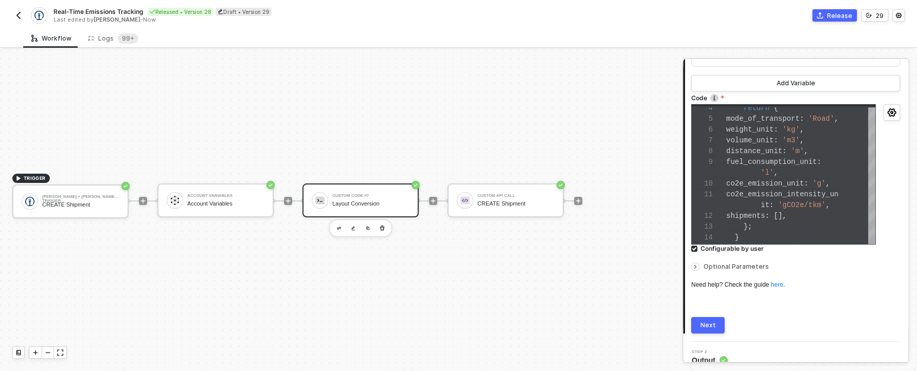
scroll to position [1696, 0]
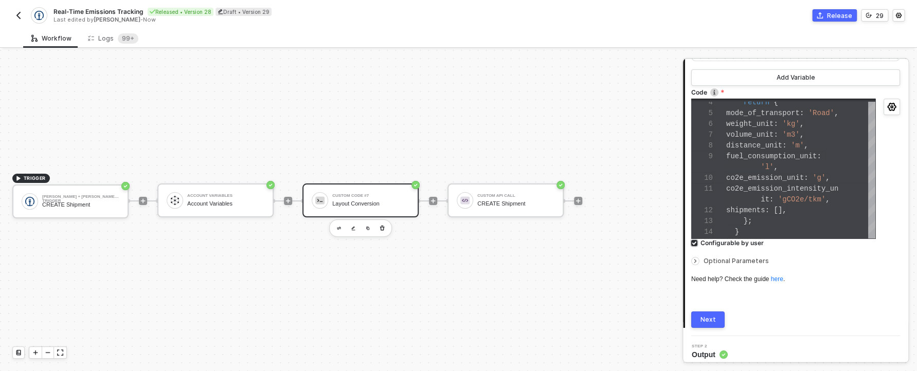
click at [696, 247] on input "Configurable by user" at bounding box center [694, 243] width 7 height 7
checkbox input "false"
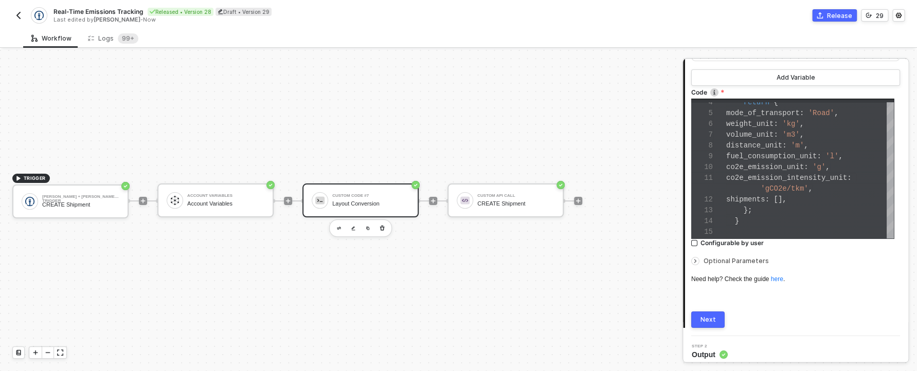
click at [718, 328] on button "Next" at bounding box center [707, 320] width 33 height 16
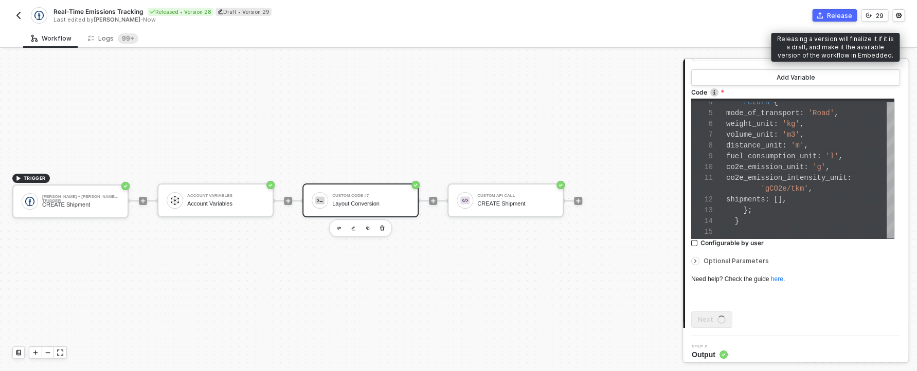
scroll to position [0, 0]
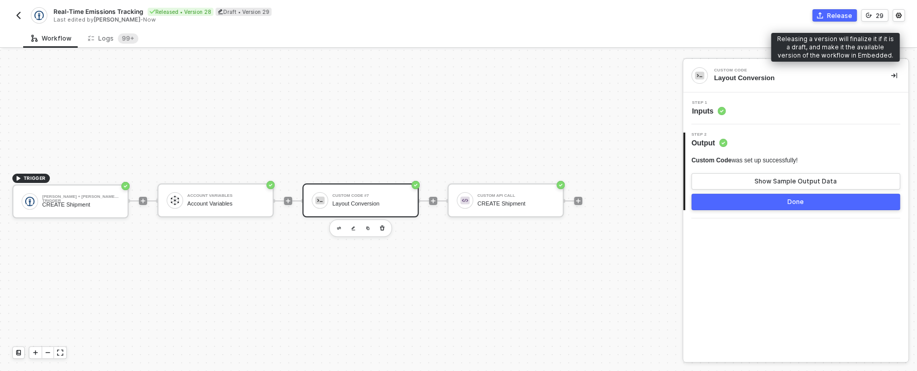
click at [845, 13] on div "Release" at bounding box center [839, 15] width 25 height 9
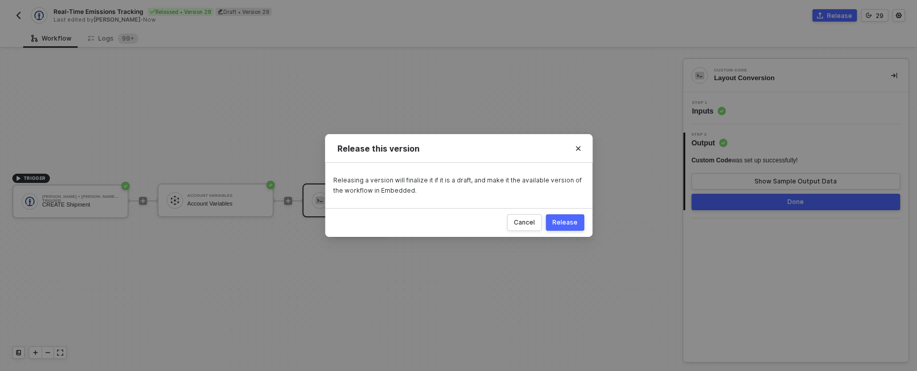
click at [579, 226] on button "Release" at bounding box center [565, 222] width 39 height 16
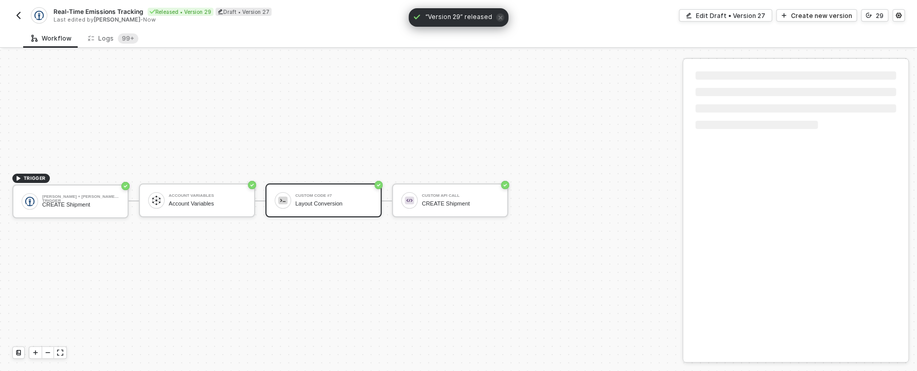
click at [14, 19] on img "button" at bounding box center [18, 15] width 8 height 8
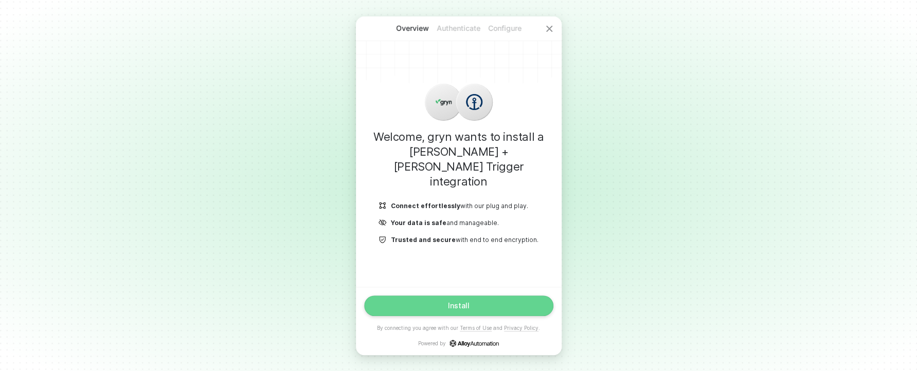
click at [475, 302] on button "Install" at bounding box center [458, 306] width 189 height 21
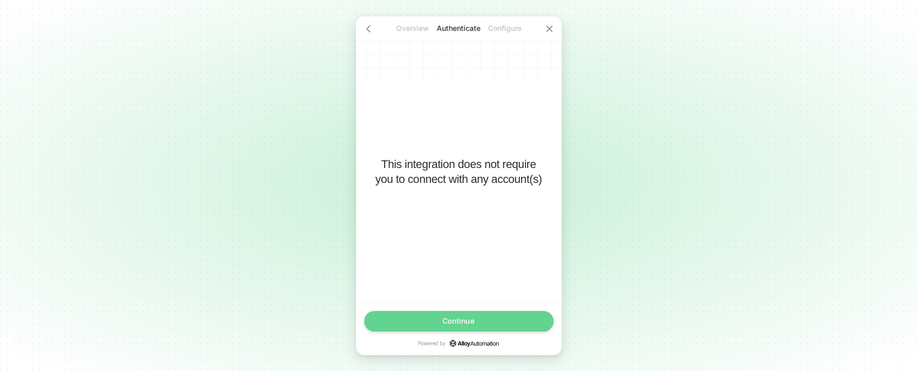
click at [469, 326] on button "Continue" at bounding box center [458, 321] width 189 height 21
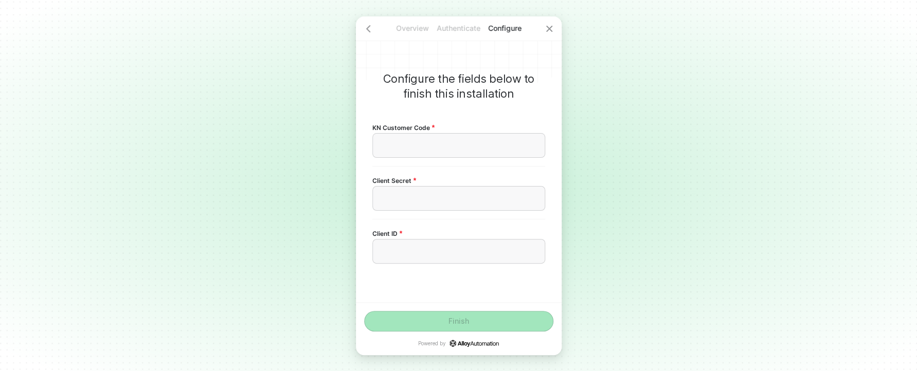
click at [436, 120] on div "KN Customer Code ﻿" at bounding box center [458, 140] width 173 height 52
click at [444, 150] on div "﻿" at bounding box center [458, 145] width 155 height 9
click at [396, 148] on div "﻿" at bounding box center [458, 145] width 155 height 9
click at [408, 142] on span "DESTI0220" at bounding box center [399, 145] width 37 height 8
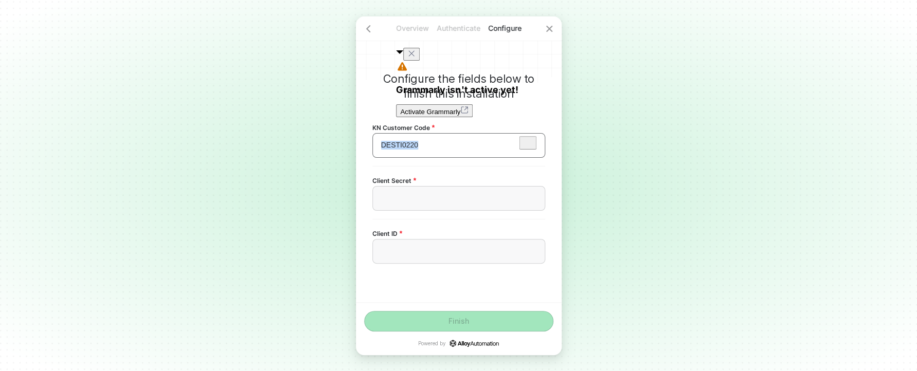
copy span "DESTI0220"
click at [419, 205] on div "﻿" at bounding box center [458, 198] width 173 height 25
click at [405, 203] on div "﻿" at bounding box center [458, 198] width 173 height 25
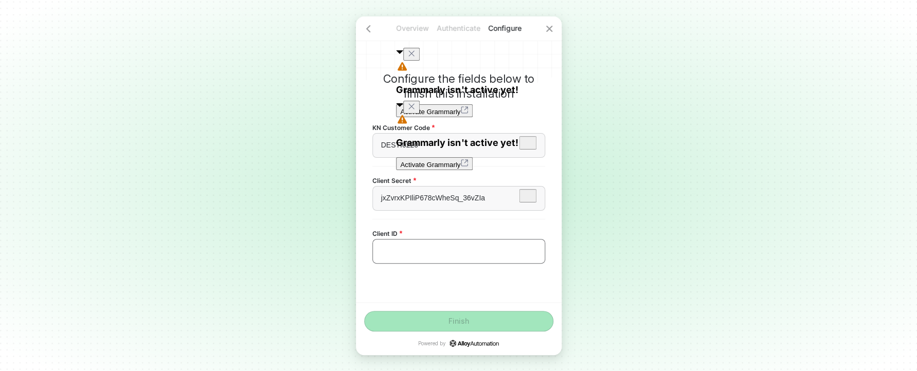
click at [402, 248] on div "﻿" at bounding box center [458, 251] width 155 height 9
click at [444, 252] on div "﻿" at bounding box center [458, 251] width 155 height 9
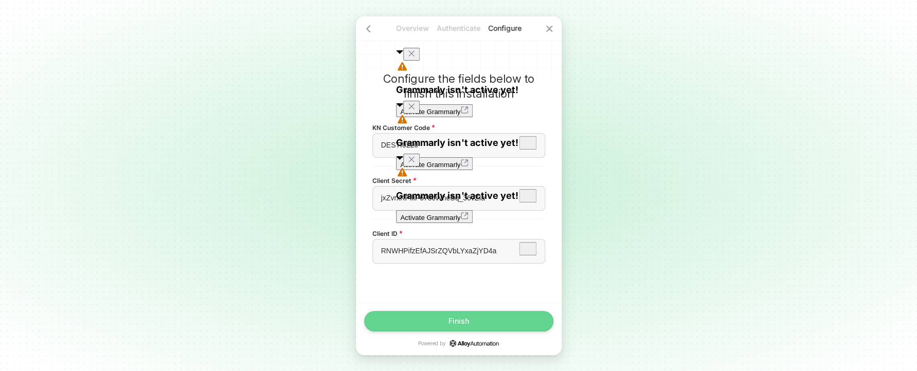
click at [462, 315] on button "Finish" at bounding box center [458, 321] width 189 height 21
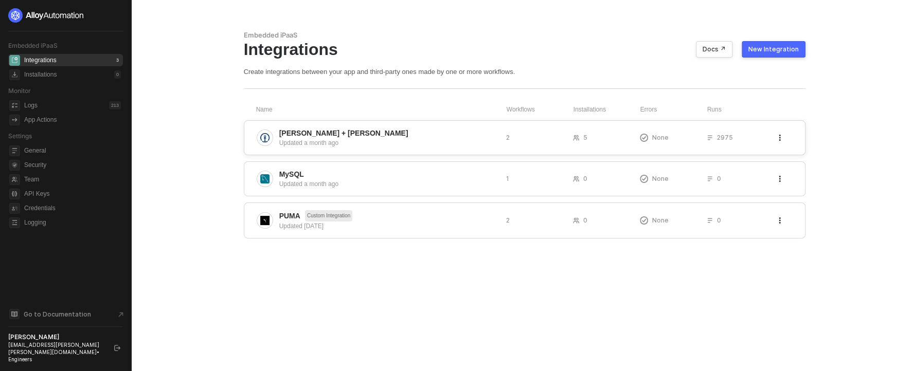
click at [312, 127] on div "[PERSON_NAME] + [PERSON_NAME] Updated a month ago 2 5 None 2975" at bounding box center [525, 137] width 562 height 35
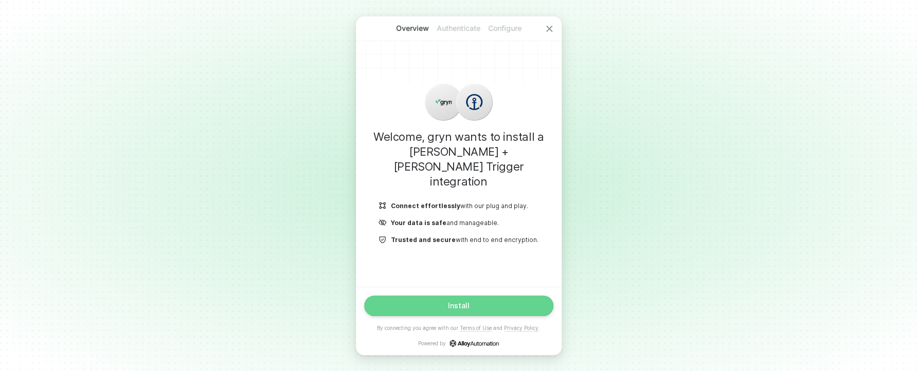
click at [488, 303] on button "Install" at bounding box center [458, 306] width 189 height 21
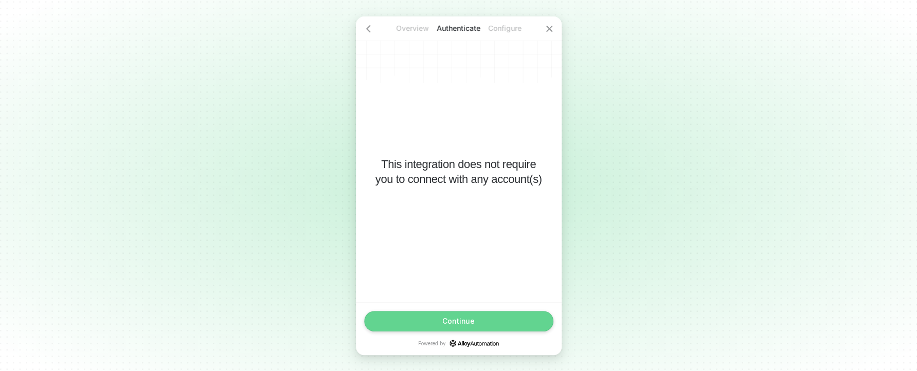
click at [499, 319] on button "Continue" at bounding box center [458, 321] width 189 height 21
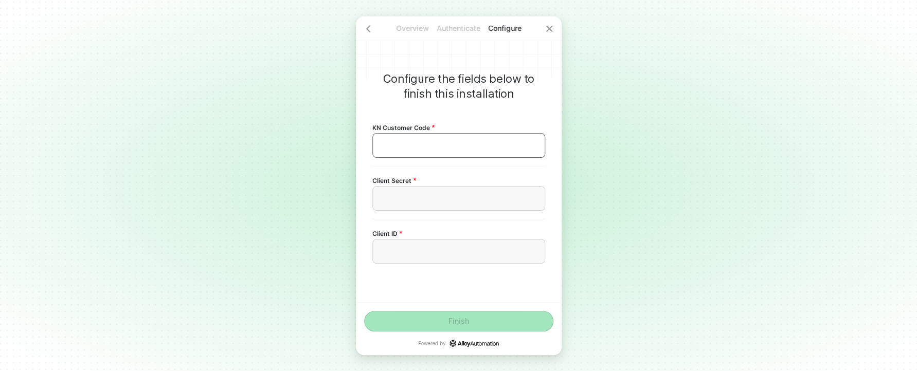
click at [424, 156] on div "﻿" at bounding box center [458, 145] width 173 height 25
click at [407, 146] on div "﻿" at bounding box center [458, 145] width 155 height 9
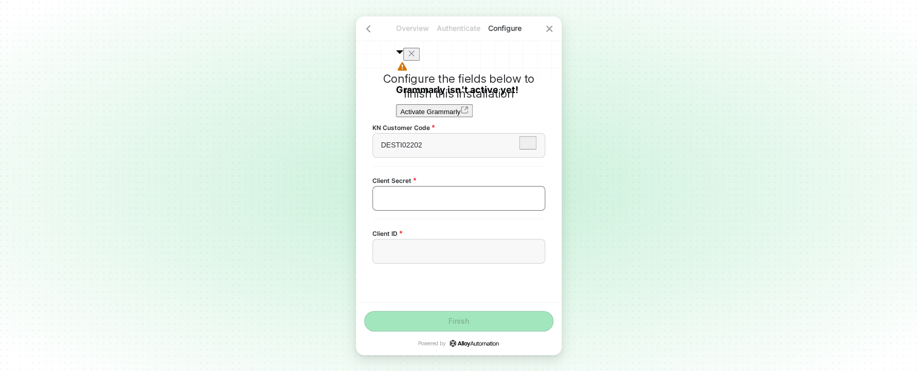
click at [454, 194] on div "﻿" at bounding box center [458, 198] width 155 height 9
click at [455, 193] on div "﻿" at bounding box center [458, 198] width 173 height 25
click at [459, 208] on div "﻿" at bounding box center [458, 198] width 173 height 25
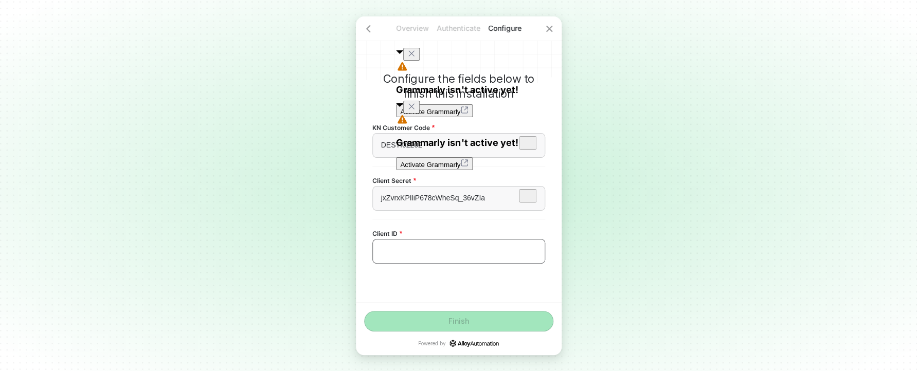
click at [407, 252] on div "﻿" at bounding box center [458, 251] width 155 height 9
click at [421, 252] on div "﻿" at bounding box center [458, 251] width 155 height 9
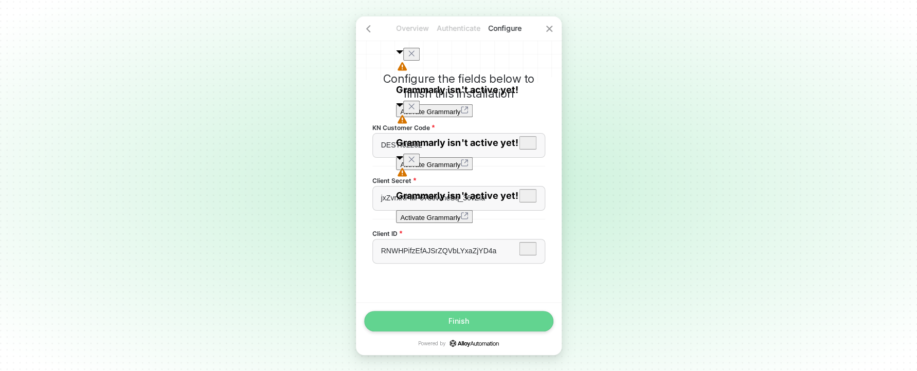
click at [459, 315] on button "Finish" at bounding box center [458, 321] width 189 height 21
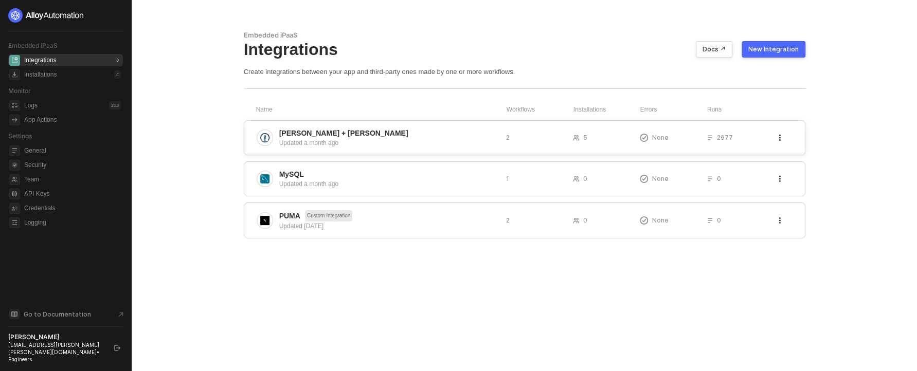
click at [373, 141] on div "Updated a month ago" at bounding box center [388, 142] width 219 height 9
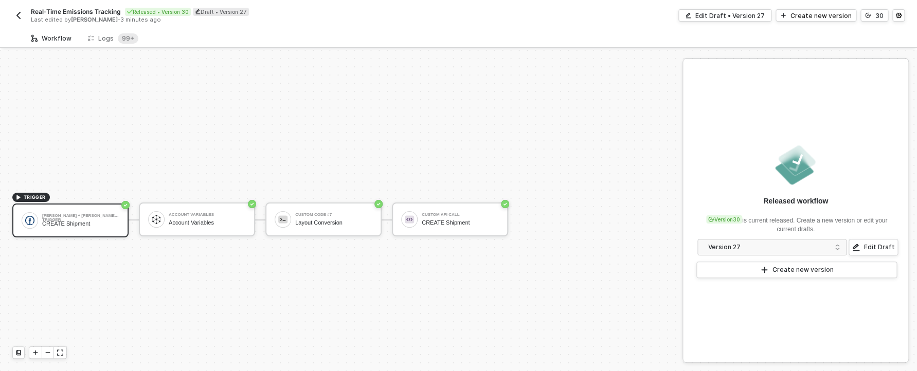
scroll to position [19, 0]
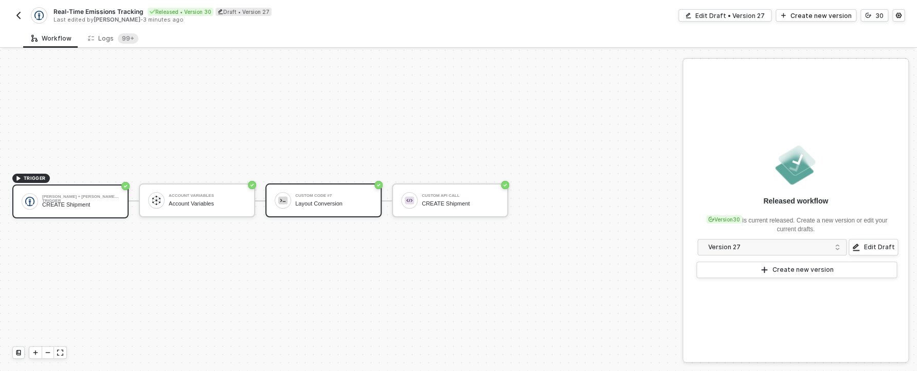
drag, startPoint x: 382, startPoint y: 205, endPoint x: 351, endPoint y: 212, distance: 31.7
click at [380, 206] on div "TRIGGER [PERSON_NAME] + [PERSON_NAME] Trigger CREATE Shipment Account Variables…" at bounding box center [338, 201] width 677 height 341
click at [350, 212] on div "Custom Code #7 Layout Conversion" at bounding box center [323, 201] width 116 height 34
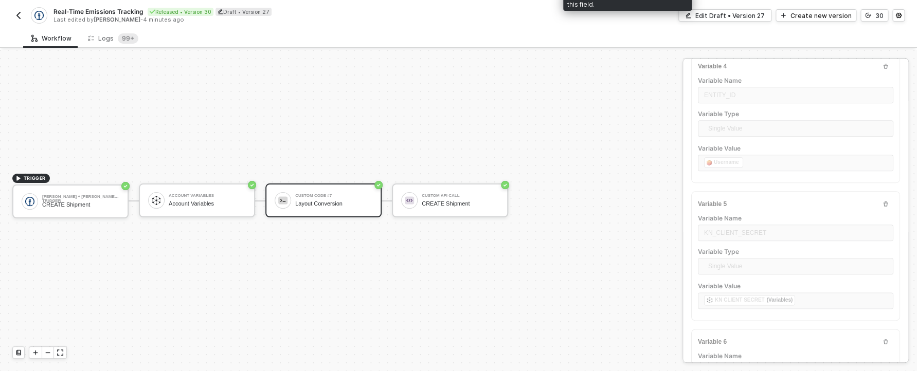
scroll to position [665, 0]
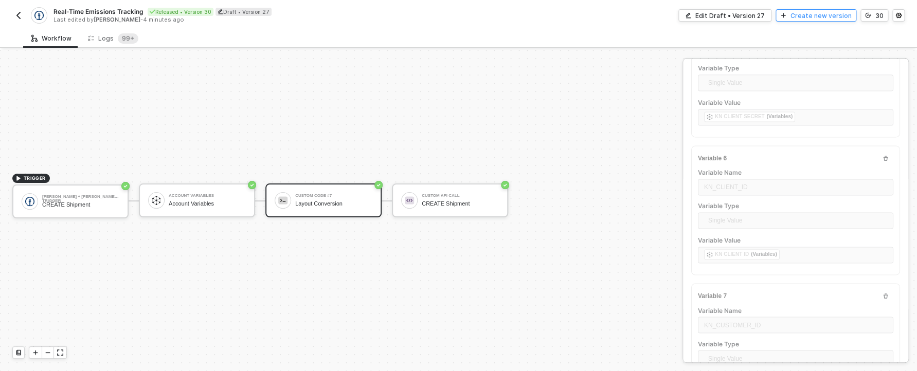
click at [842, 17] on div "Create new version" at bounding box center [821, 15] width 61 height 9
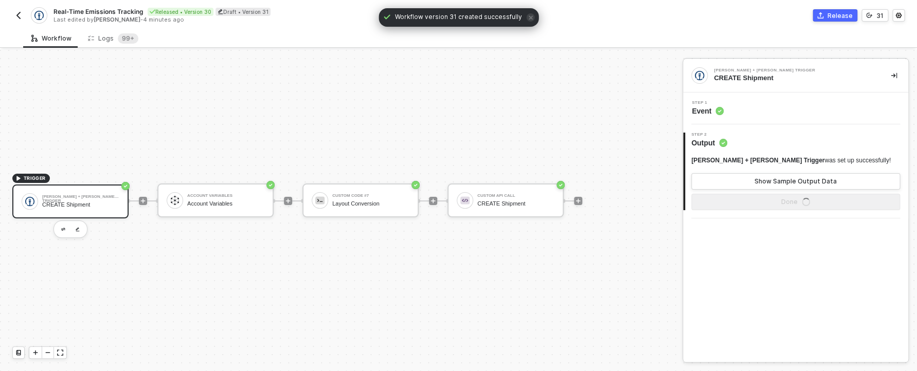
click at [719, 102] on span "Step 1" at bounding box center [708, 103] width 32 height 4
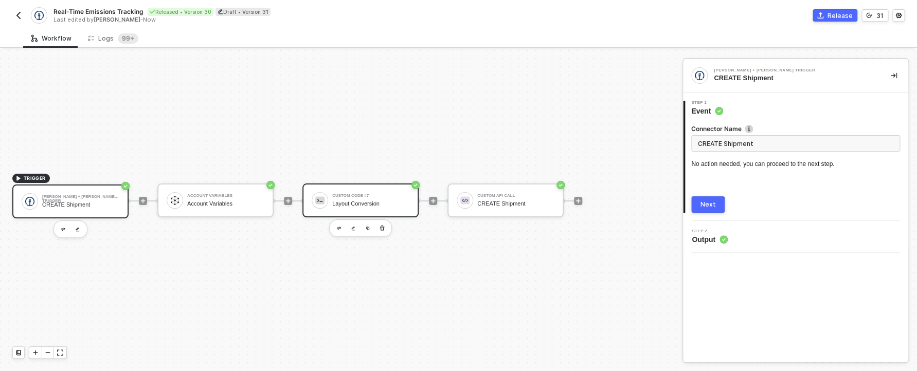
click at [385, 200] on div "Custom Code #7 Layout Conversion" at bounding box center [370, 201] width 77 height 20
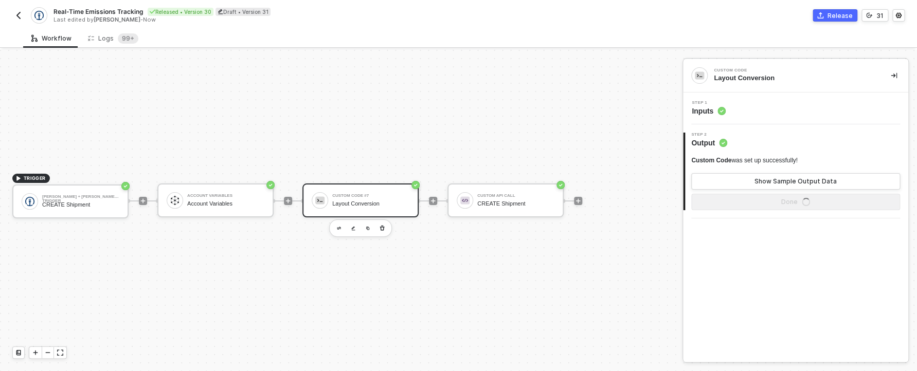
click at [731, 100] on div "Step 1 Inputs" at bounding box center [795, 109] width 225 height 32
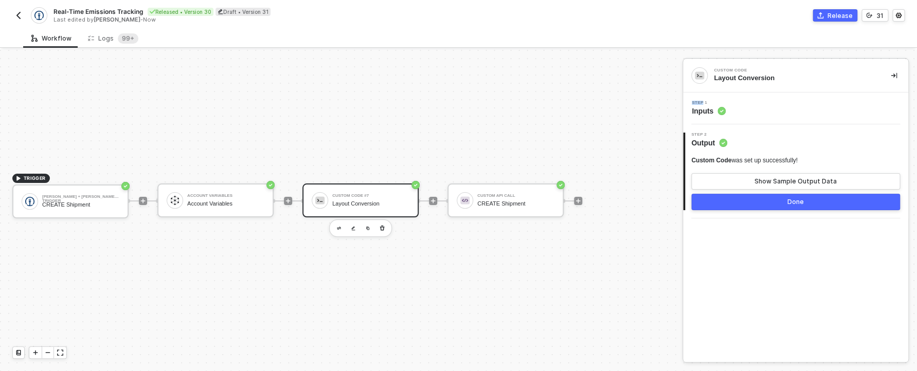
click at [731, 100] on div "Step 1 Inputs" at bounding box center [795, 109] width 225 height 32
click at [730, 102] on div "Step 1 Inputs" at bounding box center [797, 108] width 223 height 15
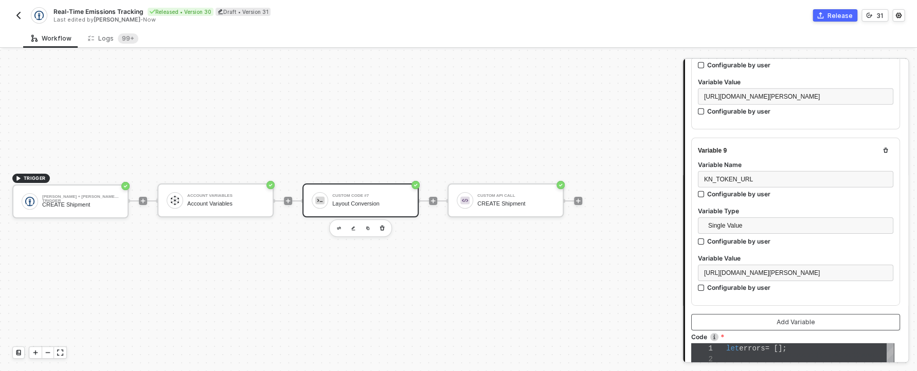
scroll to position [1618, 0]
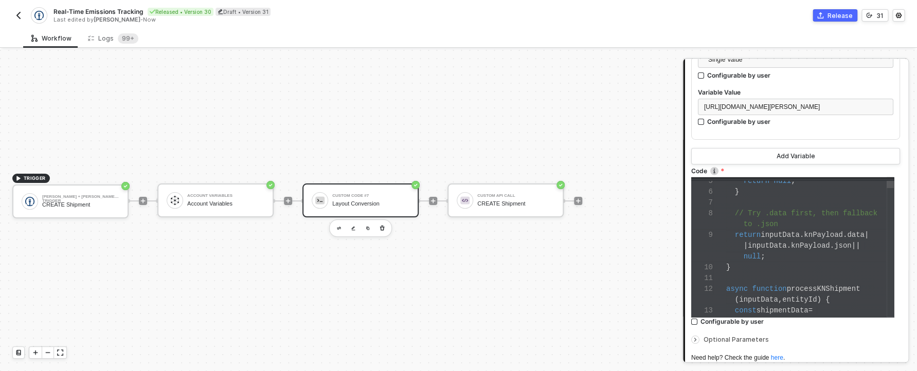
click at [773, 218] on span "// Try .data first, then fallback" at bounding box center [806, 213] width 142 height 8
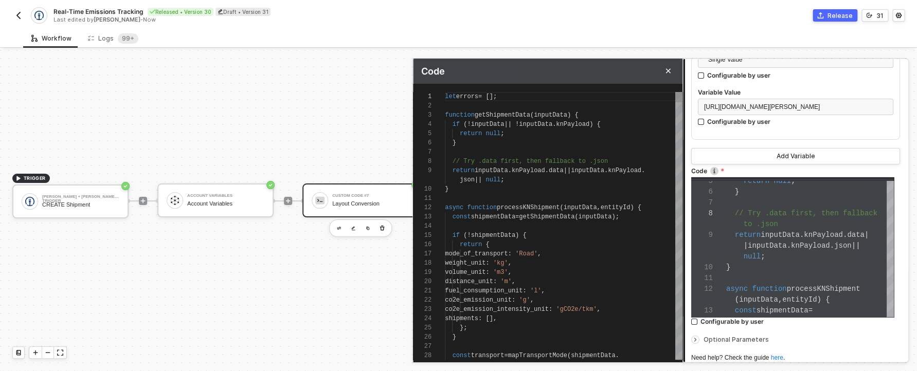
scroll to position [19, 15]
click at [461, 207] on span "async" at bounding box center [454, 207] width 19 height 7
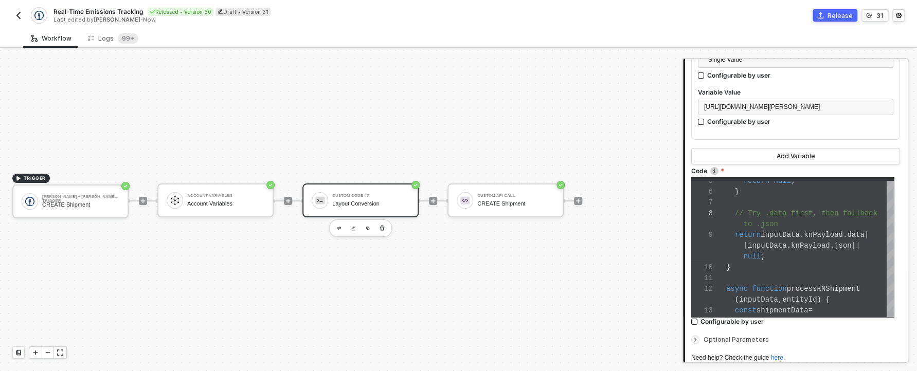
click at [18, 11] on img "button" at bounding box center [18, 15] width 8 height 8
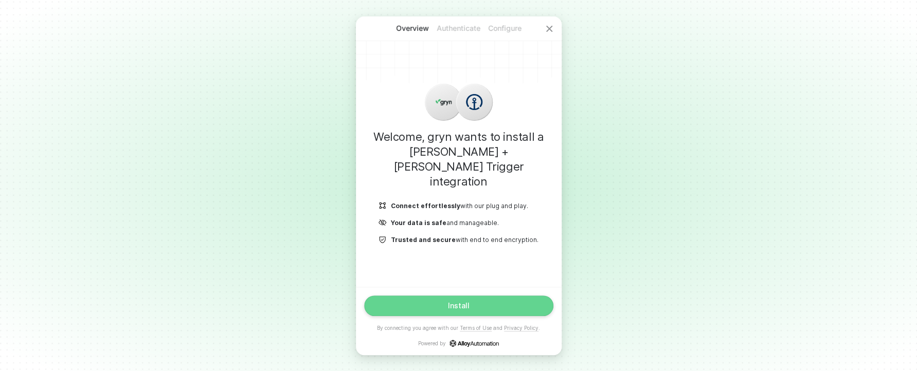
click at [494, 300] on button "Install" at bounding box center [458, 306] width 189 height 21
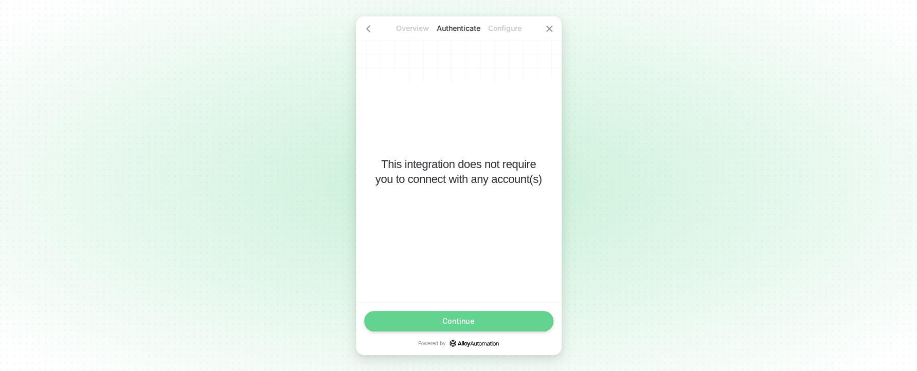
click at [490, 323] on button "Continue" at bounding box center [458, 321] width 189 height 21
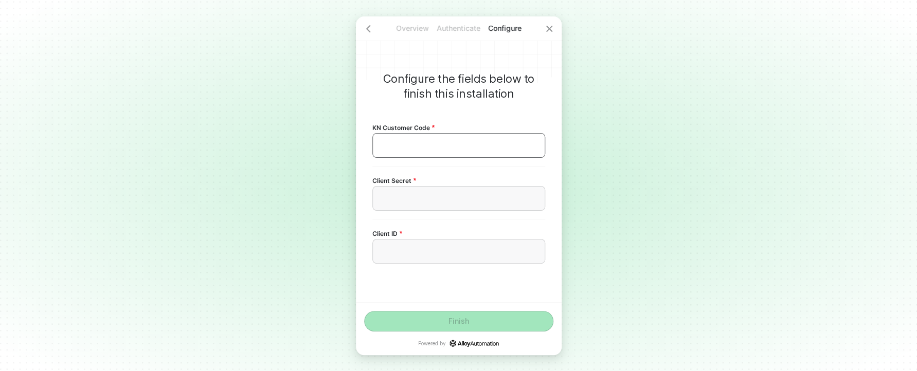
click at [416, 137] on div "﻿" at bounding box center [458, 145] width 173 height 25
click at [420, 156] on div "﻿" at bounding box center [458, 145] width 173 height 25
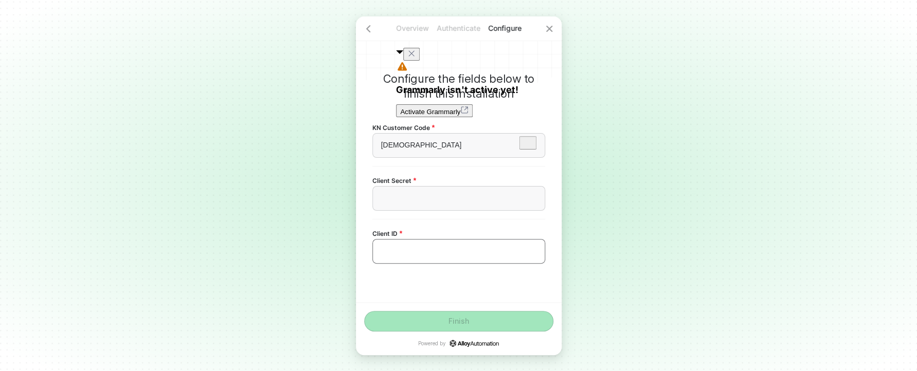
click at [404, 262] on div "﻿" at bounding box center [458, 251] width 173 height 25
click at [406, 257] on div "﻿" at bounding box center [458, 251] width 173 height 25
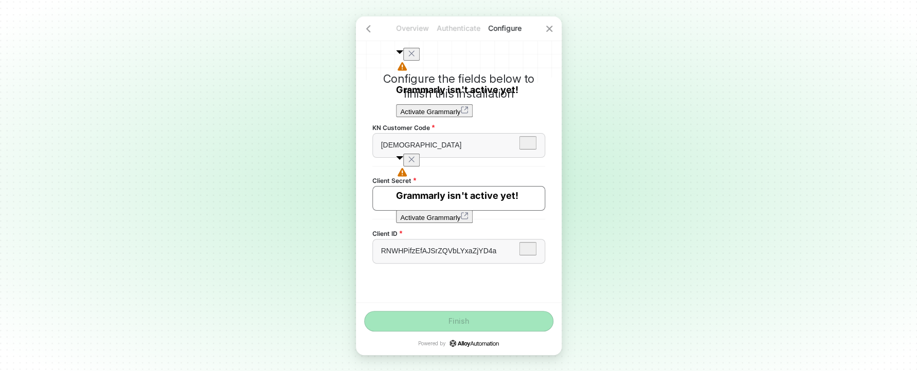
click at [383, 196] on div "﻿" at bounding box center [458, 198] width 155 height 9
click at [385, 195] on div "﻿" at bounding box center [458, 198] width 155 height 9
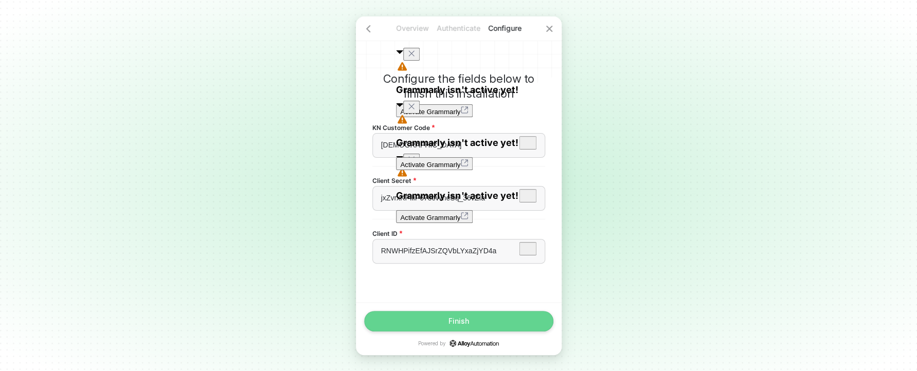
click at [460, 330] on button "Finish" at bounding box center [458, 321] width 189 height 21
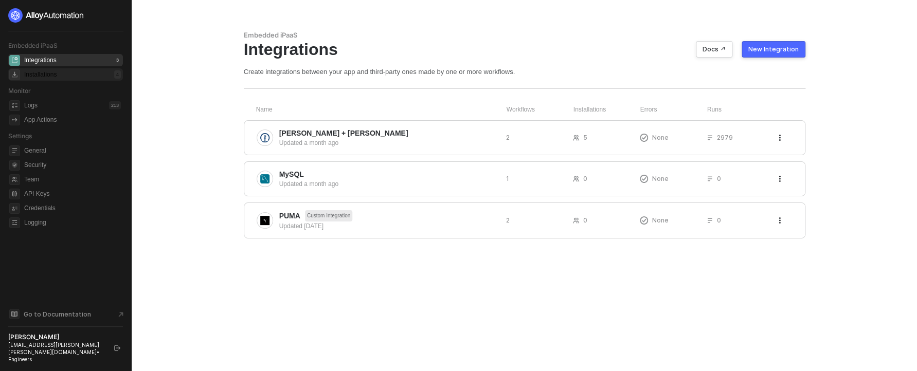
click at [54, 81] on div "Installations 4" at bounding box center [72, 74] width 97 height 12
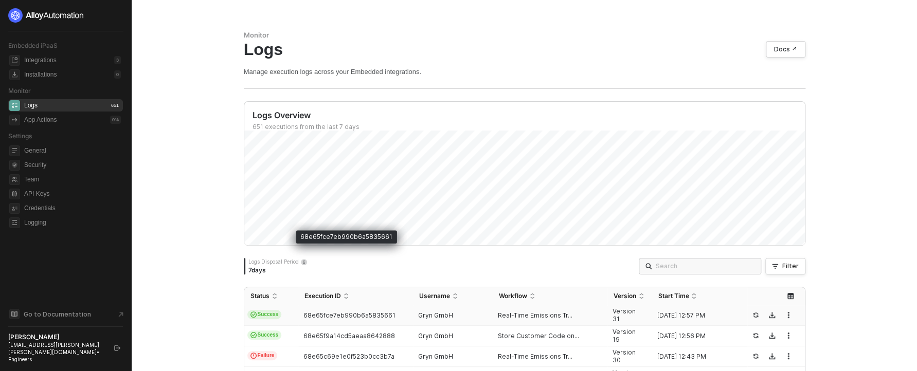
scroll to position [96, 0]
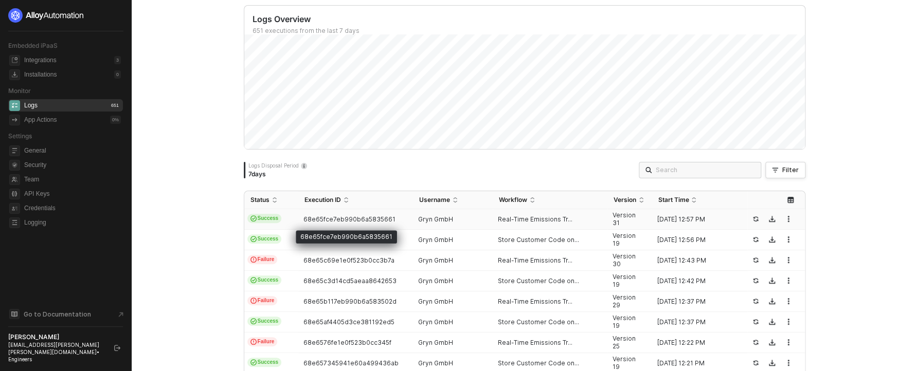
click at [351, 220] on span "68e65fce7eb990b6a5835661" at bounding box center [349, 220] width 92 height 8
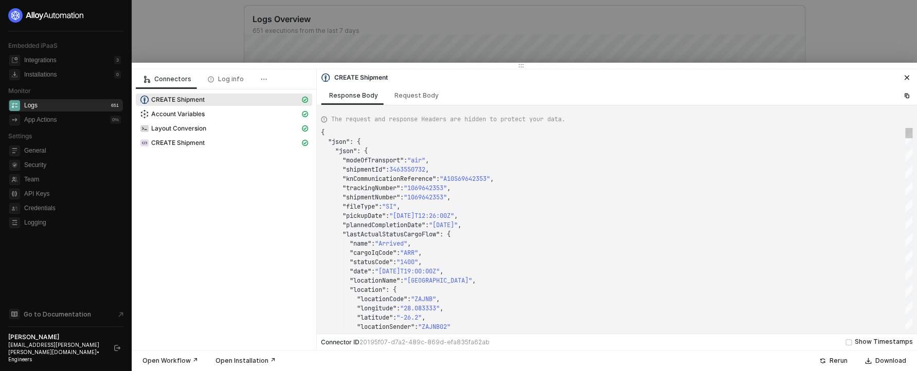
scroll to position [93, 0]
click at [270, 118] on div "Account Variables" at bounding box center [220, 113] width 160 height 9
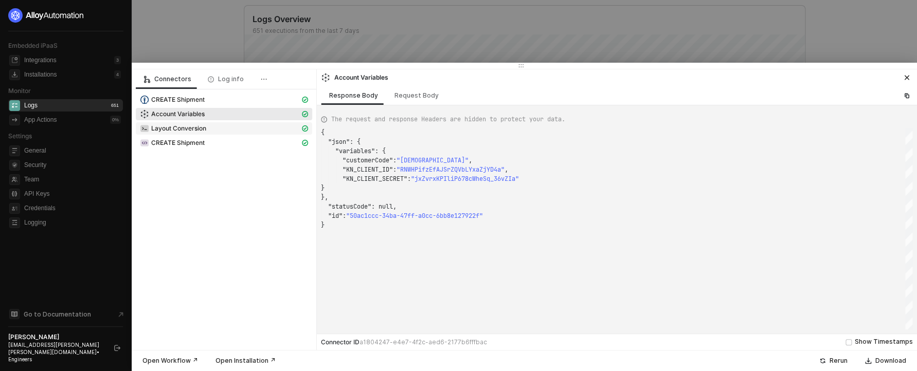
click at [273, 127] on div "Layout Conversion" at bounding box center [220, 128] width 160 height 9
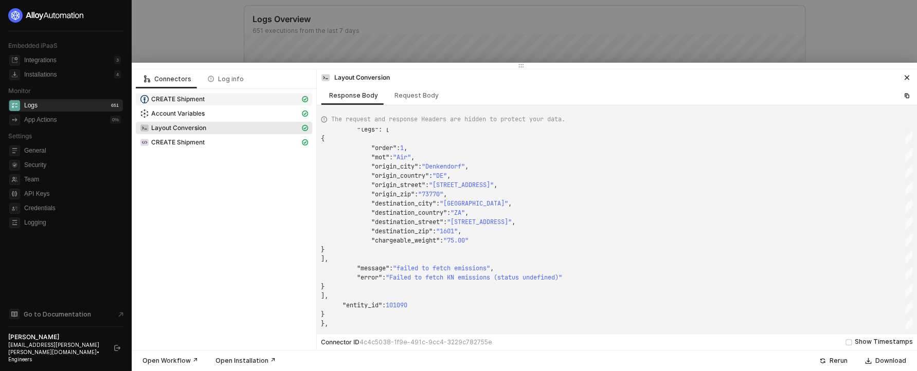
drag, startPoint x: 225, startPoint y: 101, endPoint x: 230, endPoint y: 103, distance: 5.5
click at [226, 101] on div "CREATE Shipment" at bounding box center [220, 99] width 160 height 9
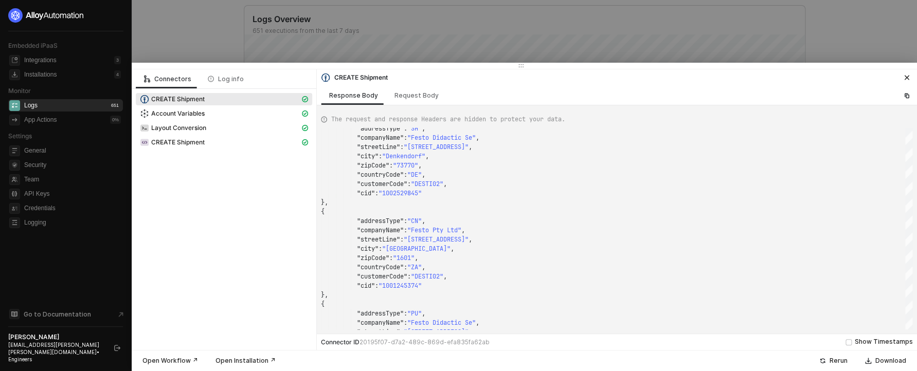
click at [238, 28] on div at bounding box center [458, 185] width 917 height 371
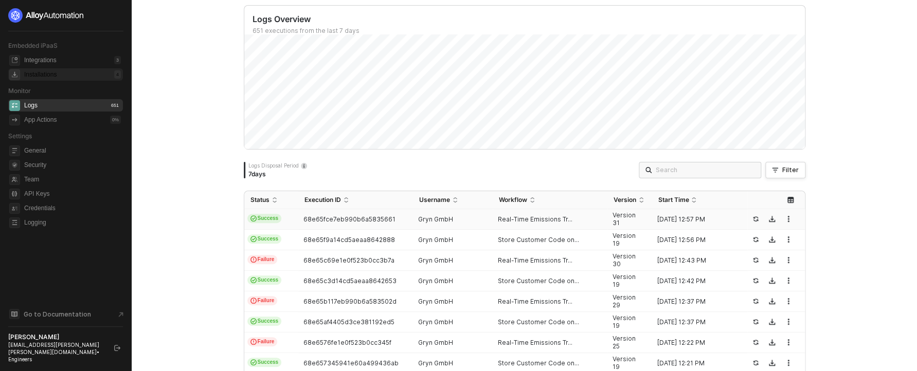
click at [60, 70] on div "Installations 4" at bounding box center [72, 74] width 97 height 12
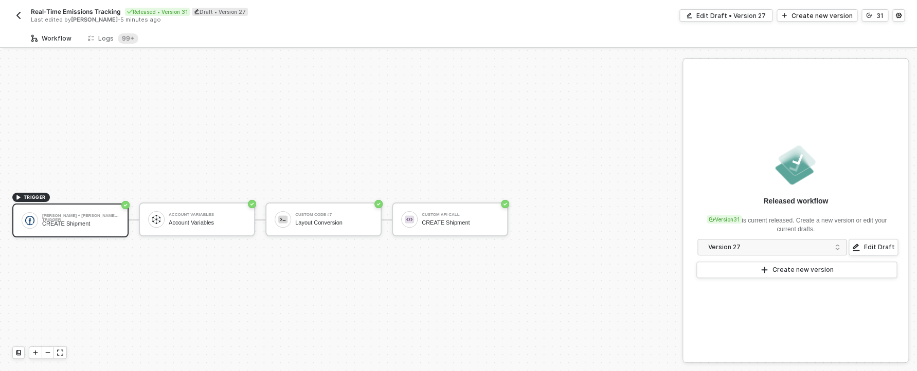
scroll to position [19, 0]
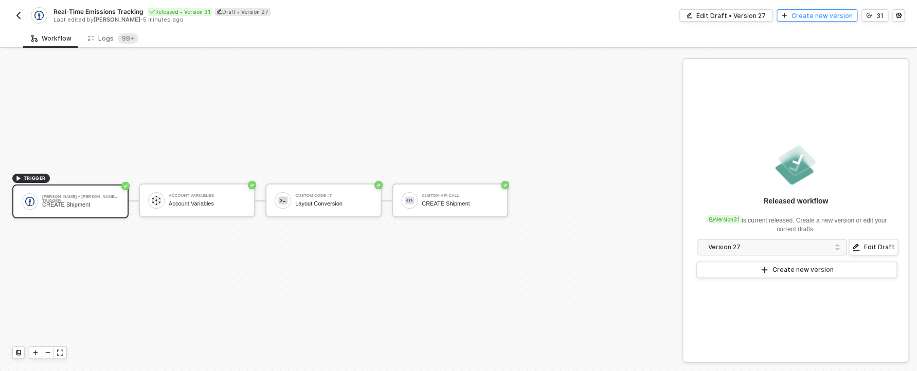
click at [827, 14] on div "Create new version" at bounding box center [822, 15] width 61 height 9
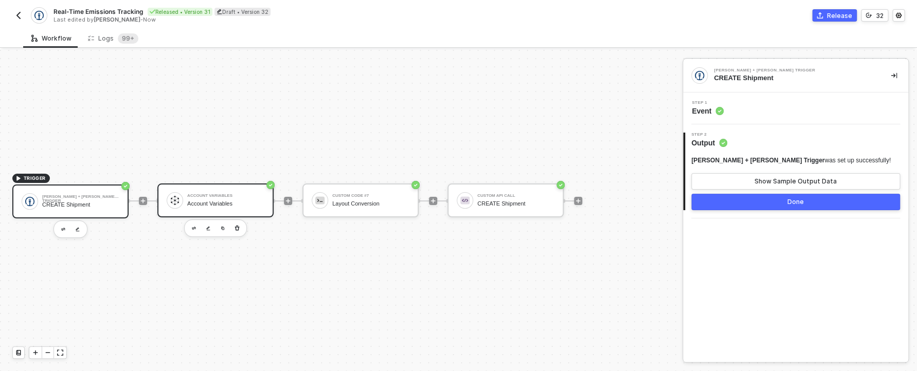
click at [171, 194] on div at bounding box center [175, 200] width 16 height 16
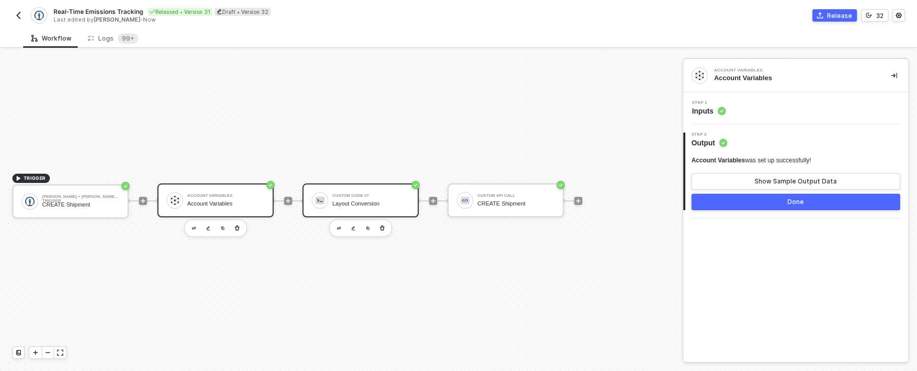
click at [366, 212] on div "Custom Code #7 Layout Conversion" at bounding box center [360, 201] width 116 height 34
click at [701, 107] on span "Inputs" at bounding box center [709, 111] width 34 height 10
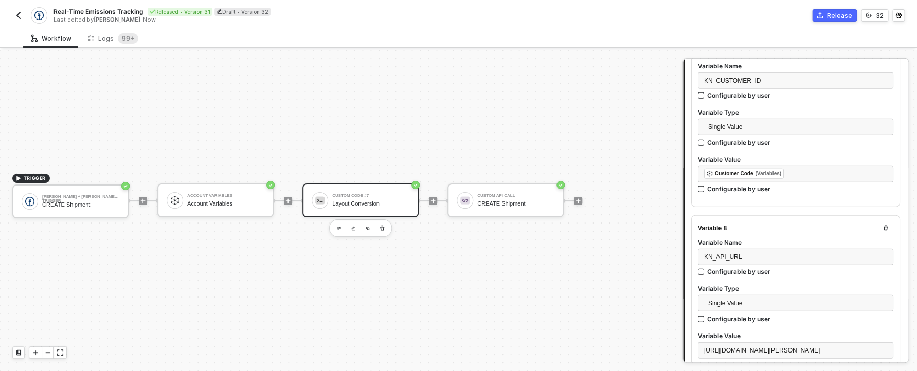
scroll to position [1198, 0]
click at [70, 213] on div "Kuehne + Nagel Trigger CREATE Shipment" at bounding box center [70, 202] width 116 height 34
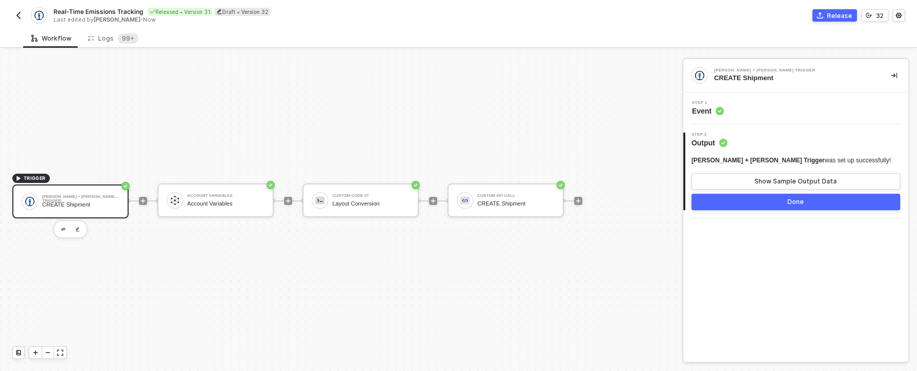
click at [758, 202] on button "Done" at bounding box center [795, 202] width 209 height 16
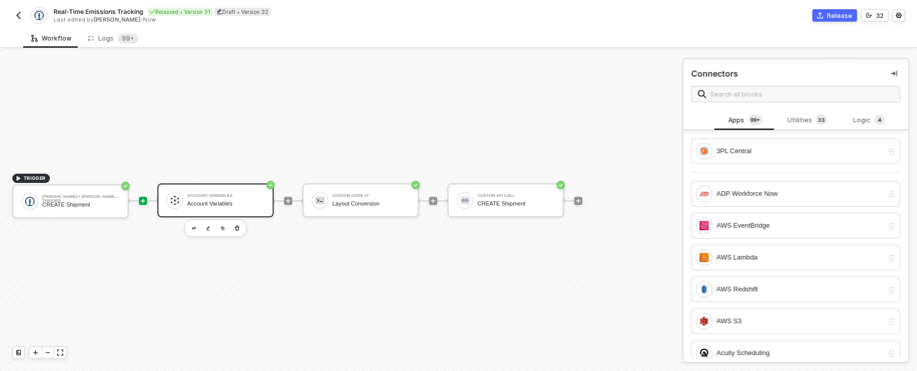
click at [193, 196] on div "Account Variables" at bounding box center [225, 196] width 77 height 4
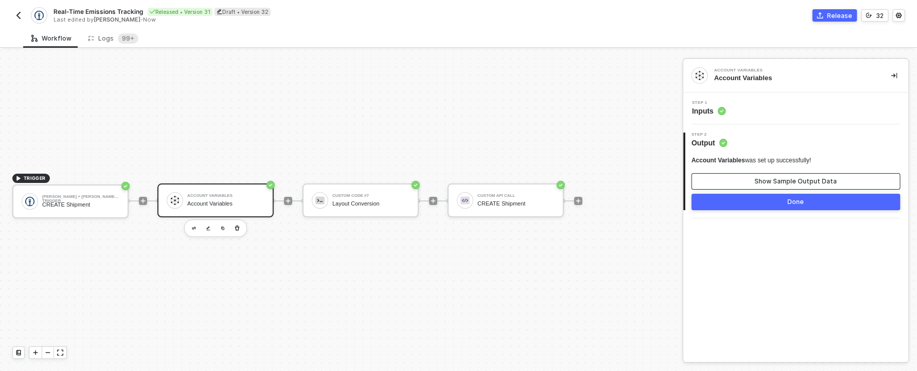
click at [769, 188] on button "Show Sample Output Data" at bounding box center [795, 181] width 209 height 16
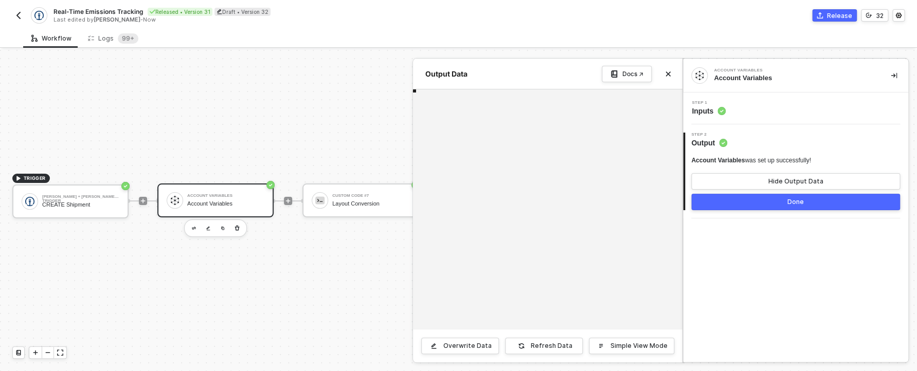
scroll to position [65, 0]
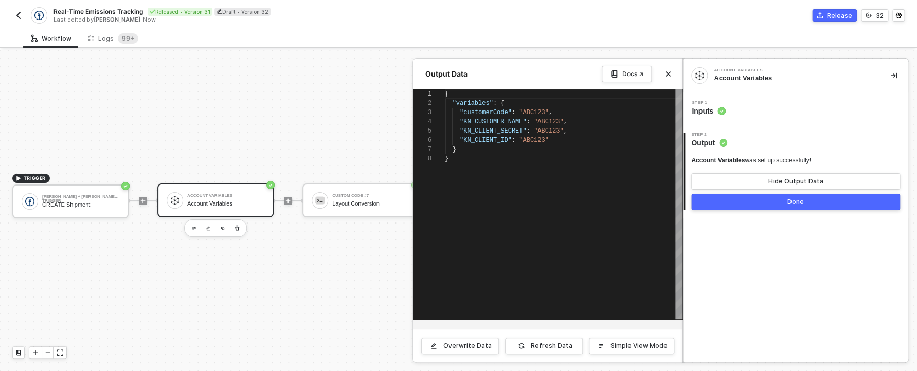
click at [295, 202] on div at bounding box center [458, 210] width 917 height 321
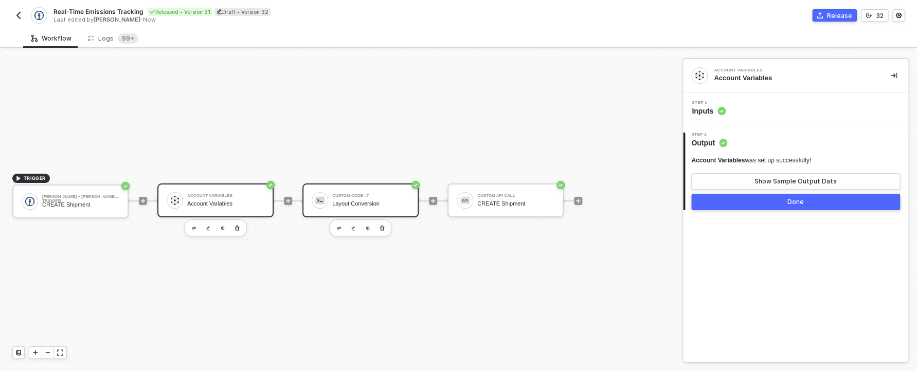
click at [356, 202] on div "Layout Conversion" at bounding box center [370, 204] width 77 height 7
click at [737, 121] on div "Step 1 Inputs" at bounding box center [795, 109] width 225 height 32
click at [734, 115] on div "Step 1 Inputs" at bounding box center [797, 108] width 223 height 15
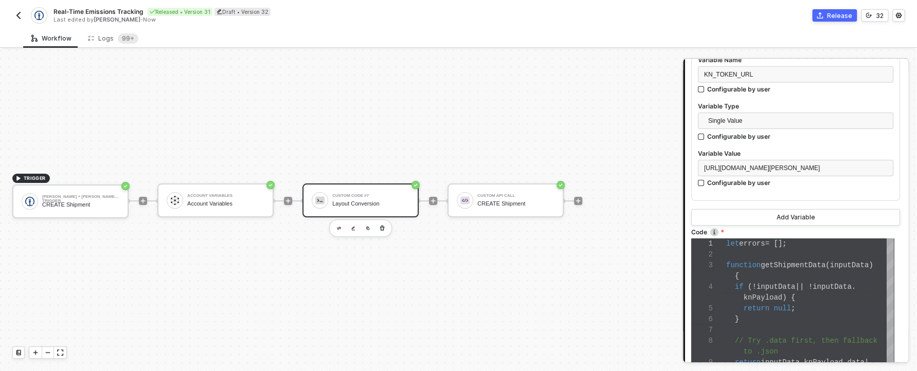
scroll to position [1708, 0]
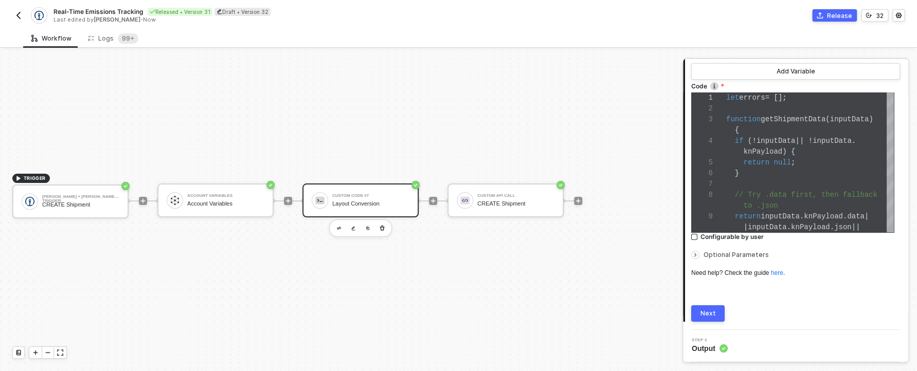
click at [711, 318] on button "Next" at bounding box center [707, 314] width 33 height 16
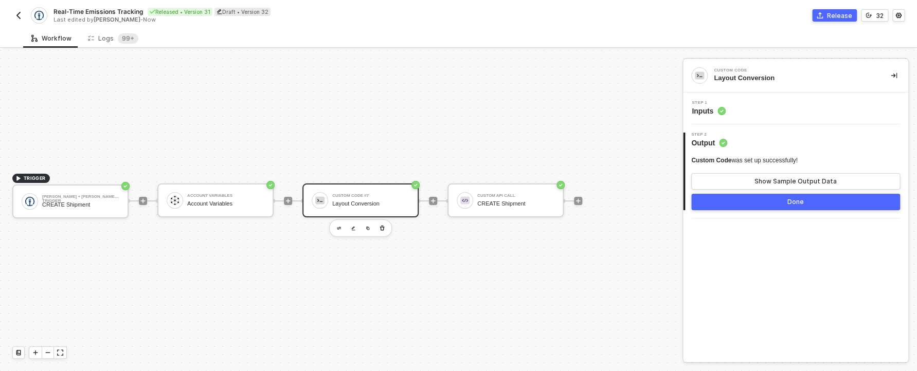
drag, startPoint x: 740, startPoint y: 127, endPoint x: 737, endPoint y: 118, distance: 9.3
click at [740, 126] on div "2 Step 2 Output Custom Code was set up successfully! Show Sample Output Data Do…" at bounding box center [795, 171] width 225 height 94
click at [741, 176] on button "Show Sample Output Data" at bounding box center [795, 181] width 209 height 16
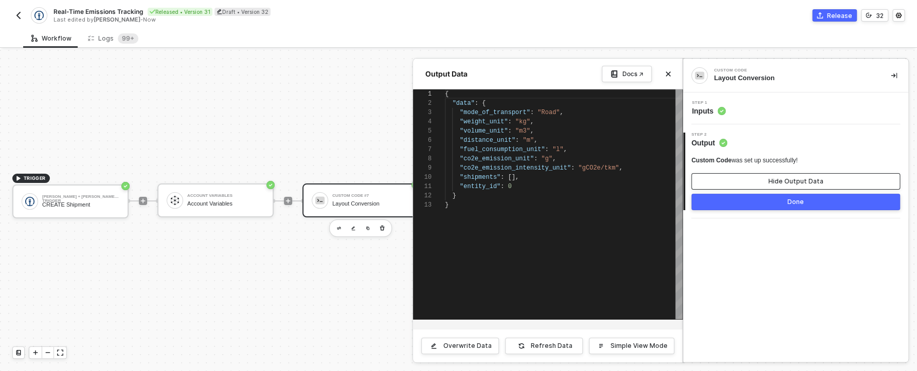
scroll to position [93, 0]
click at [747, 114] on div "Step 1 Inputs" at bounding box center [797, 108] width 223 height 15
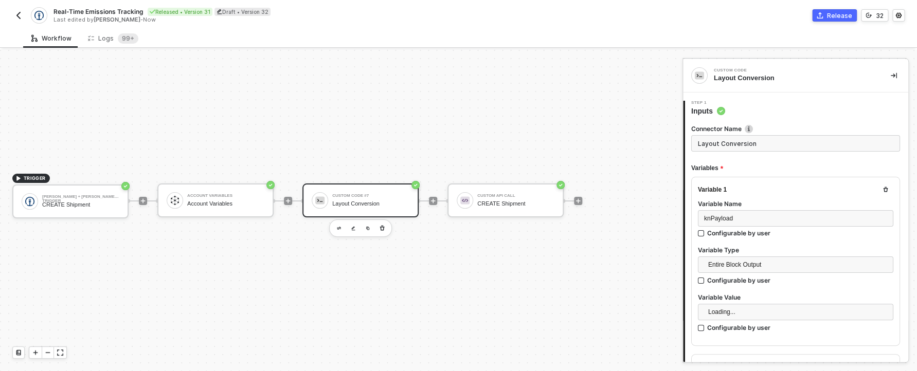
scroll to position [76, 0]
click at [739, 114] on div "Step 1 Inputs" at bounding box center [796, 108] width 223 height 15
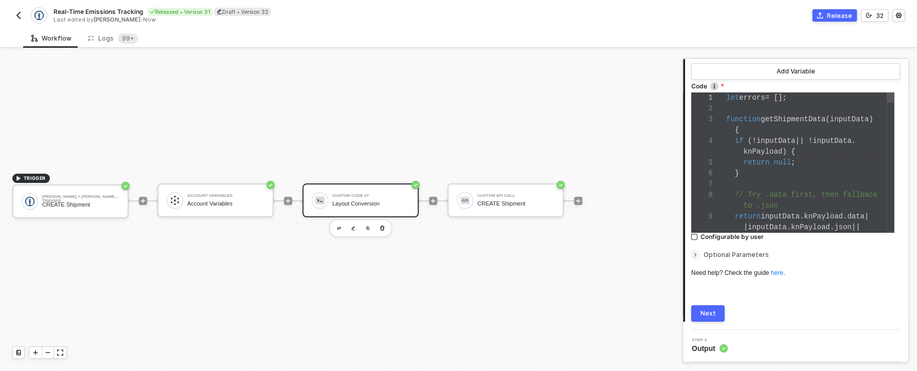
scroll to position [65, 0]
click at [780, 183] on div at bounding box center [810, 184] width 168 height 11
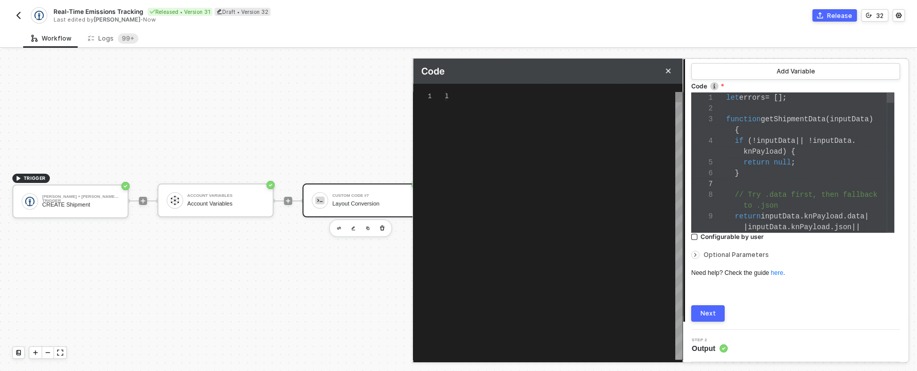
scroll to position [83, 0]
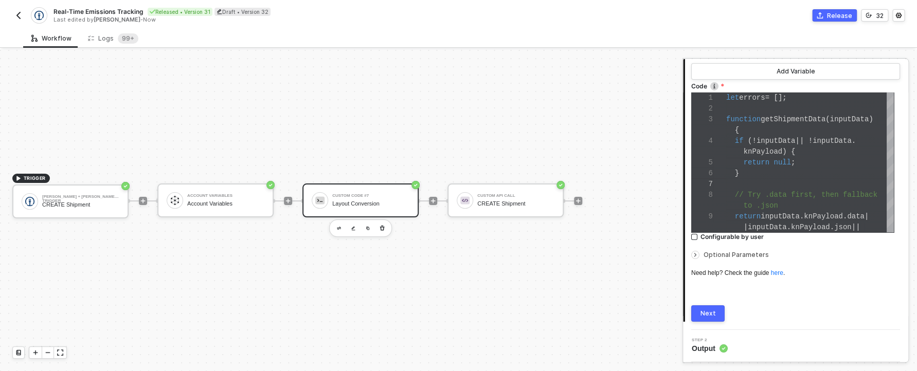
click at [712, 312] on div "Next" at bounding box center [708, 314] width 15 height 8
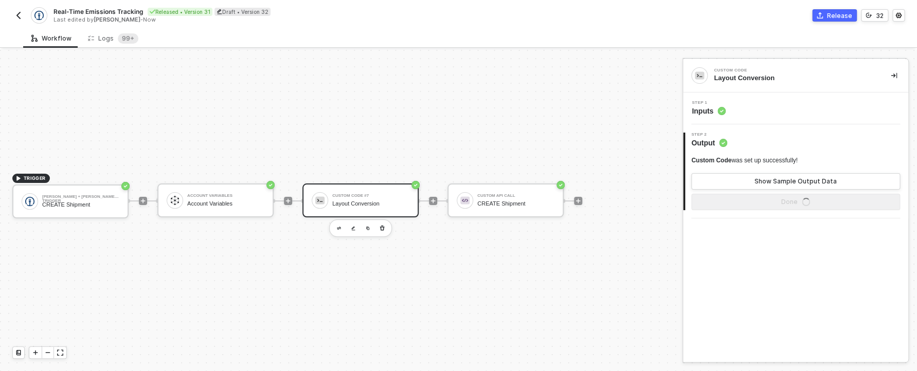
scroll to position [0, 0]
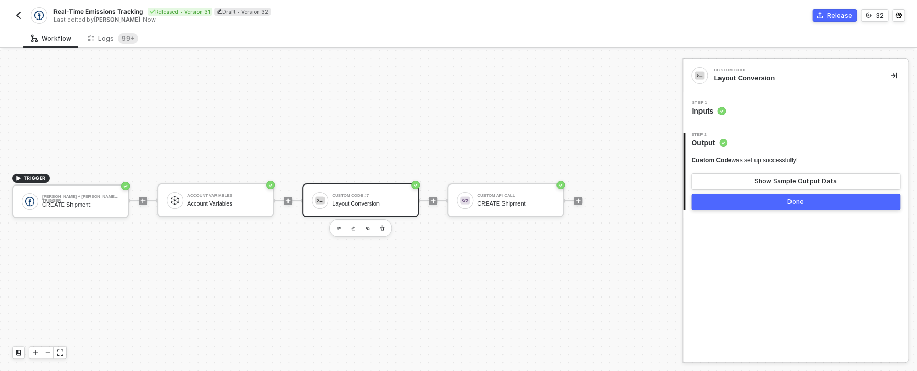
click at [774, 195] on button "Done" at bounding box center [795, 202] width 209 height 16
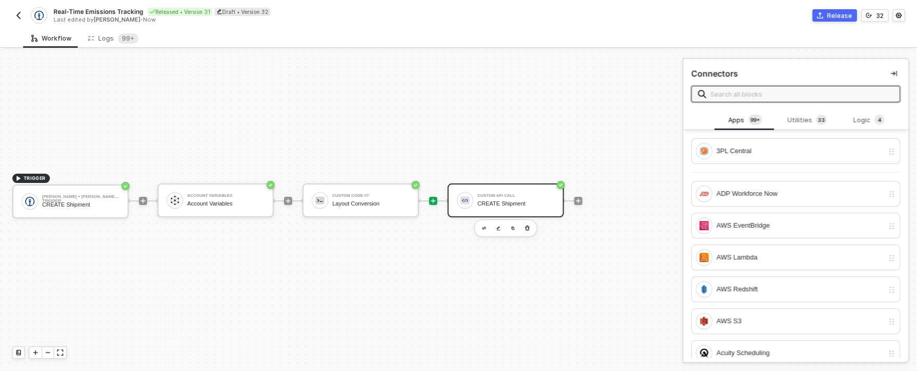
click at [522, 205] on div "CREATE Shipment" at bounding box center [515, 204] width 77 height 7
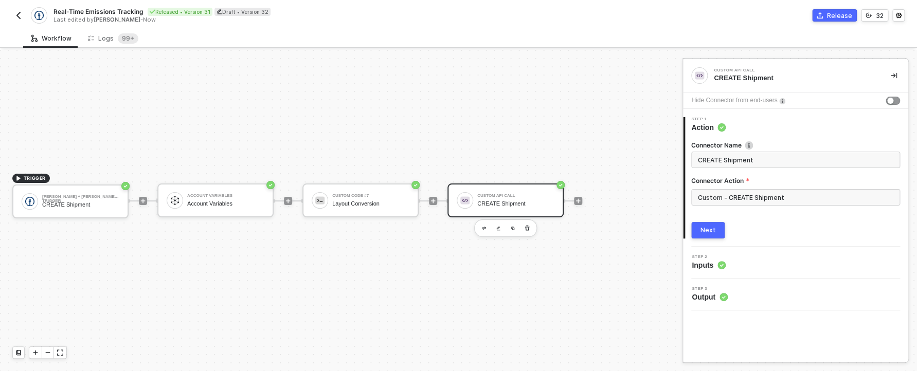
click at [705, 230] on div "Next" at bounding box center [708, 230] width 15 height 8
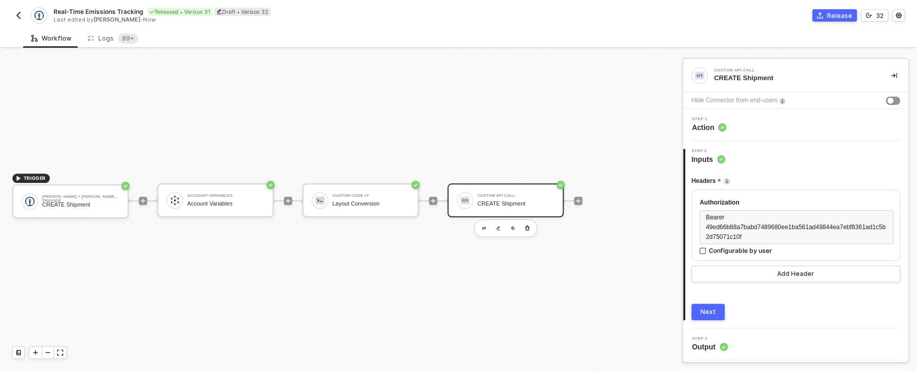
click at [707, 313] on div "Next" at bounding box center [708, 312] width 15 height 8
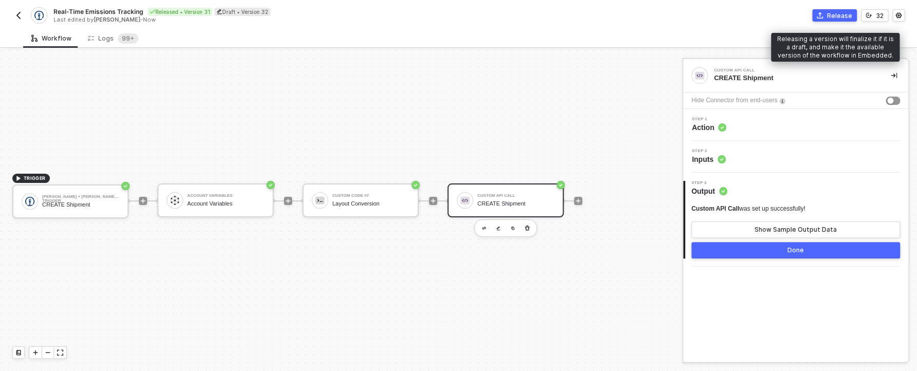
click at [833, 17] on div "Release" at bounding box center [839, 15] width 25 height 9
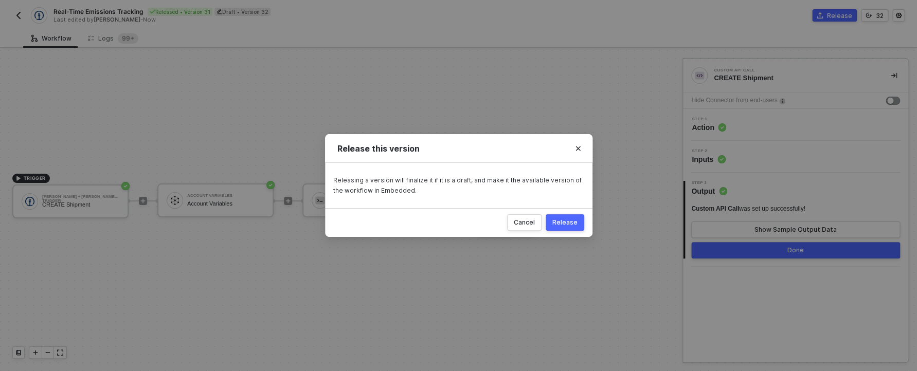
click at [568, 218] on button "Release" at bounding box center [565, 222] width 39 height 16
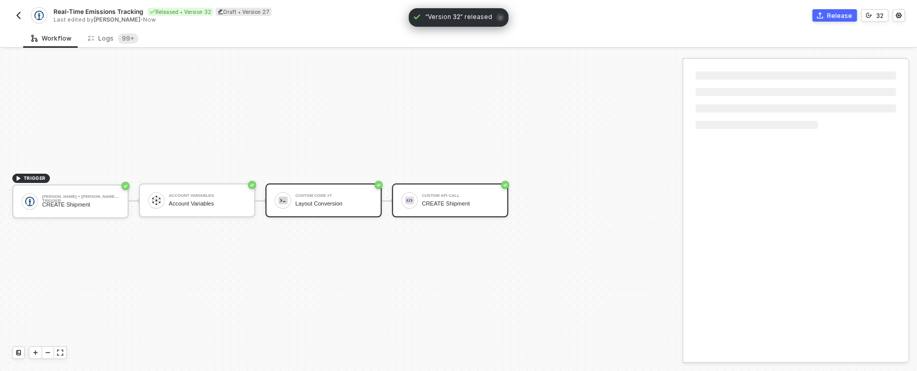
click at [343, 214] on div "Custom Code #7 Layout Conversion" at bounding box center [323, 201] width 116 height 34
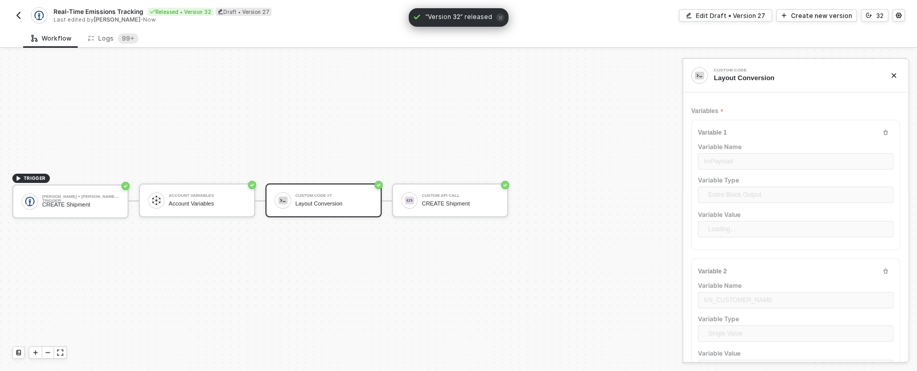
scroll to position [76, 0]
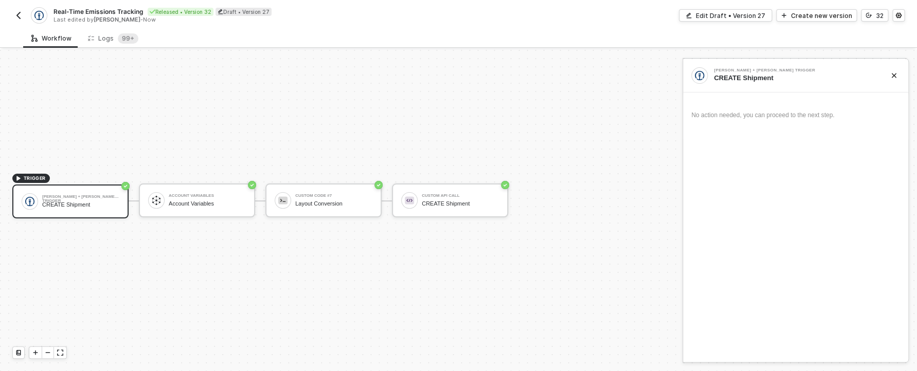
click at [16, 21] on button "button" at bounding box center [18, 15] width 12 height 12
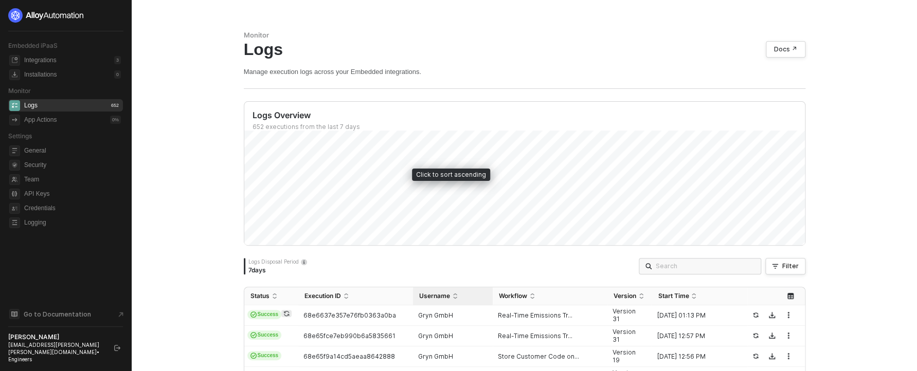
scroll to position [105, 0]
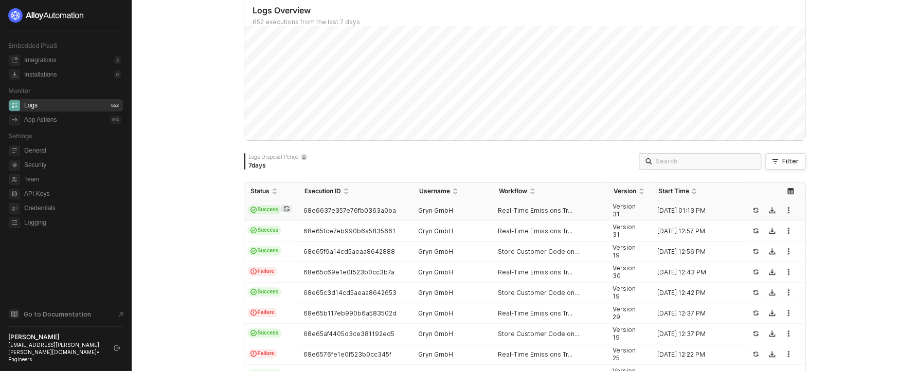
click at [318, 206] on td "68e6637e357e76fb0363a0ba" at bounding box center [355, 211] width 115 height 21
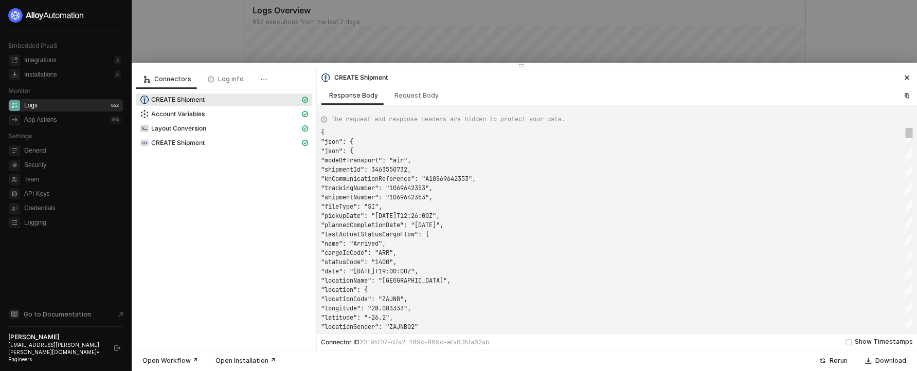
scroll to position [93, 0]
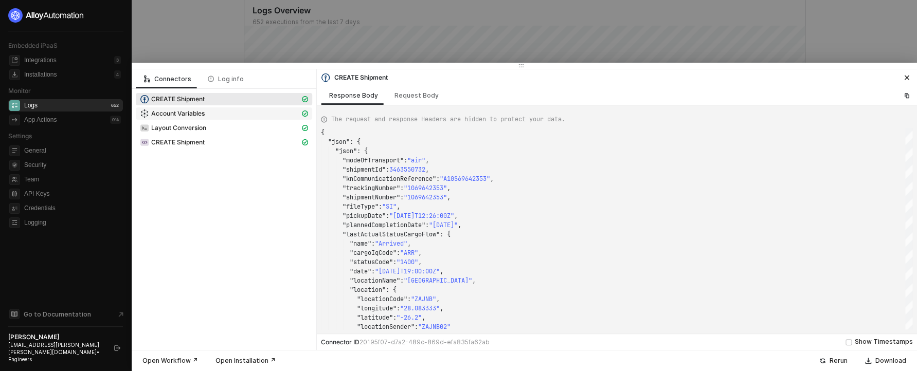
click at [219, 114] on div "Account Variables" at bounding box center [220, 113] width 160 height 9
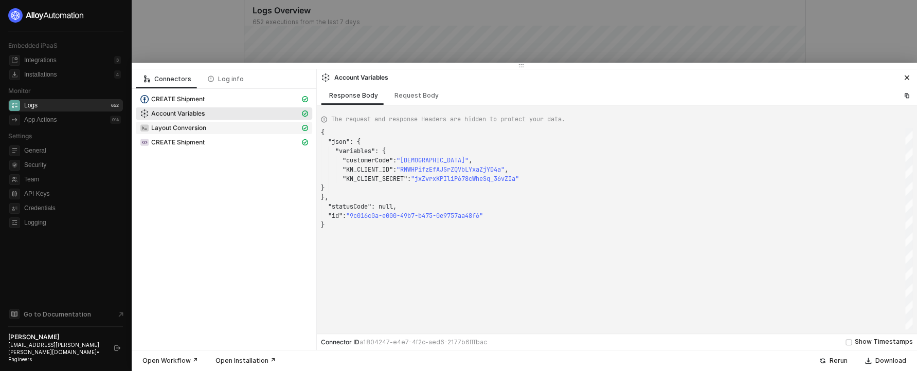
click at [219, 128] on div "Layout Conversion" at bounding box center [220, 127] width 160 height 9
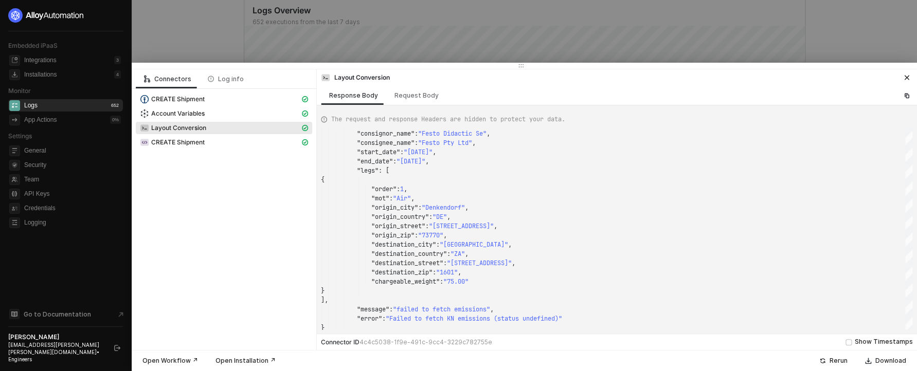
click at [802, 39] on div at bounding box center [458, 185] width 917 height 371
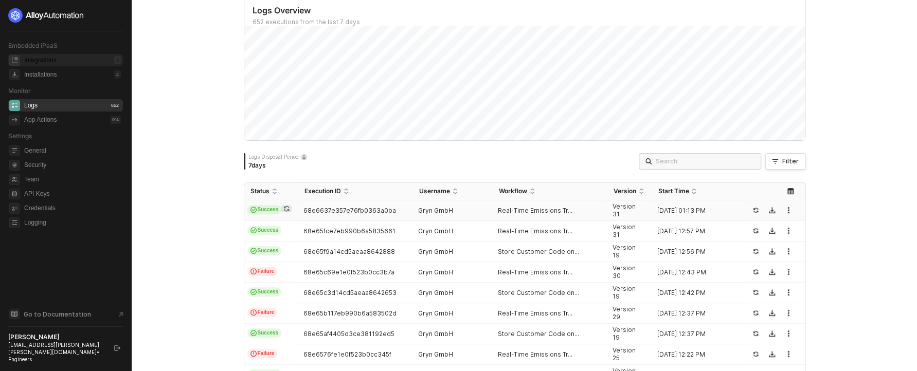
click at [93, 58] on div "Integrations 3" at bounding box center [72, 60] width 97 height 12
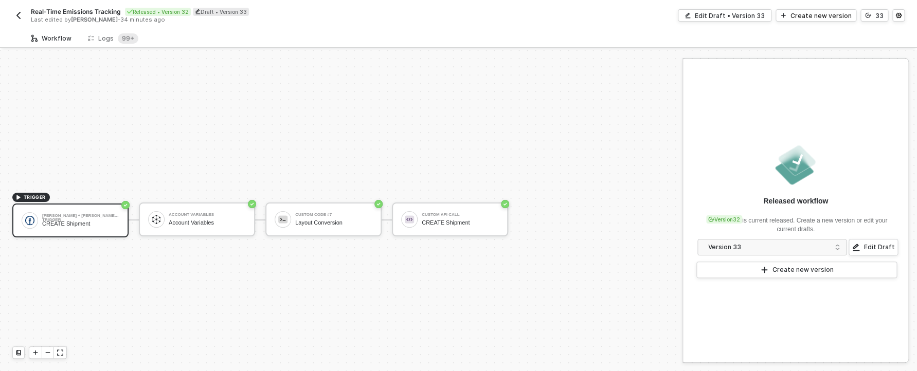
scroll to position [19, 0]
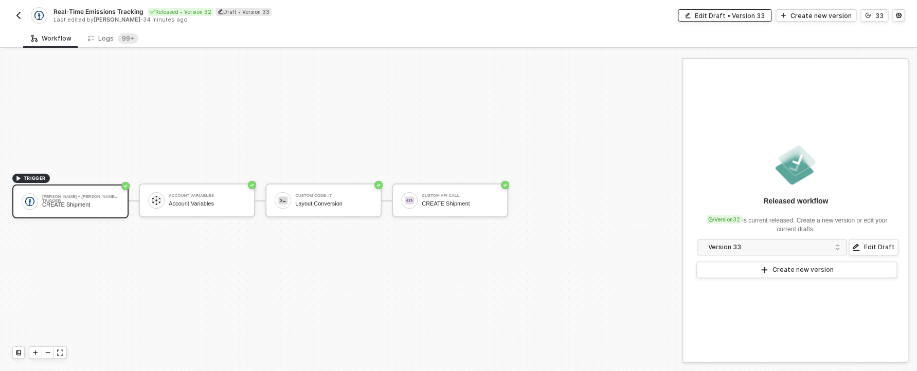
click at [730, 11] on div "Edit Draft • Version 33" at bounding box center [730, 15] width 70 height 9
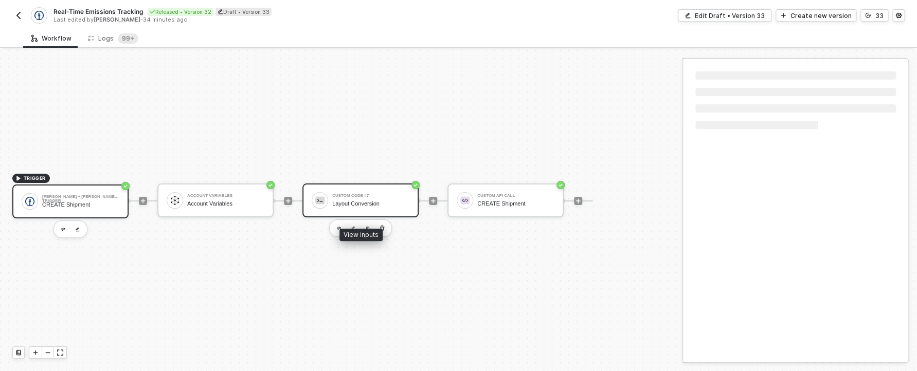
click at [334, 208] on div "Custom Code #7 Layout Conversion" at bounding box center [370, 201] width 77 height 20
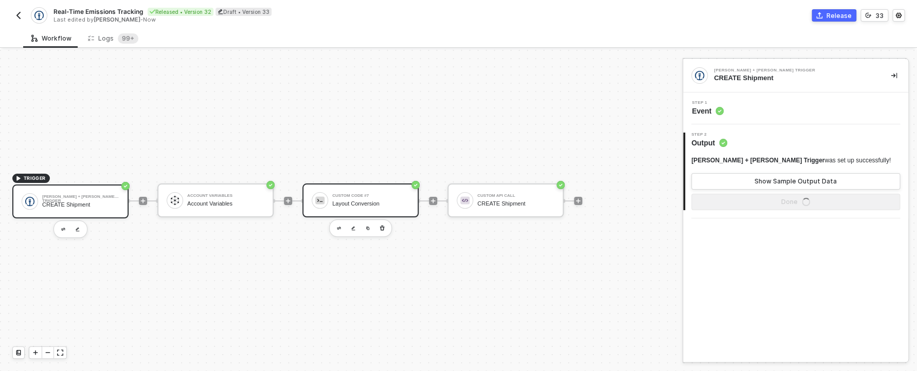
click at [384, 191] on div "Custom Code #7 Layout Conversion" at bounding box center [370, 201] width 77 height 20
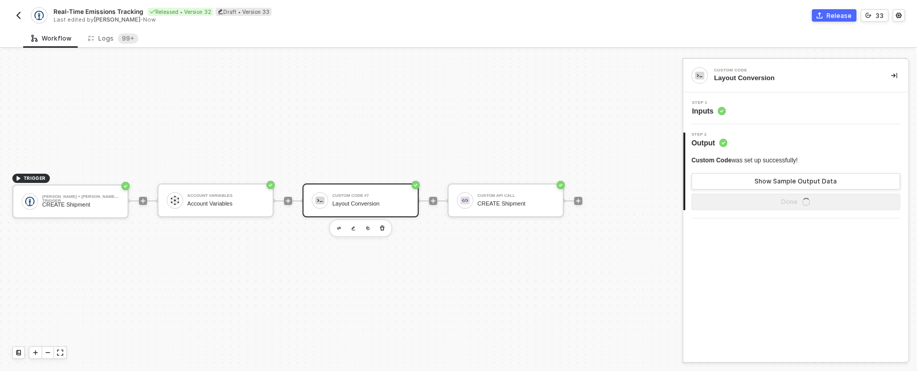
click at [725, 112] on circle at bounding box center [722, 111] width 8 height 8
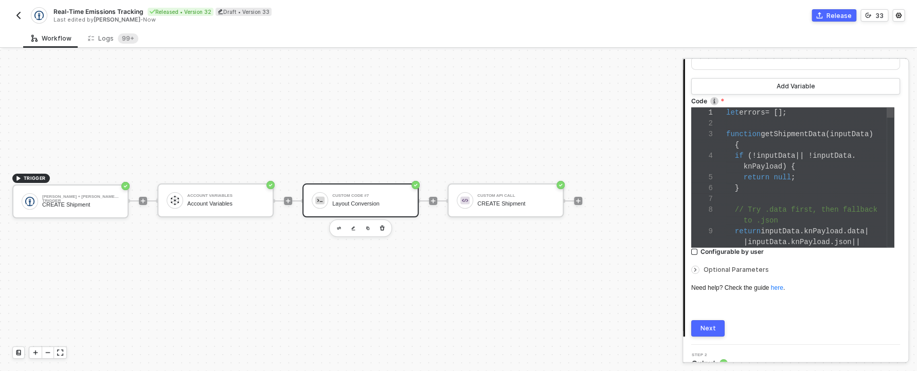
scroll to position [1696, 0]
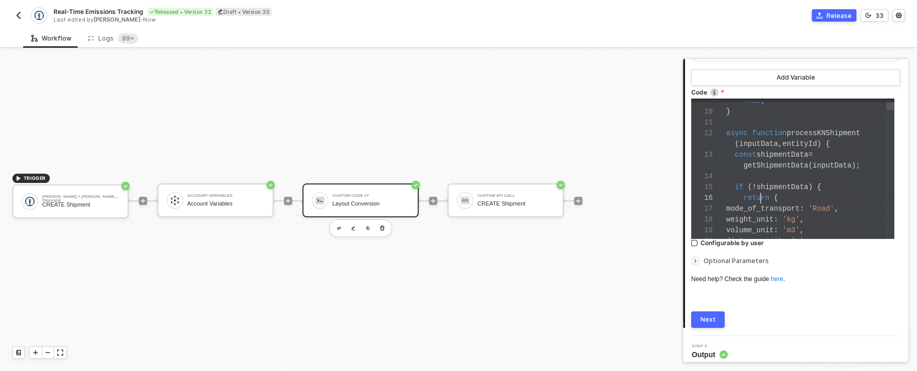
click at [760, 202] on span "return" at bounding box center [757, 198] width 26 height 8
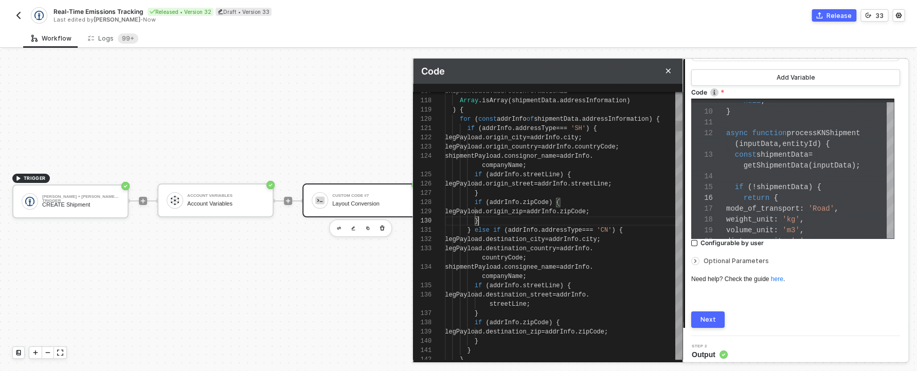
scroll to position [74, 33]
click at [548, 224] on div "}" at bounding box center [564, 221] width 238 height 9
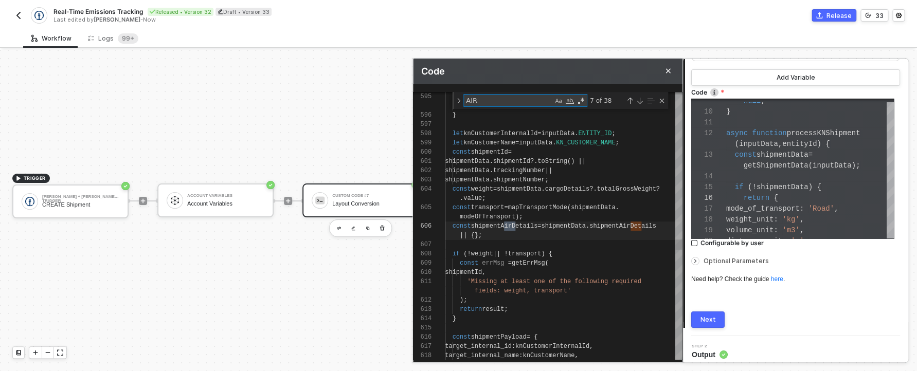
scroll to position [65, 196]
click at [632, 103] on div "Previous Match (⇧Enter)" at bounding box center [630, 101] width 8 height 8
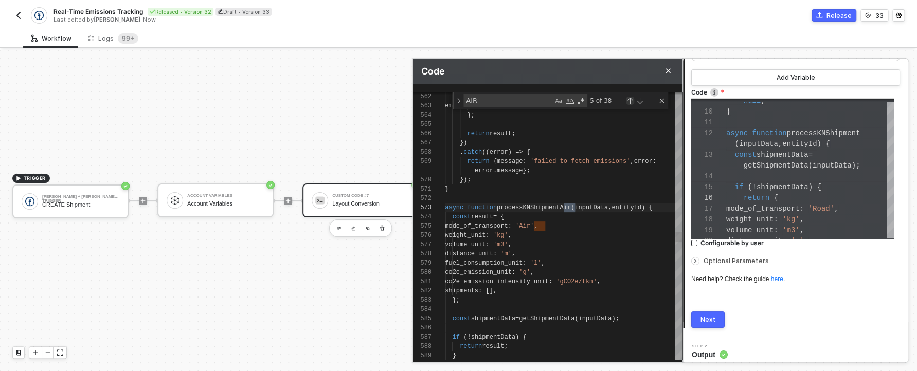
click at [632, 103] on div "Previous Match (⇧Enter)" at bounding box center [630, 101] width 8 height 8
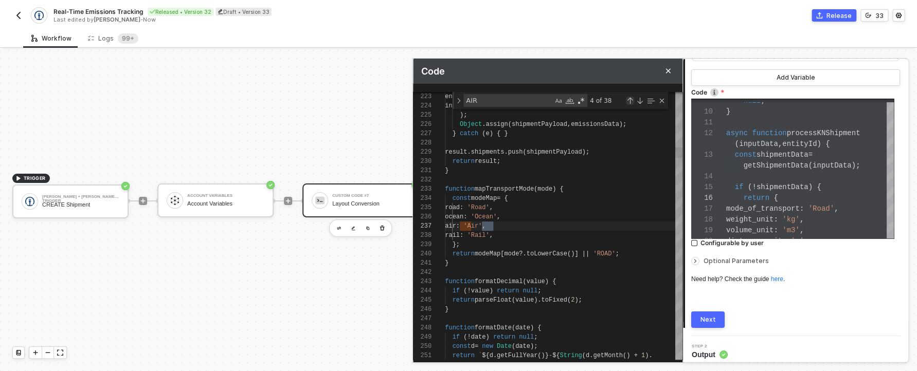
click at [632, 103] on div "Previous Match (⇧Enter)" at bounding box center [630, 101] width 8 height 8
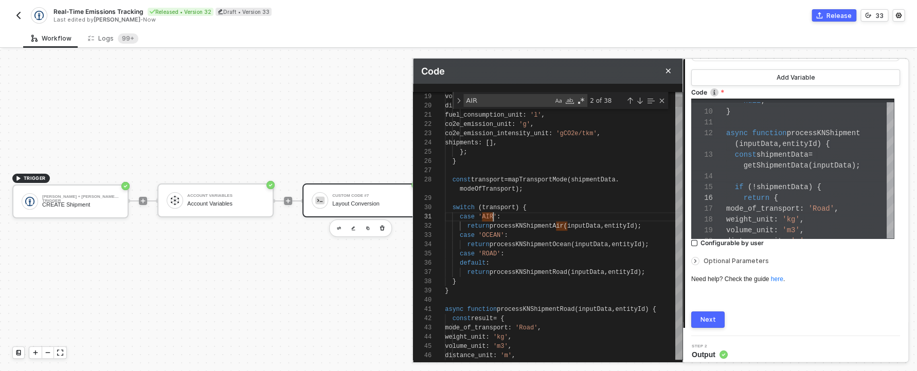
drag, startPoint x: 493, startPoint y: 216, endPoint x: 529, endPoint y: 170, distance: 57.9
click at [492, 234] on span "'OCEAN'" at bounding box center [491, 235] width 26 height 7
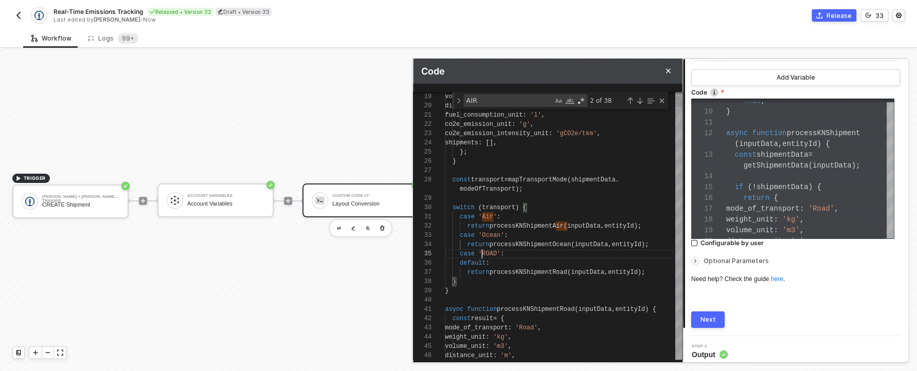
click at [484, 254] on span "'ROAD'" at bounding box center [489, 253] width 22 height 7
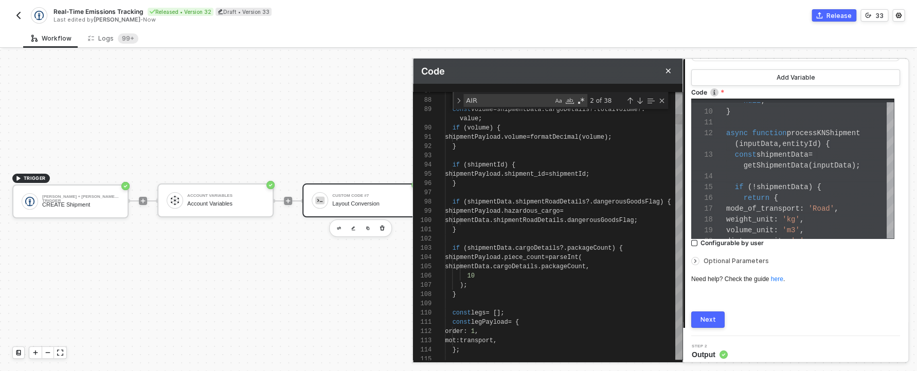
click at [529, 98] on textarea "AIR" at bounding box center [508, 101] width 89 height 12
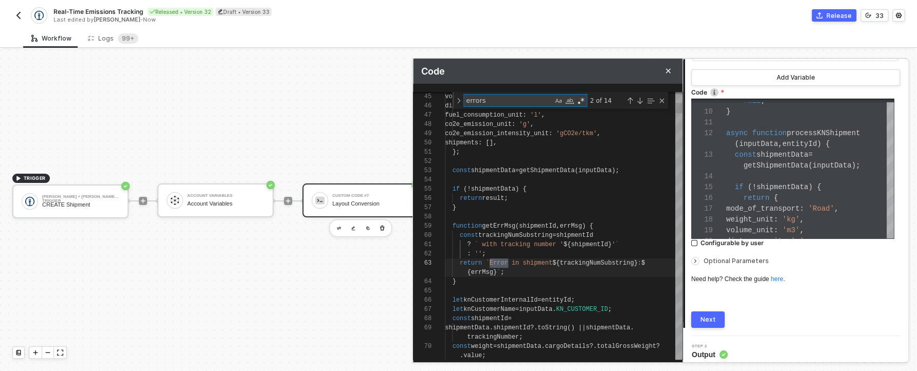
scroll to position [83, 30]
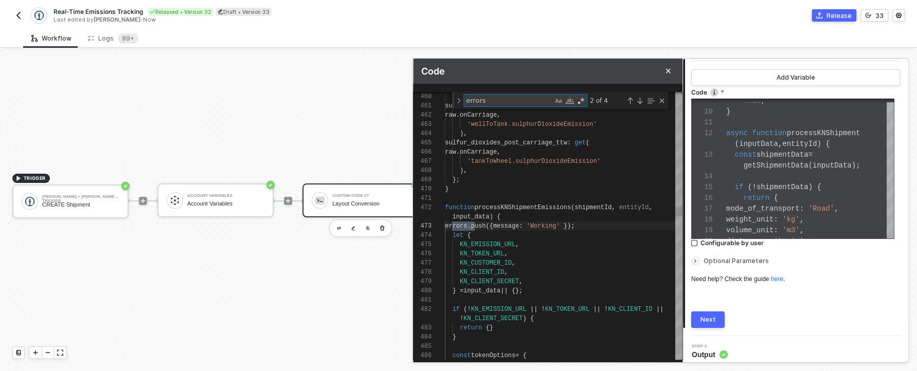
type textarea "errors"
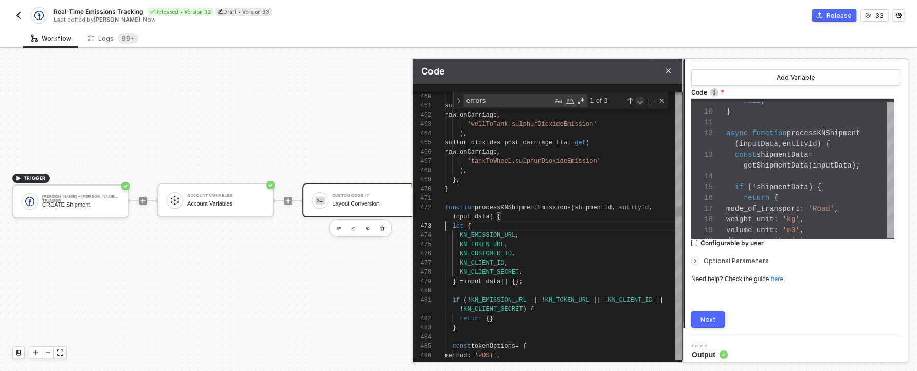
click at [637, 97] on div "Next Match (Enter)" at bounding box center [640, 101] width 8 height 8
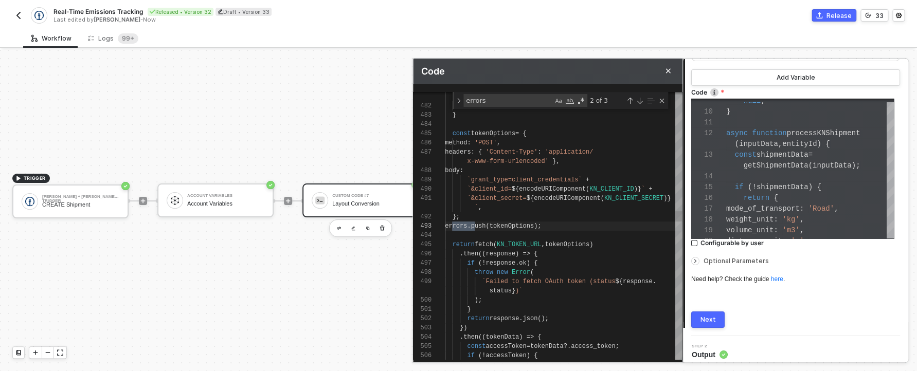
click at [518, 220] on div "};" at bounding box center [564, 216] width 238 height 9
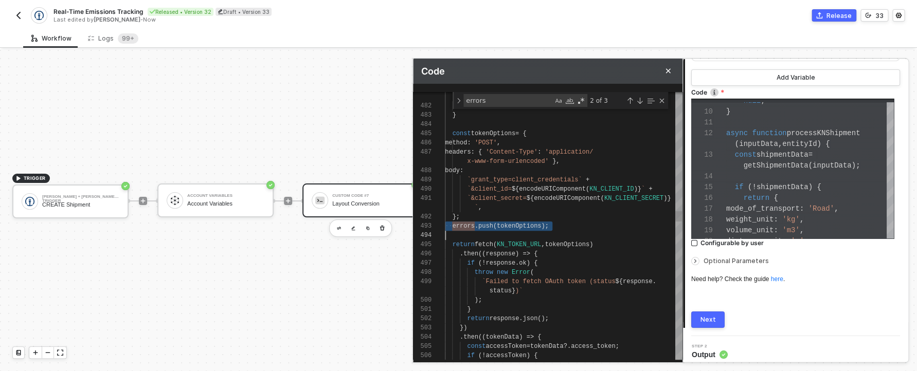
scroll to position [0, 0]
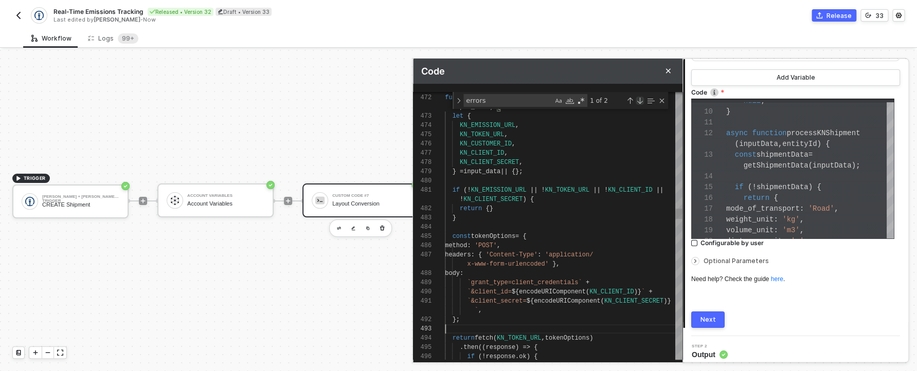
click at [641, 97] on div "Next Match (Enter)" at bounding box center [640, 101] width 8 height 8
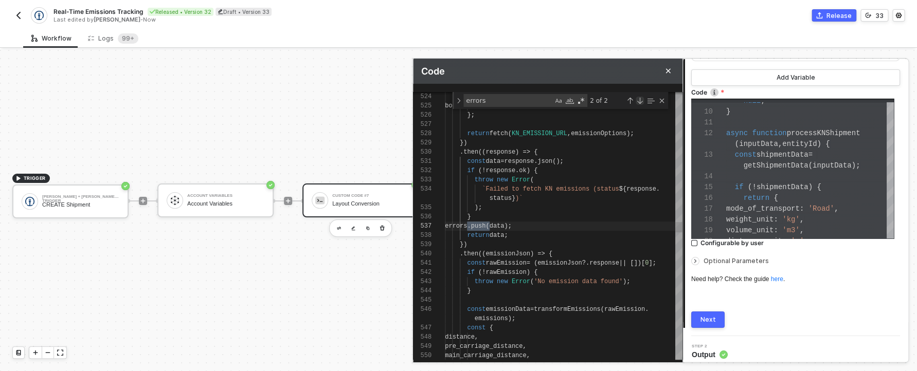
scroll to position [83, 45]
click at [515, 230] on div "errors . push ( data );" at bounding box center [564, 226] width 238 height 9
click at [549, 227] on div "errors . push ( data );" at bounding box center [564, 226] width 238 height 9
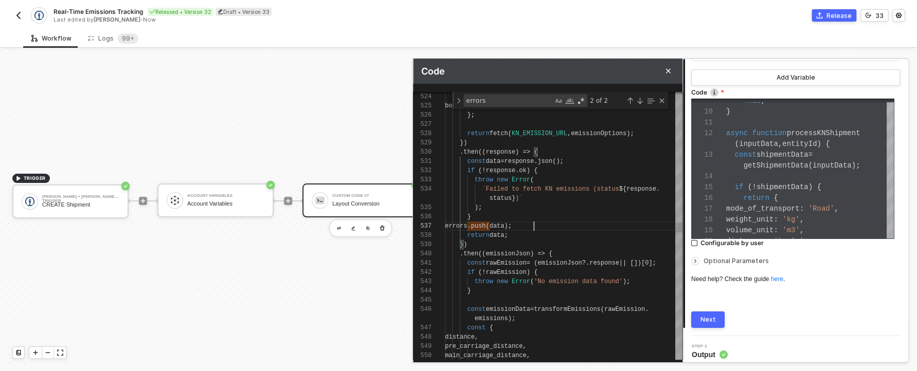
scroll to position [56, 0]
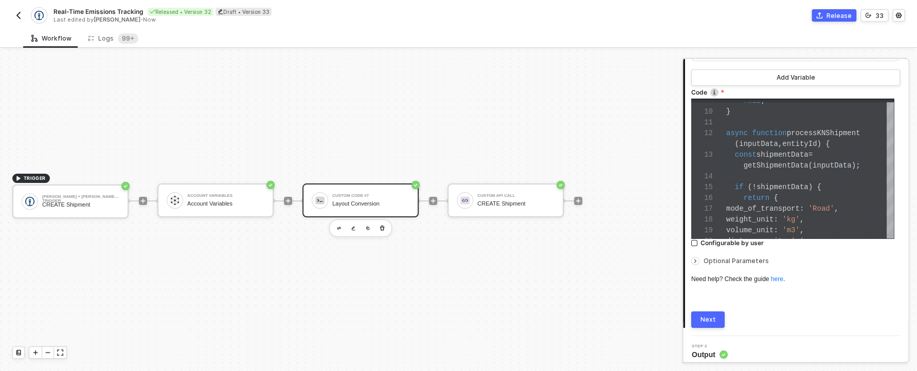
click at [705, 322] on div "Next" at bounding box center [708, 320] width 15 height 8
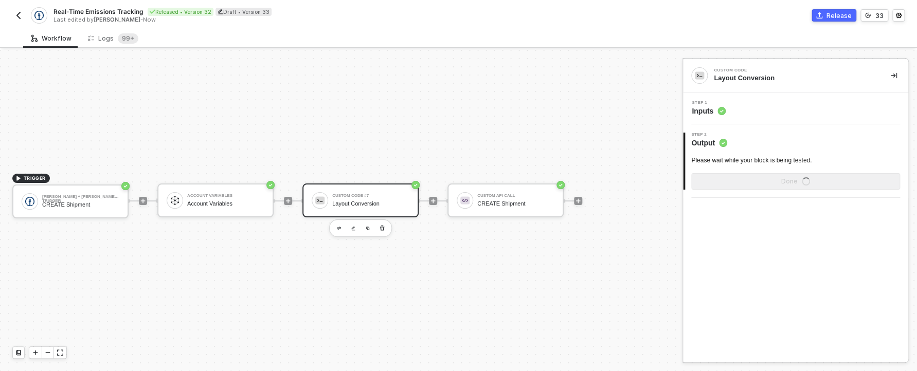
scroll to position [0, 0]
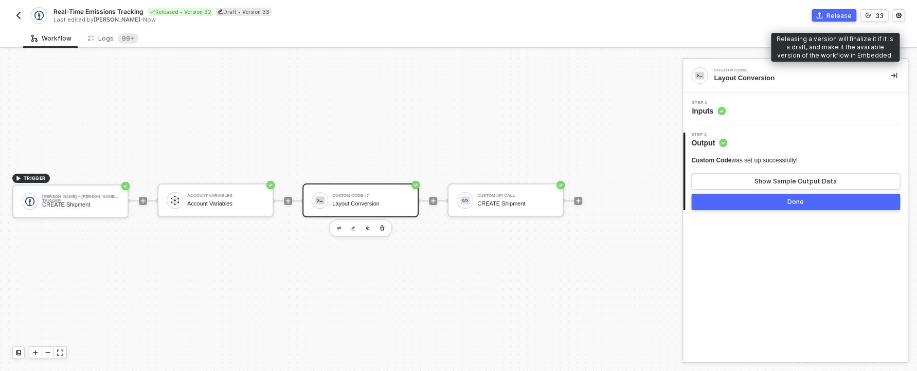
click at [841, 16] on div "Release" at bounding box center [839, 15] width 25 height 9
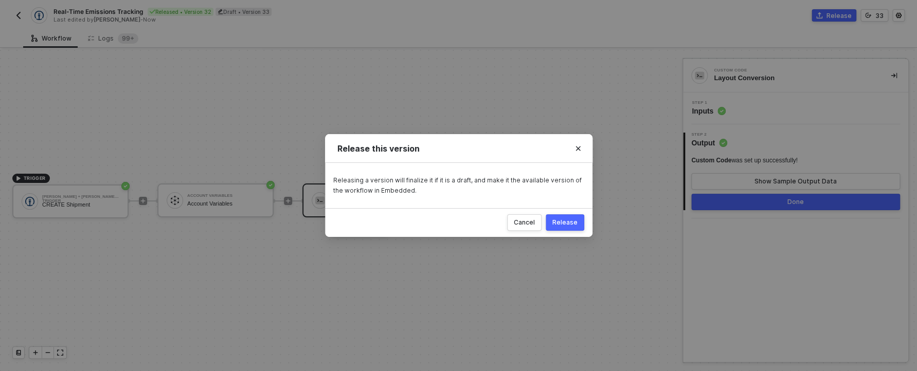
click at [561, 224] on div "Release" at bounding box center [564, 223] width 25 height 8
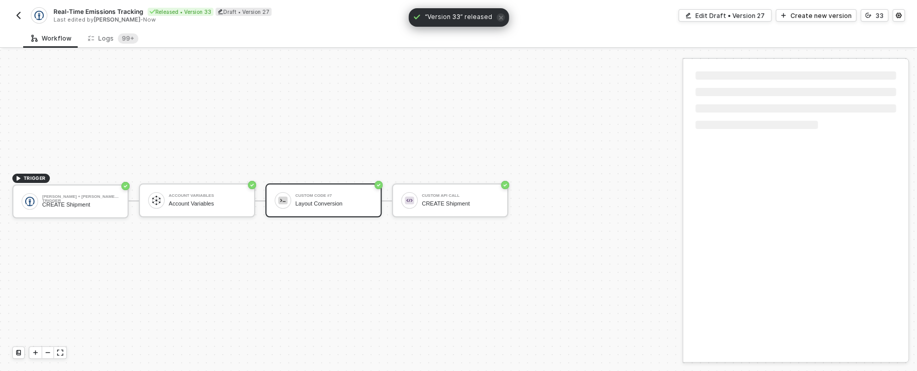
click at [19, 15] on img "button" at bounding box center [18, 15] width 8 height 8
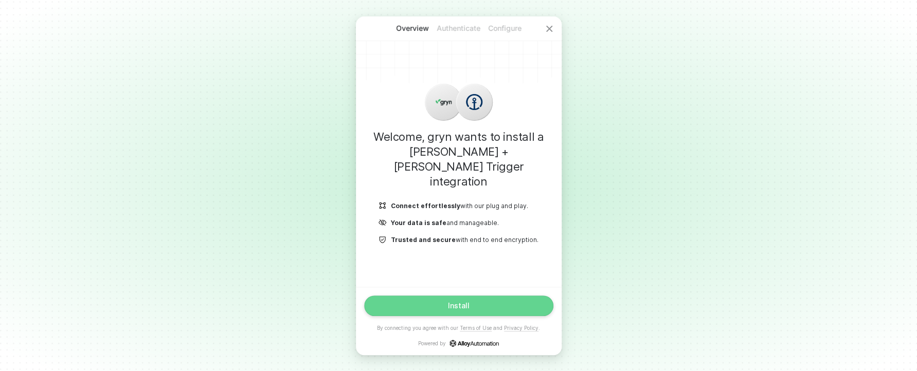
click at [414, 313] on button "Install" at bounding box center [458, 306] width 189 height 21
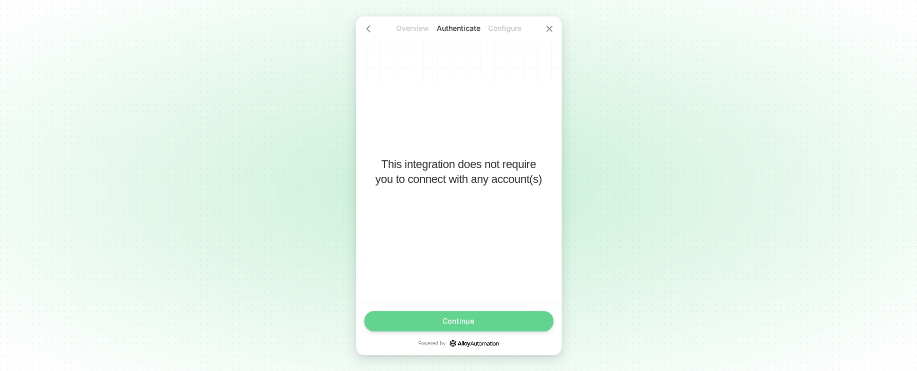
click at [407, 314] on button "Continue" at bounding box center [458, 321] width 189 height 21
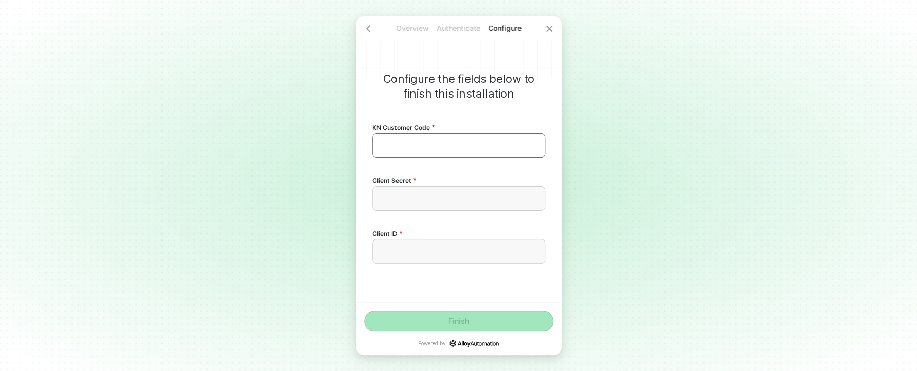
click at [413, 151] on div "﻿" at bounding box center [458, 145] width 173 height 25
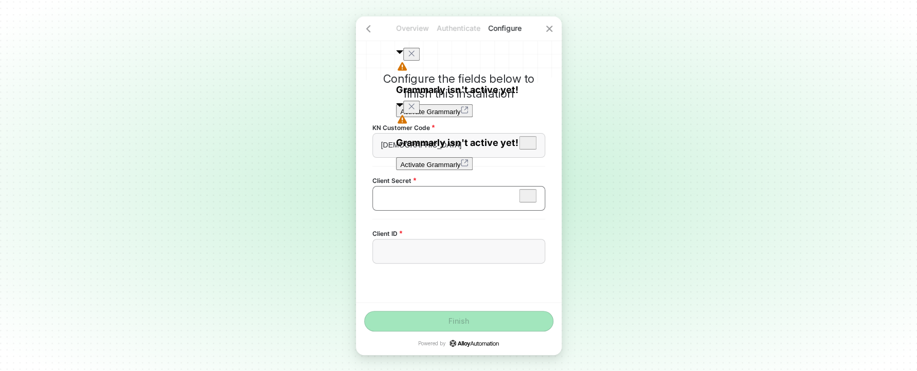
click at [397, 208] on div "﻿" at bounding box center [458, 198] width 173 height 25
click at [424, 252] on div "﻿" at bounding box center [458, 251] width 155 height 9
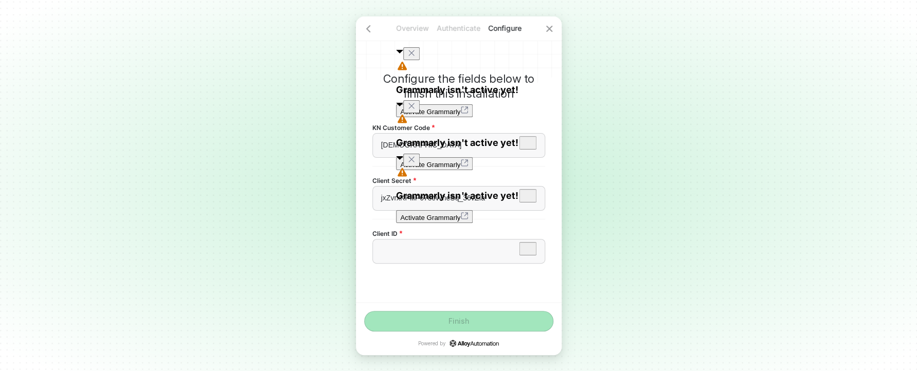
click at [390, 235] on span "Client ID" at bounding box center [387, 233] width 30 height 9
click at [393, 249] on div "﻿" at bounding box center [458, 251] width 155 height 9
click at [433, 255] on div "﻿" at bounding box center [458, 251] width 155 height 9
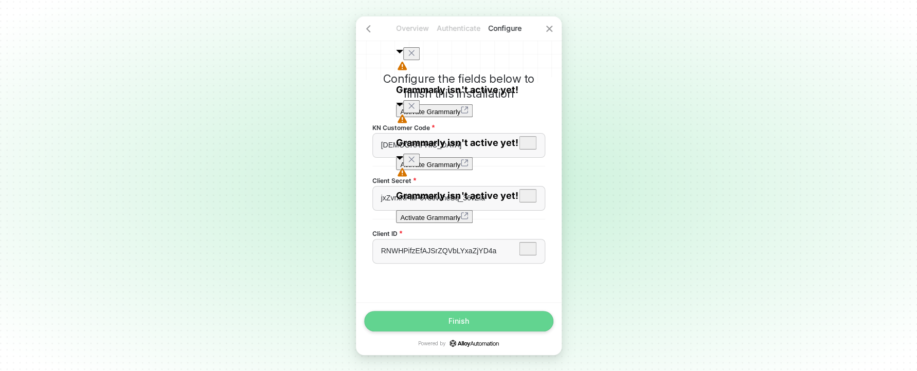
click at [477, 315] on button "Finish" at bounding box center [458, 321] width 189 height 21
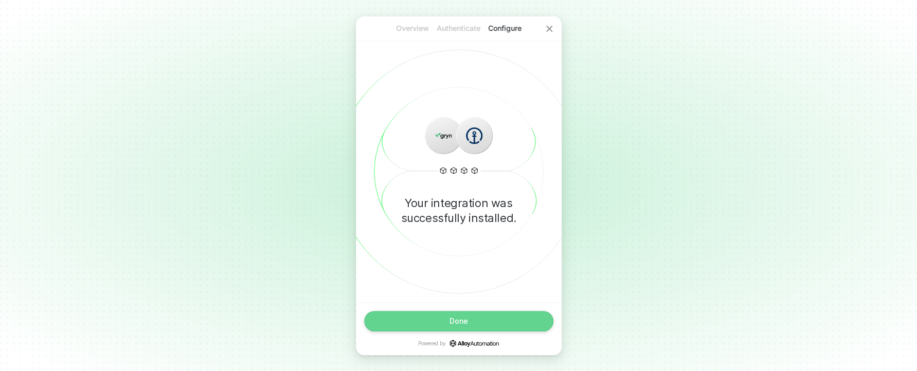
click at [497, 326] on button "Done" at bounding box center [458, 321] width 189 height 21
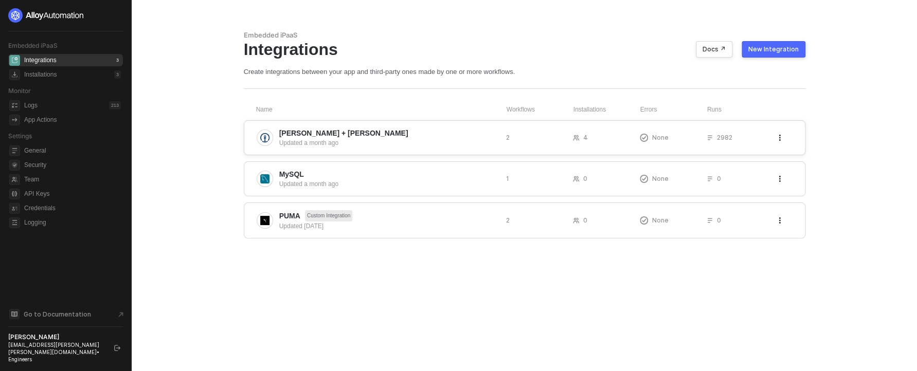
click at [500, 130] on div "[PERSON_NAME] + [PERSON_NAME] Updated a month ago 2 4 None 2982" at bounding box center [525, 137] width 562 height 35
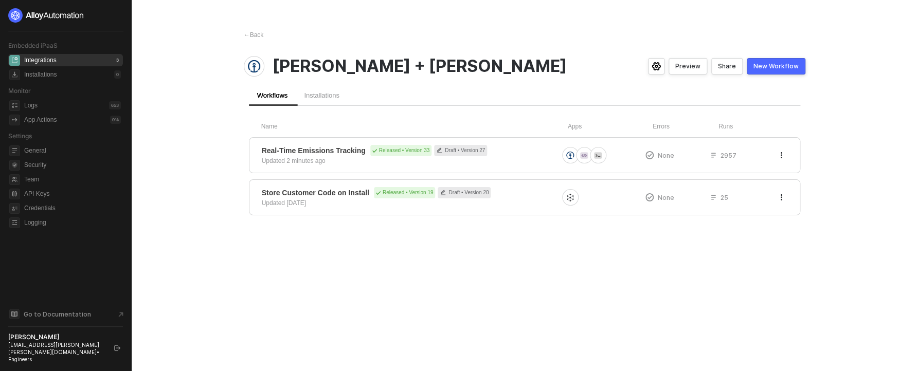
click at [308, 75] on span "Kuehne + Nagel" at bounding box center [420, 67] width 294 height 20
click at [314, 89] on div "Installations" at bounding box center [322, 95] width 52 height 21
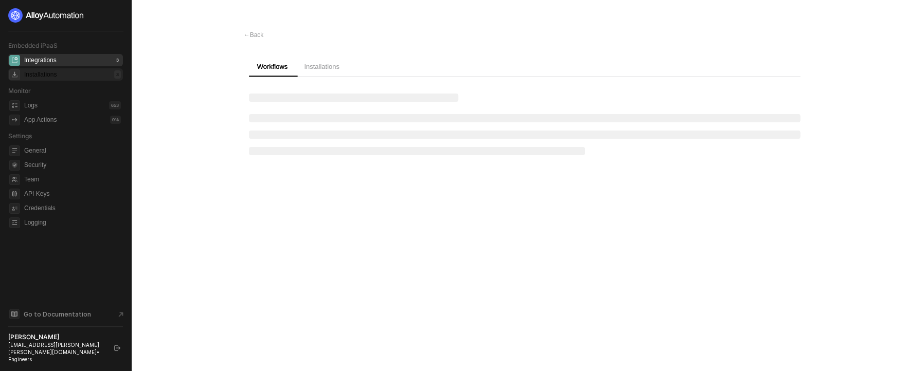
click at [60, 73] on div "Installations 3" at bounding box center [72, 74] width 97 height 12
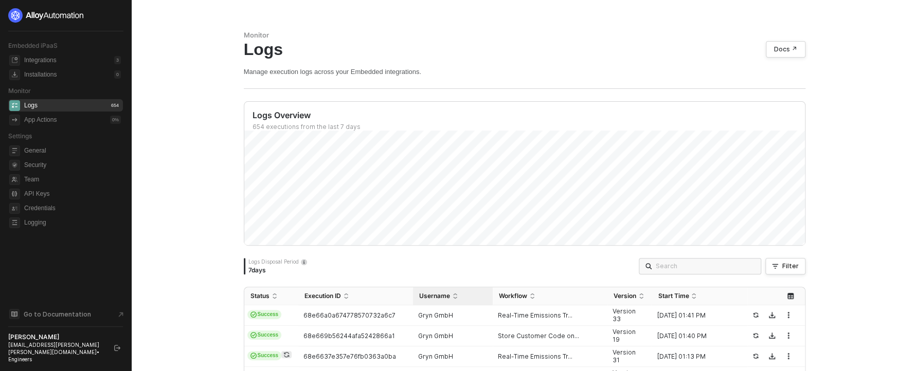
scroll to position [17, 0]
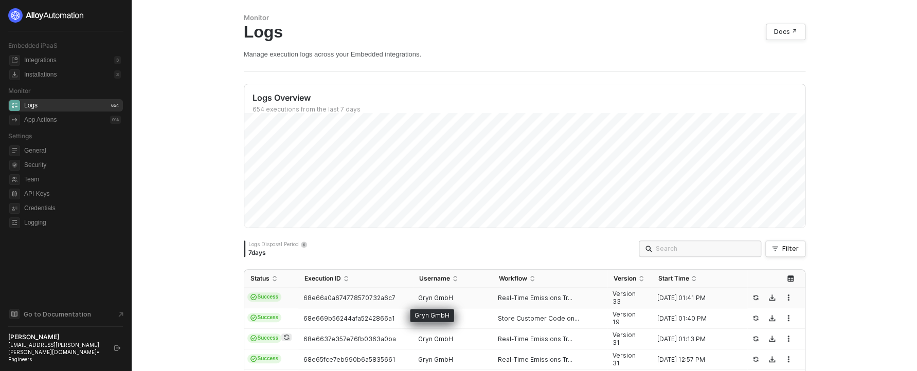
click at [418, 300] on span "Gryn GmbH" at bounding box center [435, 298] width 35 height 8
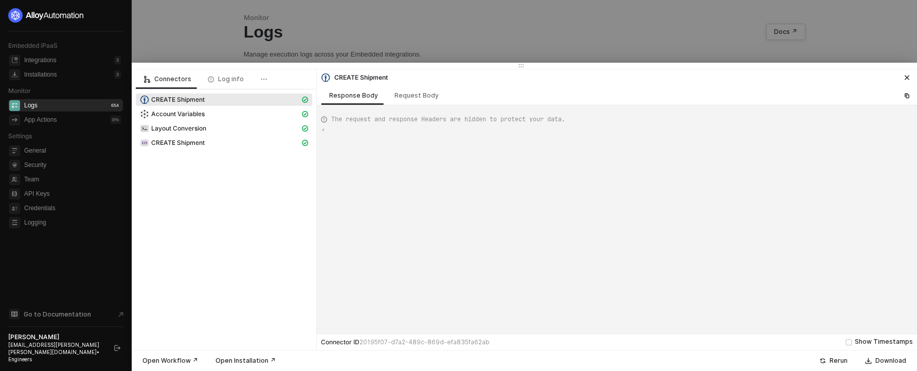
scroll to position [93, 0]
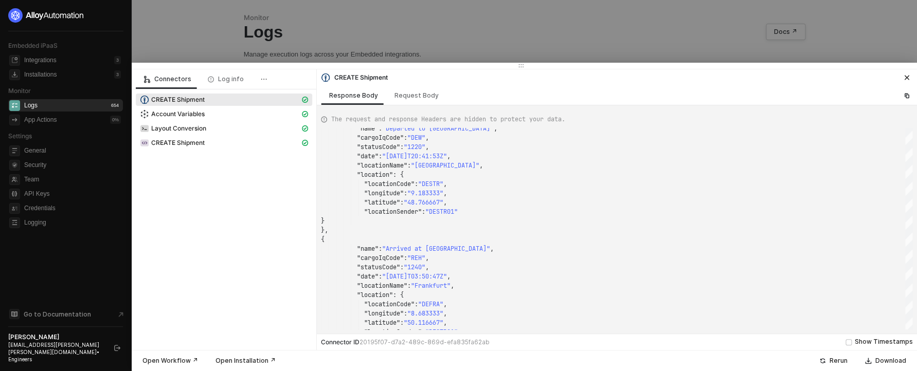
click at [906, 80] on icon "icon-close" at bounding box center [907, 78] width 6 height 6
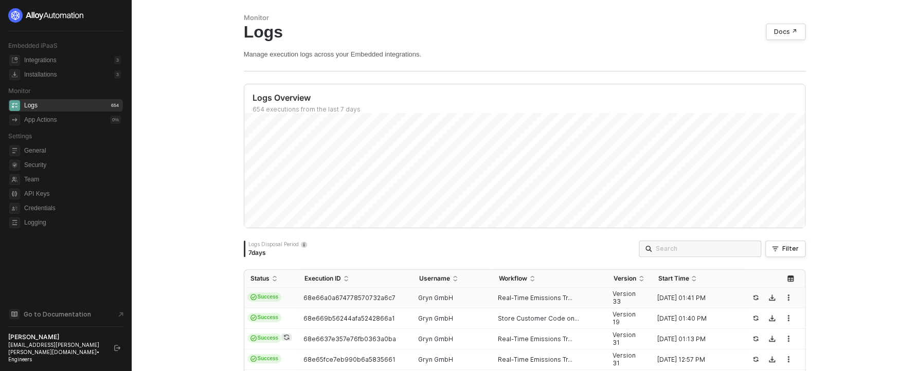
click at [514, 306] on td "Real-Time Emissions Tr..." at bounding box center [550, 298] width 115 height 21
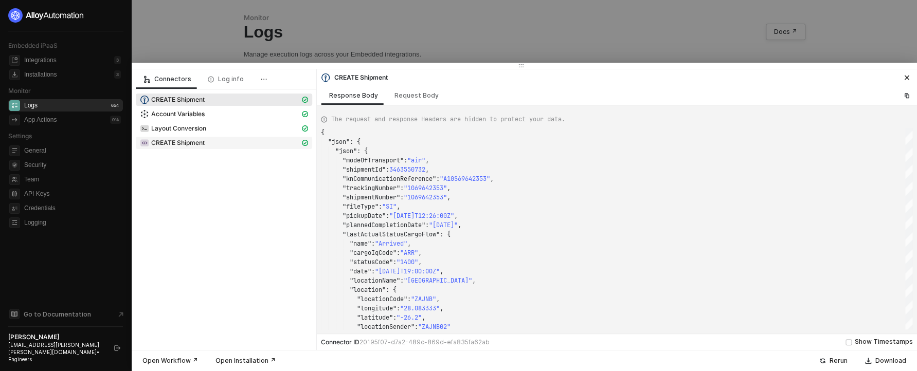
click at [247, 145] on div "CREATE Shipment" at bounding box center [220, 142] width 160 height 9
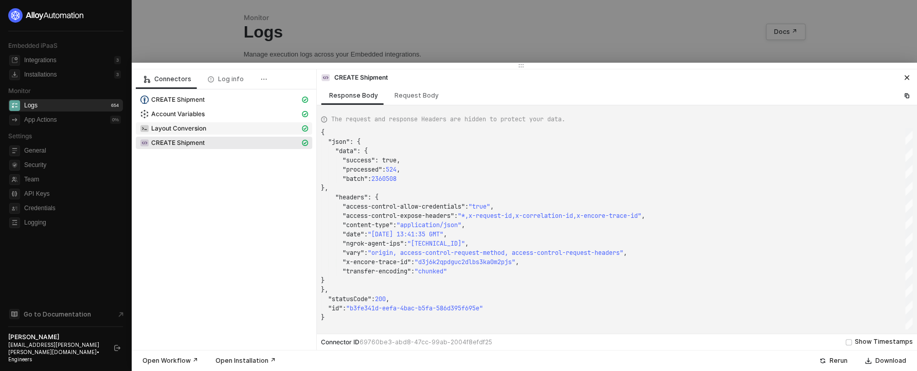
click at [228, 134] on span "Layout Conversion" at bounding box center [224, 128] width 176 height 12
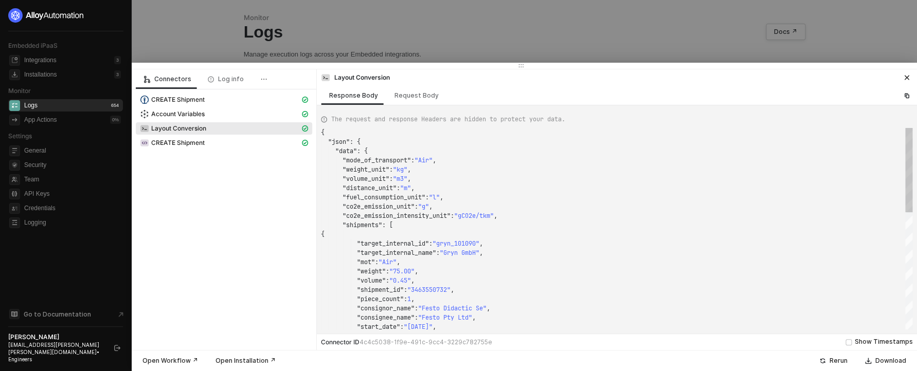
click at [227, 132] on div "Layout Conversion" at bounding box center [220, 128] width 160 height 9
click at [303, 28] on div at bounding box center [458, 185] width 917 height 371
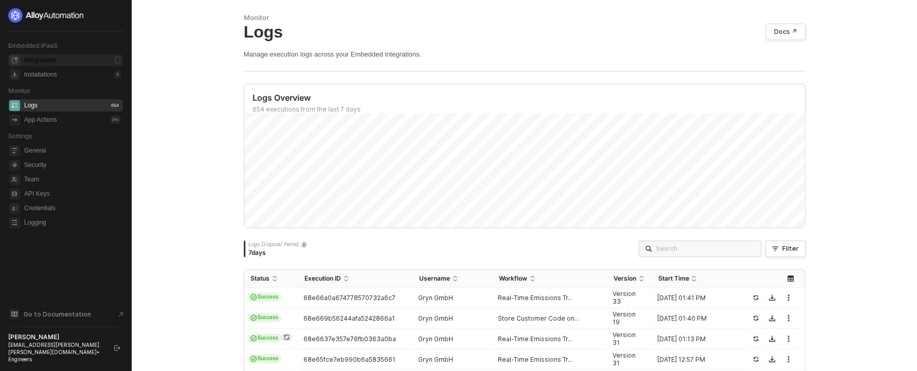
click at [63, 63] on div "Integrations 3" at bounding box center [72, 60] width 97 height 12
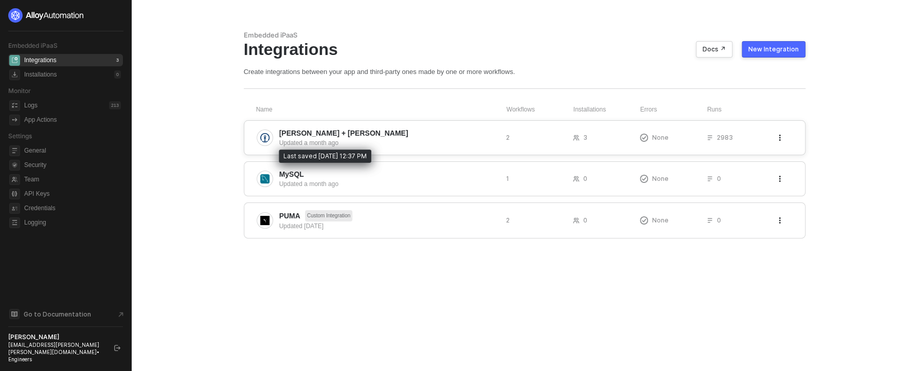
click at [331, 147] on div "Updated a month ago" at bounding box center [388, 142] width 219 height 9
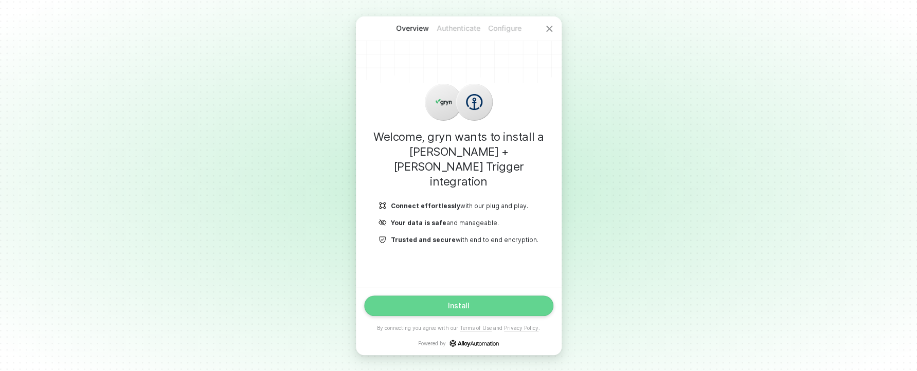
click at [518, 304] on button "Install" at bounding box center [458, 306] width 189 height 21
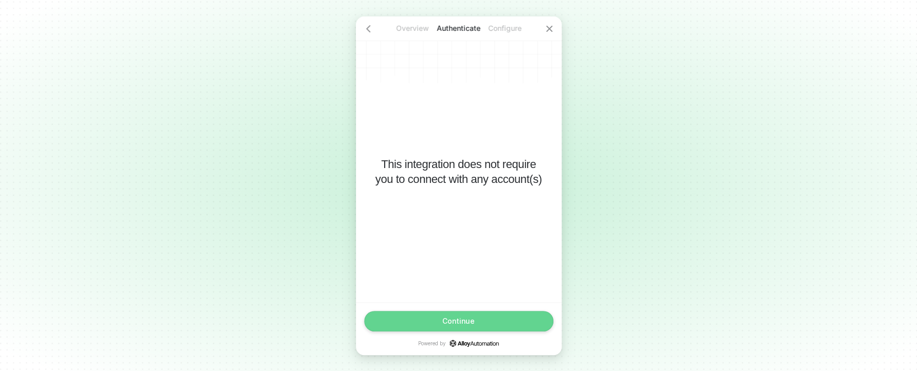
click at [499, 323] on button "Continue" at bounding box center [458, 321] width 189 height 21
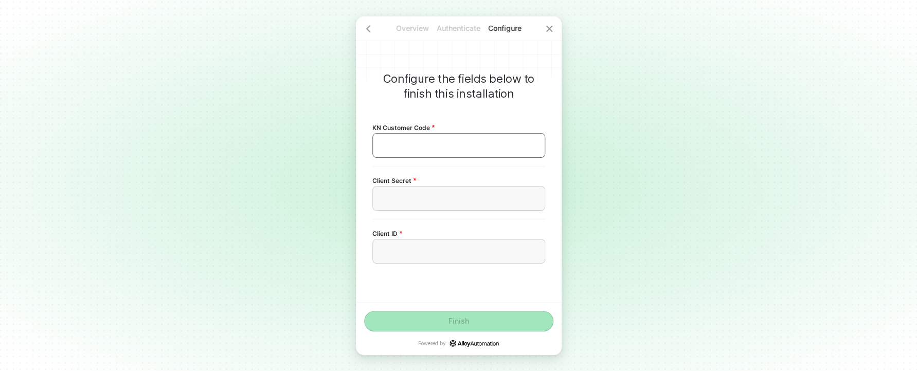
click at [432, 147] on div "﻿" at bounding box center [458, 145] width 155 height 9
click at [414, 149] on div "﻿" at bounding box center [458, 145] width 155 height 9
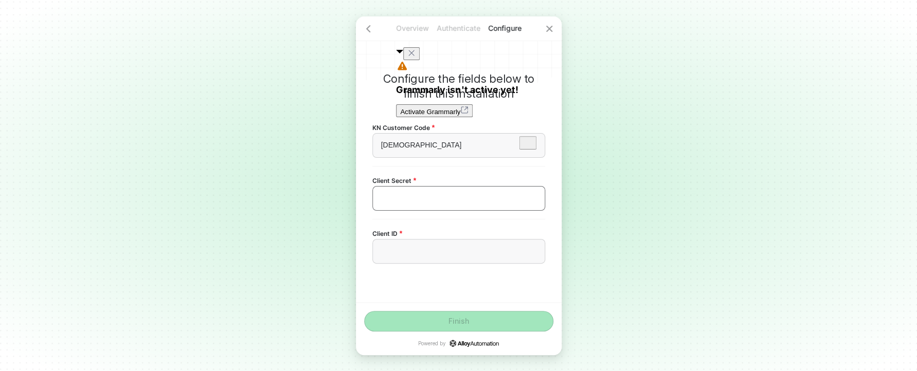
click at [452, 193] on div "﻿" at bounding box center [458, 198] width 173 height 25
click at [451, 196] on div "﻿" at bounding box center [458, 198] width 155 height 9
drag, startPoint x: 401, startPoint y: 240, endPoint x: 406, endPoint y: 243, distance: 5.3
click at [403, 240] on div "﻿" at bounding box center [458, 251] width 173 height 25
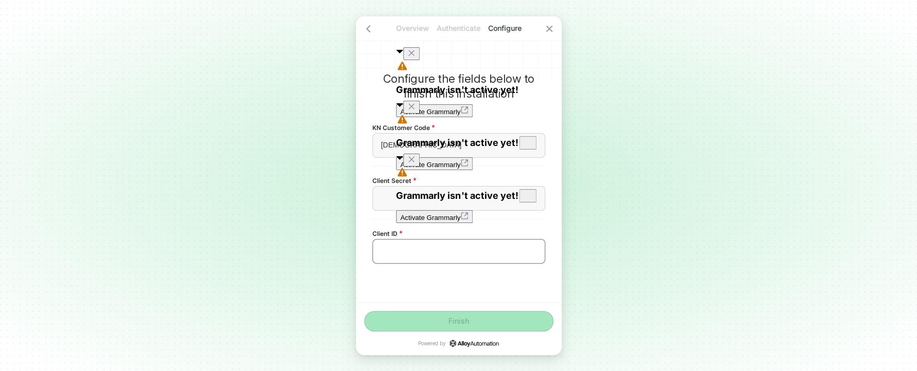
click at [407, 244] on div "﻿" at bounding box center [458, 251] width 173 height 25
click at [386, 204] on div "﻿" at bounding box center [458, 198] width 173 height 25
click at [386, 203] on div "﻿" at bounding box center [458, 198] width 173 height 25
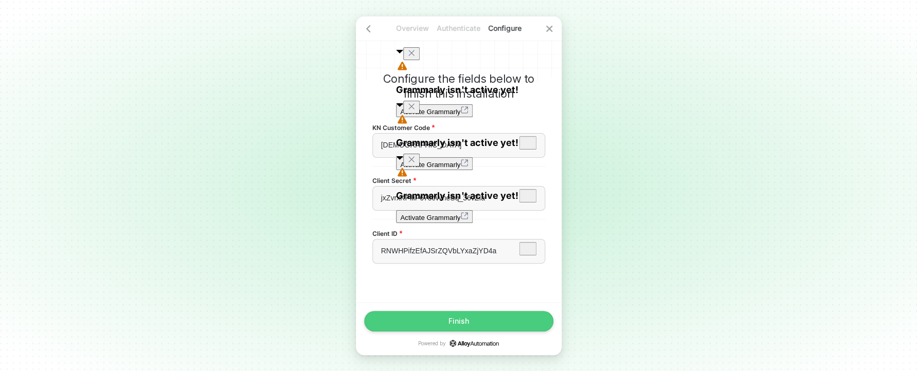
click at [438, 320] on button "Finish" at bounding box center [458, 321] width 189 height 21
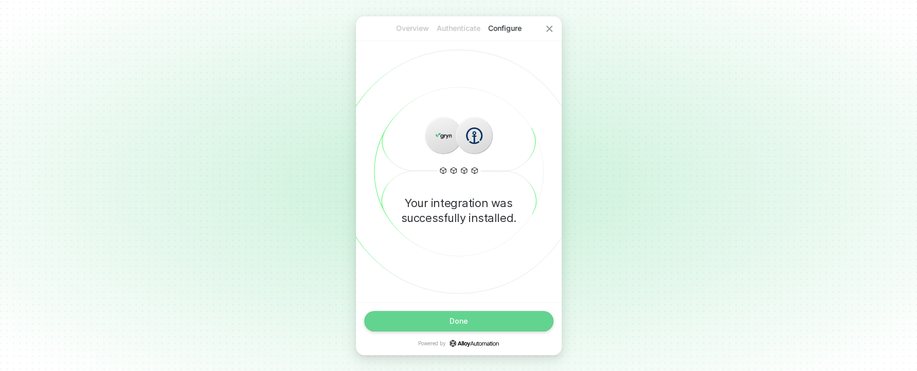
click at [452, 314] on button "Done" at bounding box center [458, 321] width 189 height 21
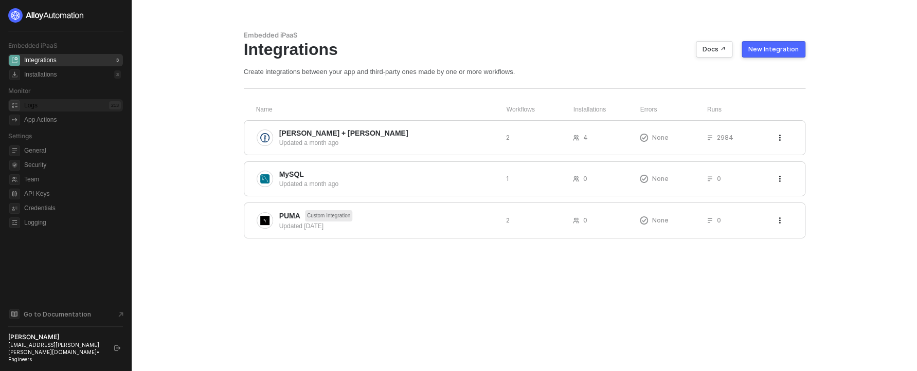
click at [63, 110] on div "Logs 213" at bounding box center [72, 105] width 97 height 12
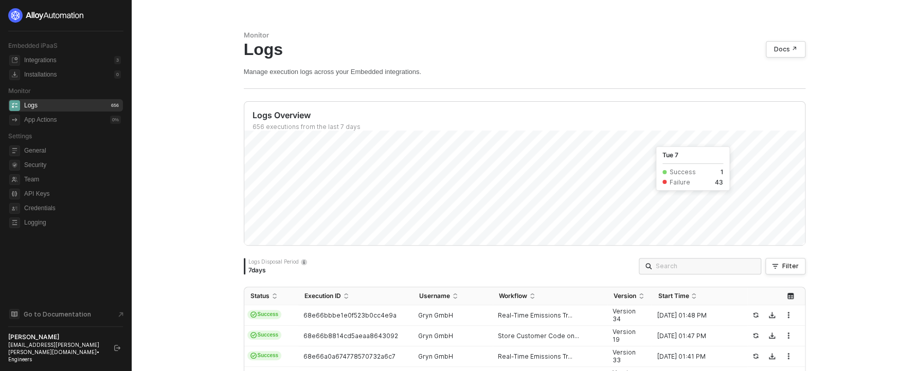
scroll to position [44, 0]
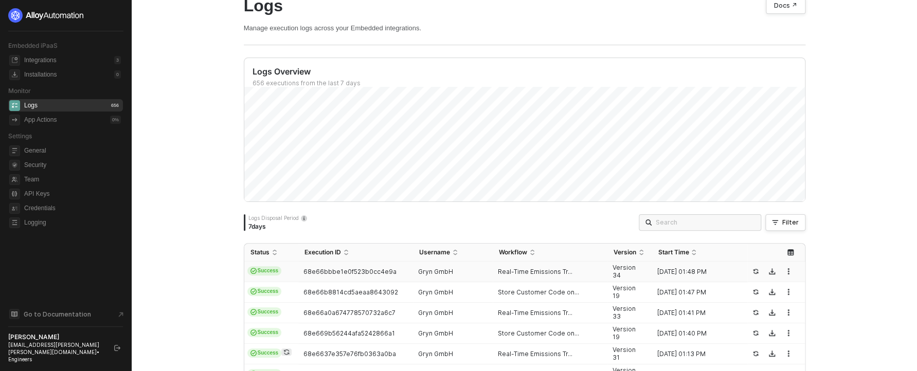
click at [399, 275] on div "68e66bbbe1e0f523b0cc4e9a" at bounding box center [351, 272] width 106 height 8
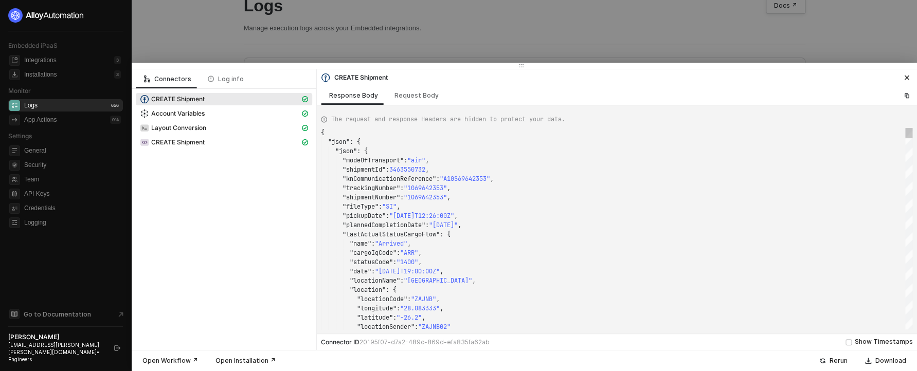
scroll to position [93, 0]
click at [257, 125] on div "Layout Conversion" at bounding box center [220, 127] width 160 height 9
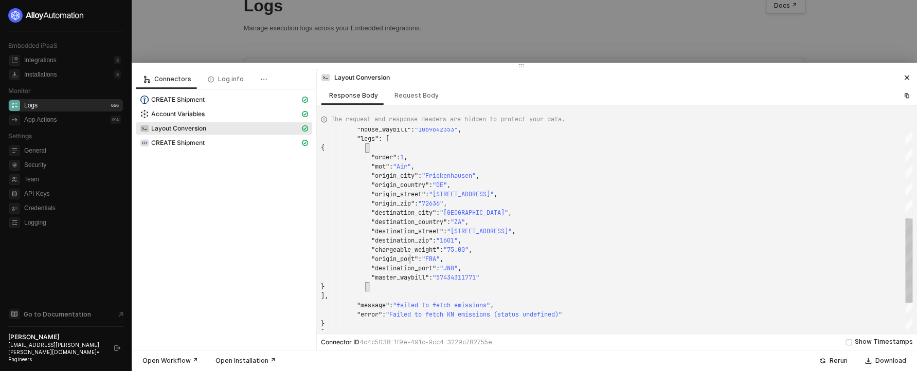
click at [409, 263] on span ""origin_port"" at bounding box center [394, 259] width 47 height 8
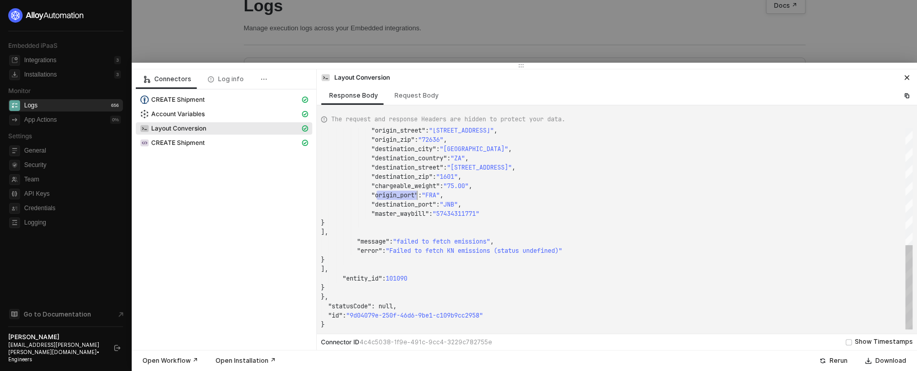
click at [374, 241] on span ""message"" at bounding box center [373, 242] width 32 height 8
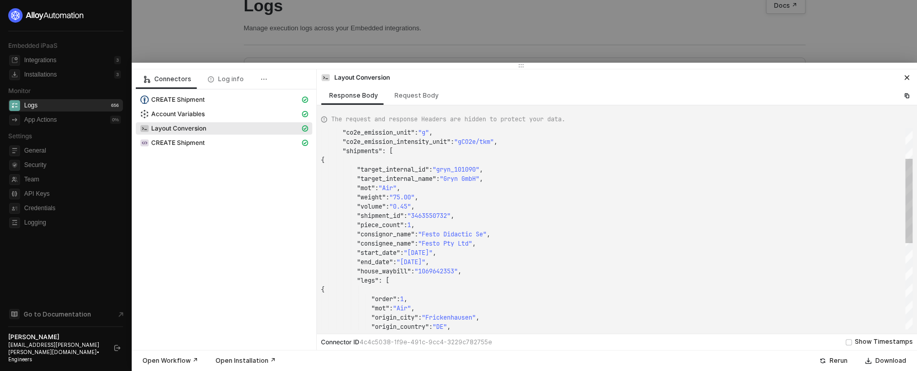
scroll to position [19, 130]
click at [488, 262] on div ""end_date" : "[DATE]" ," at bounding box center [617, 262] width 592 height 9
